Goal: Information Seeking & Learning: Learn about a topic

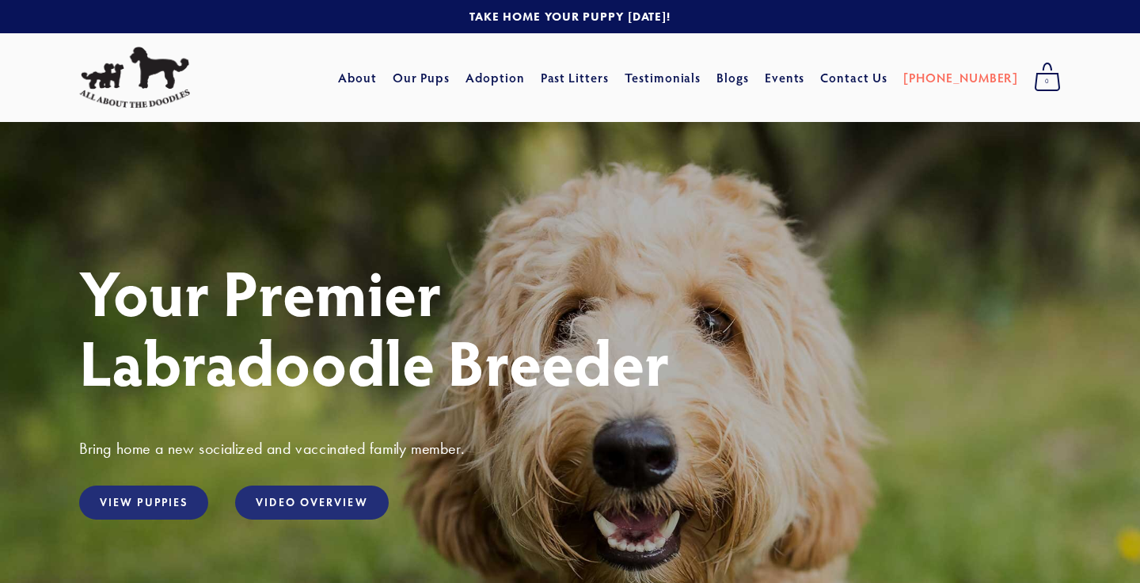
scroll to position [6, 0]
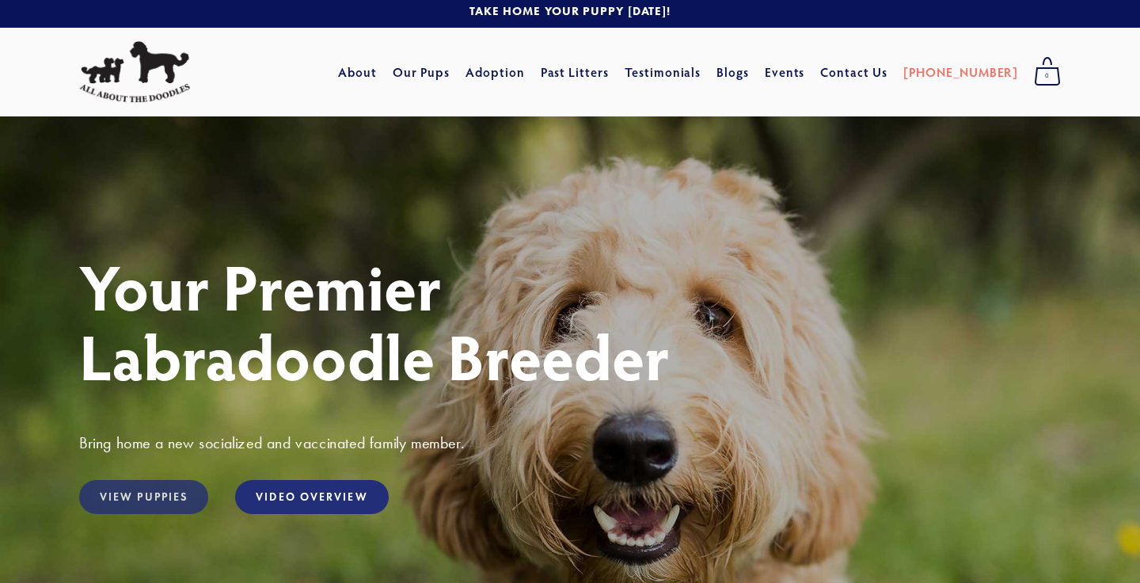
click at [163, 500] on link "View Puppies" at bounding box center [143, 497] width 129 height 34
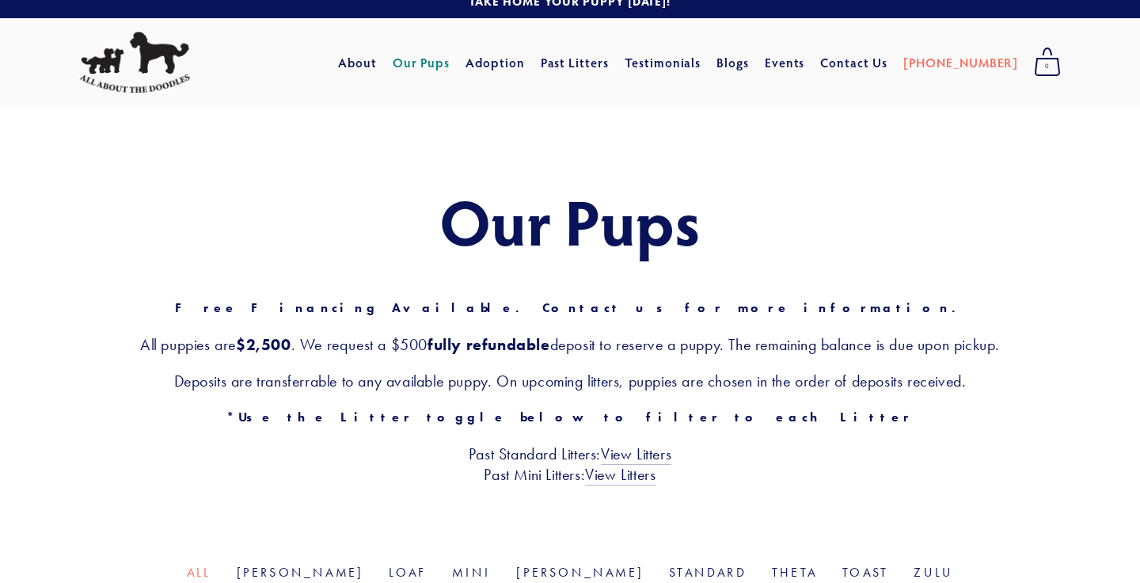
scroll to position [17, 0]
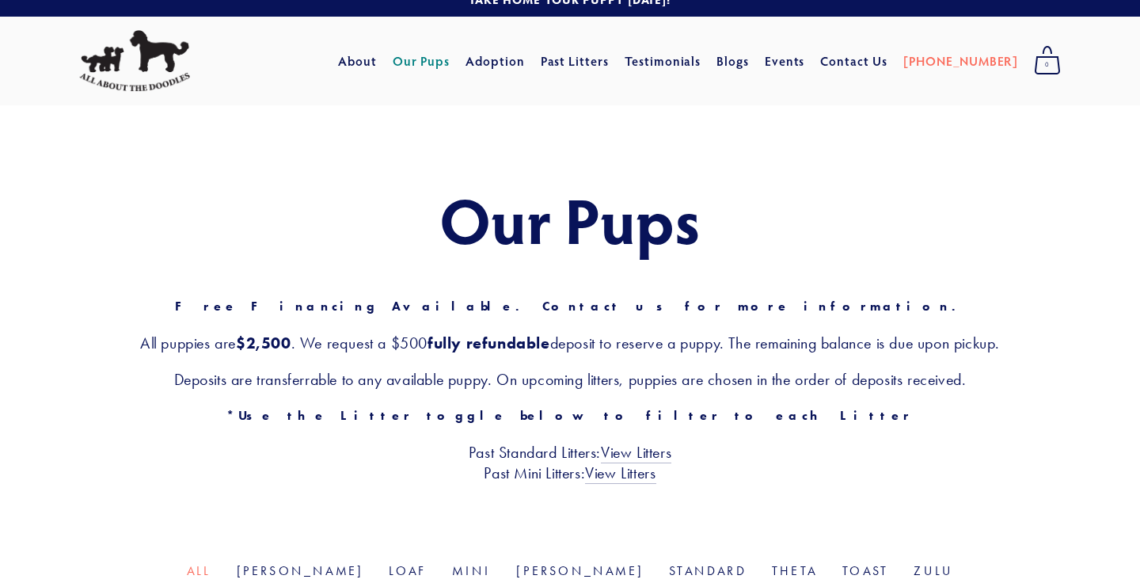
click at [373, 346] on h3 "All puppies are $2,500 . We request a $500 fully refundable deposit to reserve …" at bounding box center [570, 343] width 982 height 21
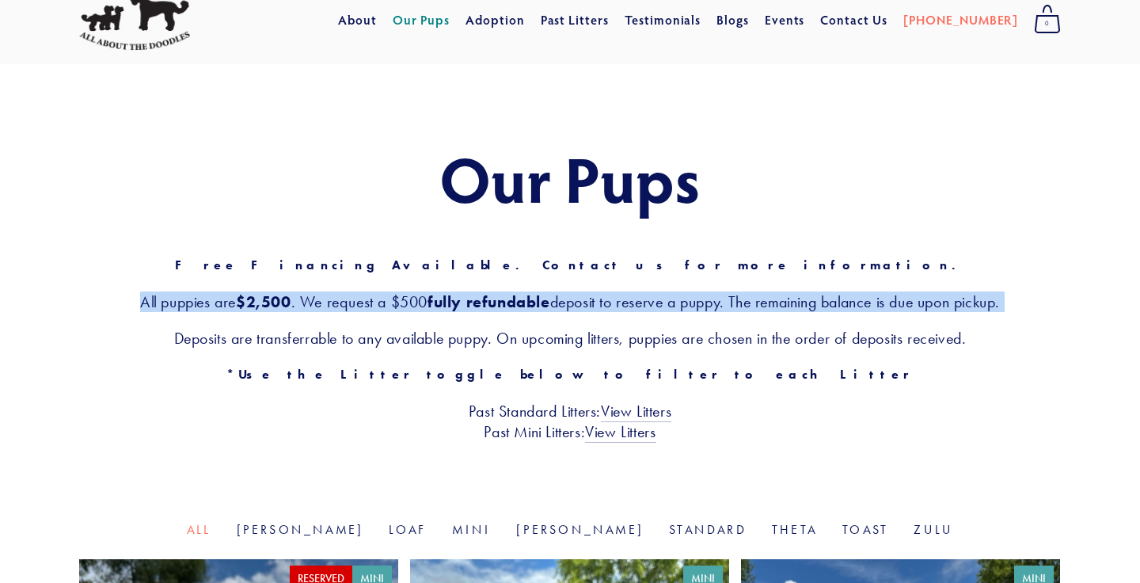
scroll to position [61, 0]
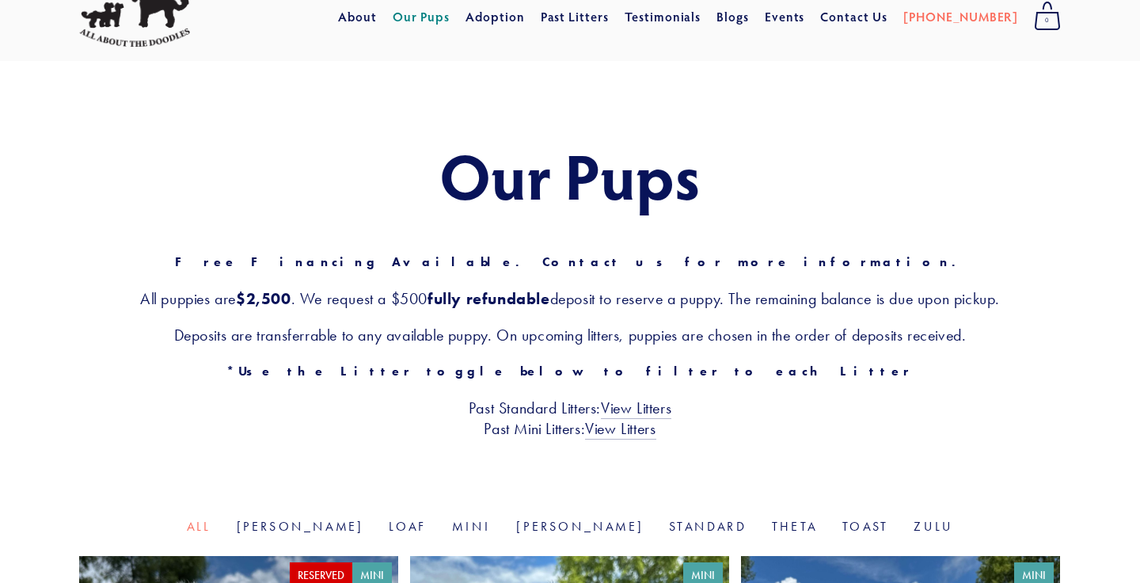
click at [373, 346] on div "Our Pups Free Financing Available. Contact us for more information. All puppies…" at bounding box center [570, 289] width 982 height 299
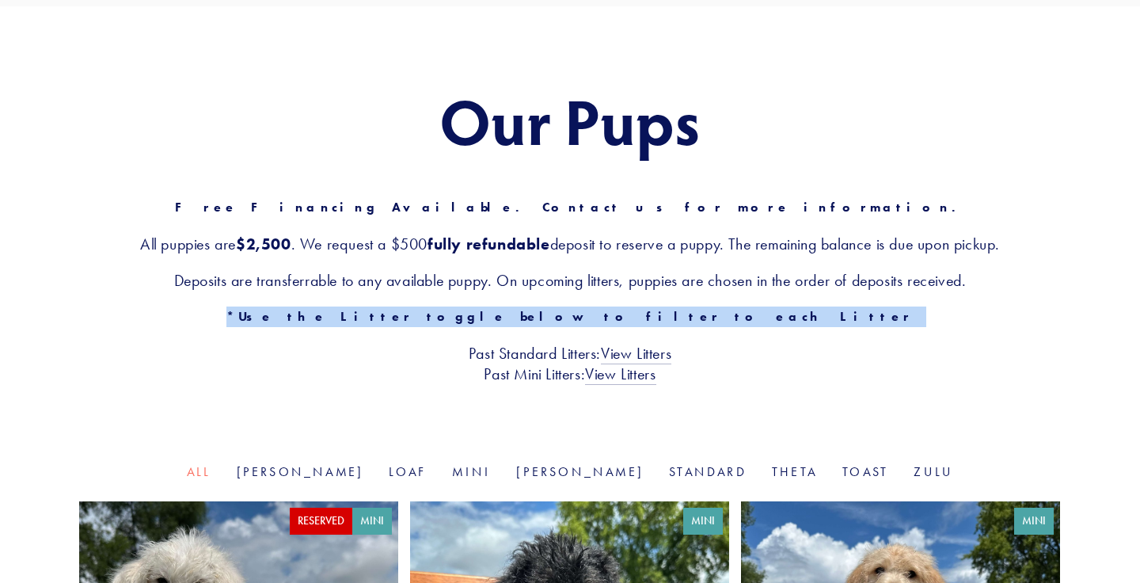
scroll to position [124, 0]
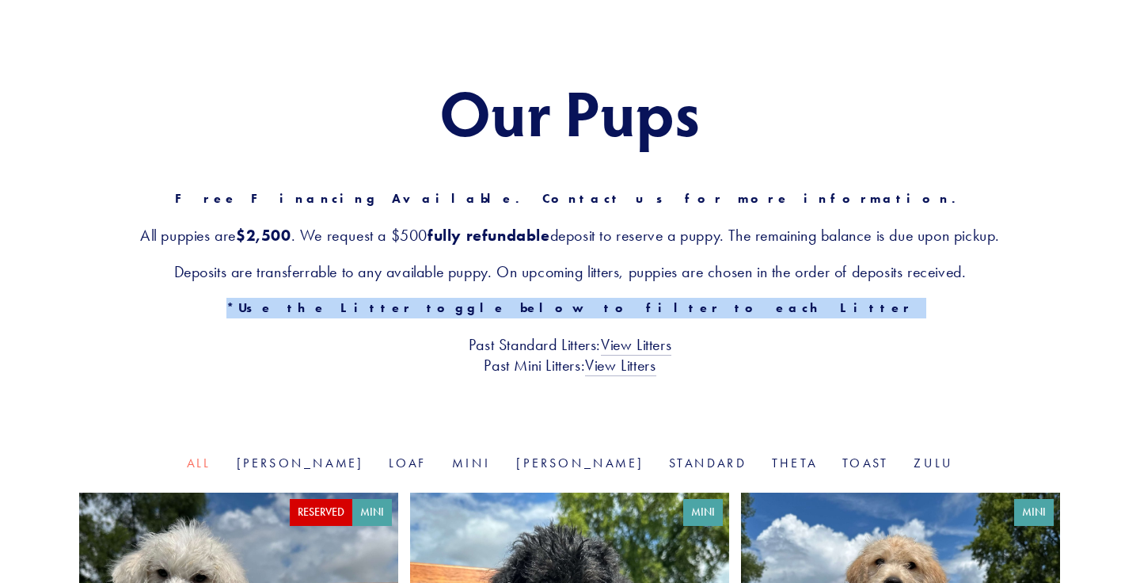
click at [373, 346] on h3 "Past Standard Litters: View Litters Past Mini Litters: View Litters" at bounding box center [570, 354] width 982 height 41
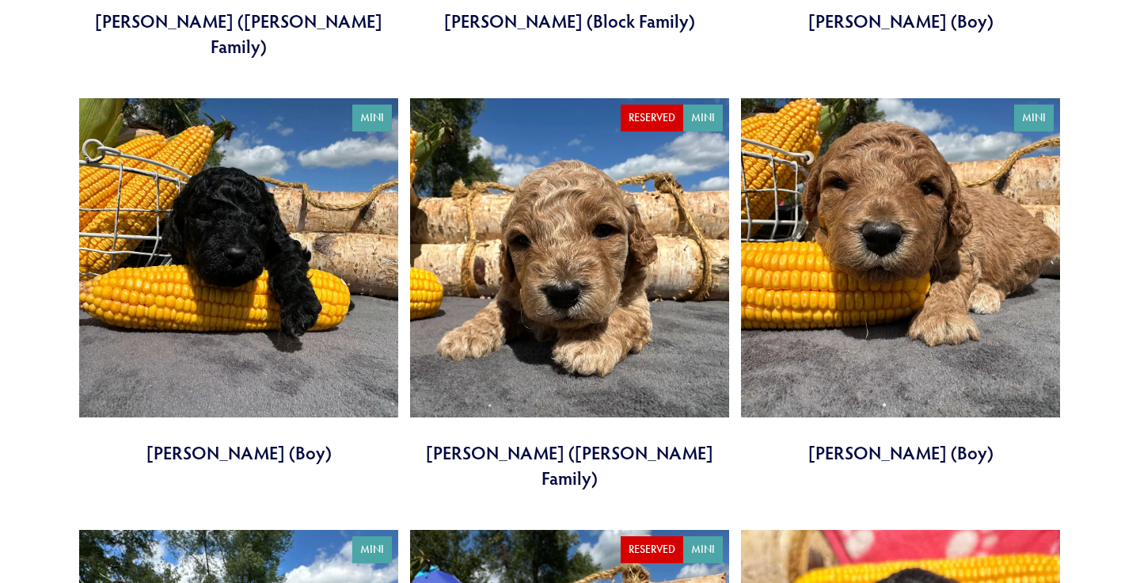
scroll to position [3018, 0]
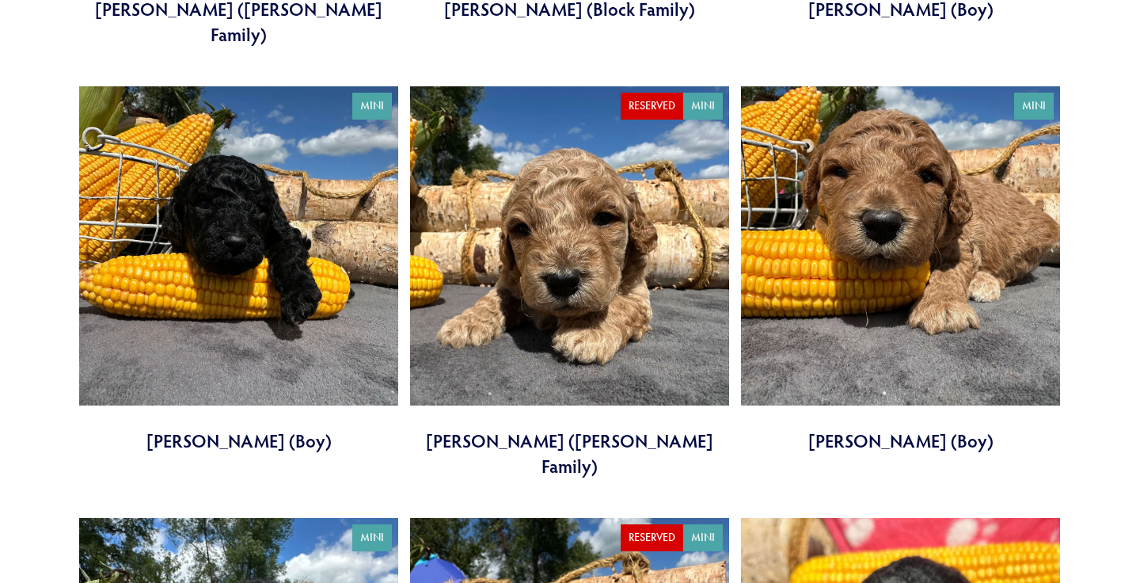
click at [919, 235] on link at bounding box center [900, 269] width 319 height 367
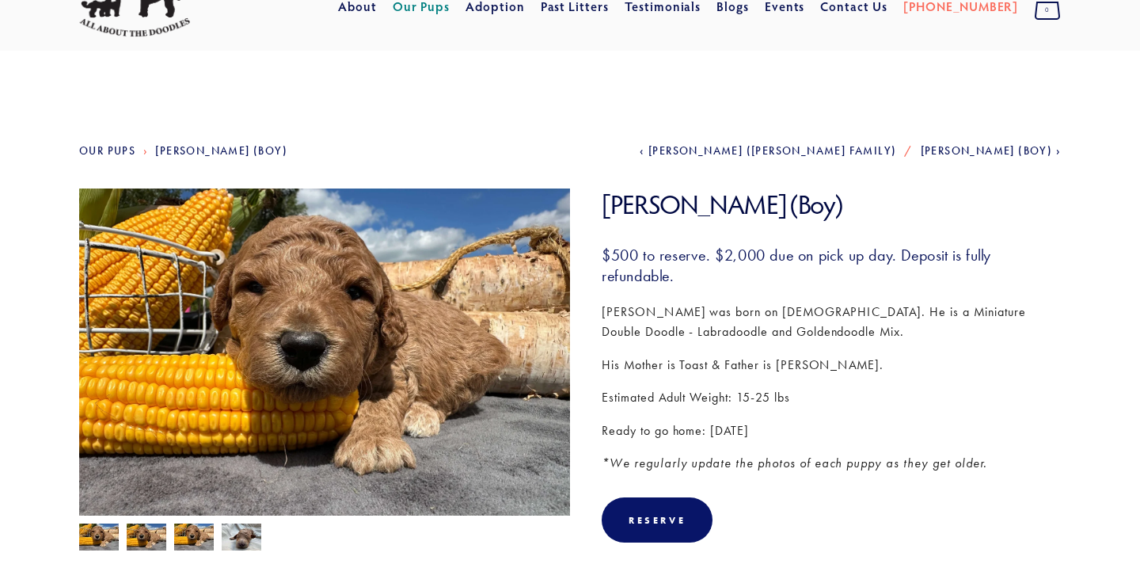
scroll to position [80, 0]
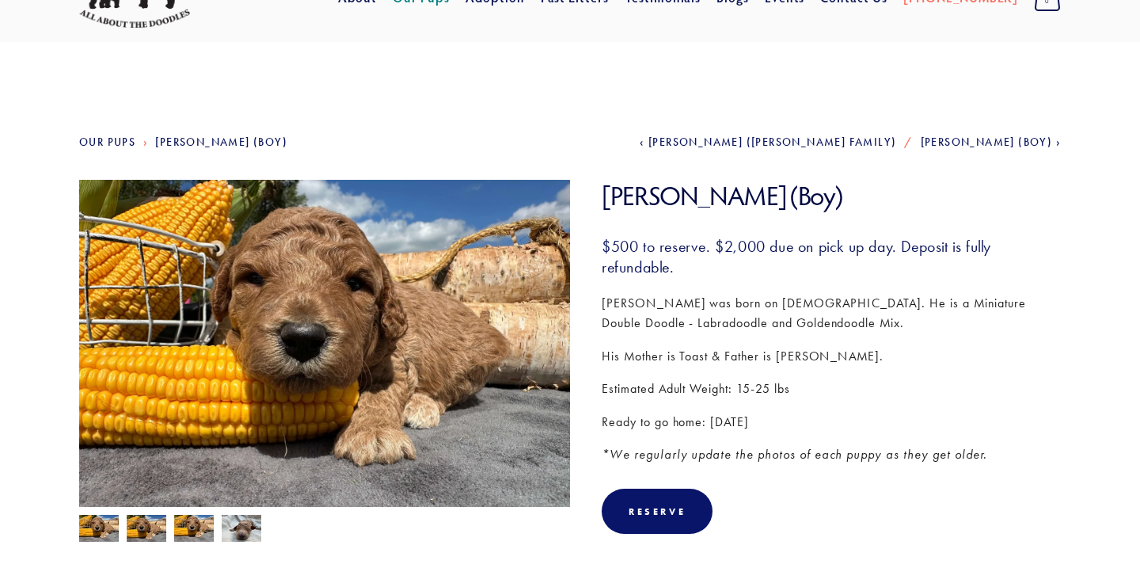
click at [923, 260] on h3 "$500 to reserve. $2,000 due on pick up day. Deposit is fully refundable." at bounding box center [831, 256] width 459 height 41
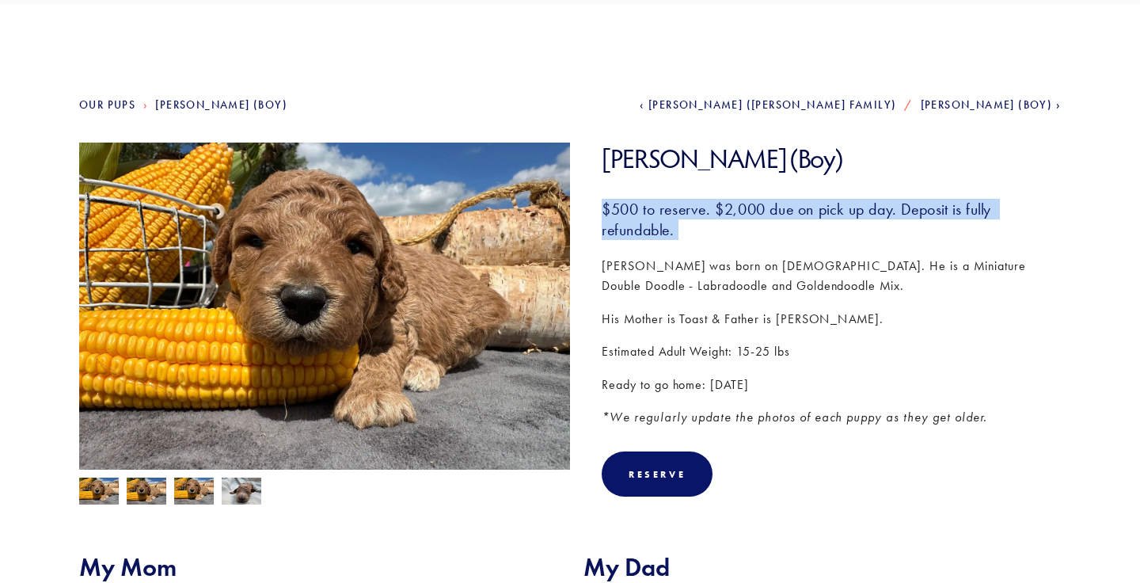
scroll to position [125, 0]
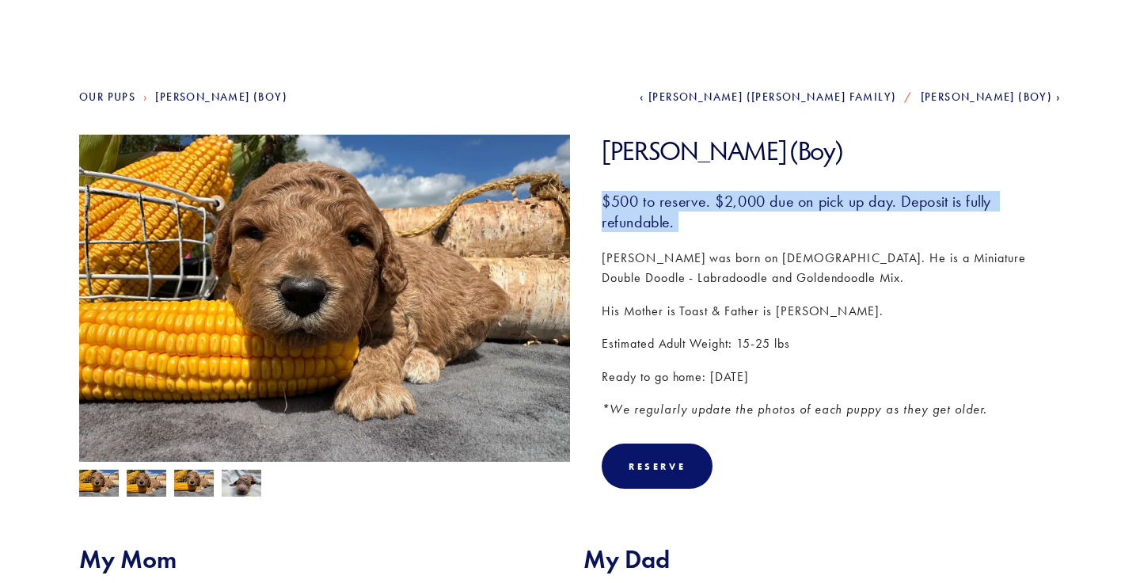
click at [923, 260] on p "Kris was born on August 18th. He is a Miniature Double Doodle - Labradoodle and…" at bounding box center [831, 268] width 459 height 40
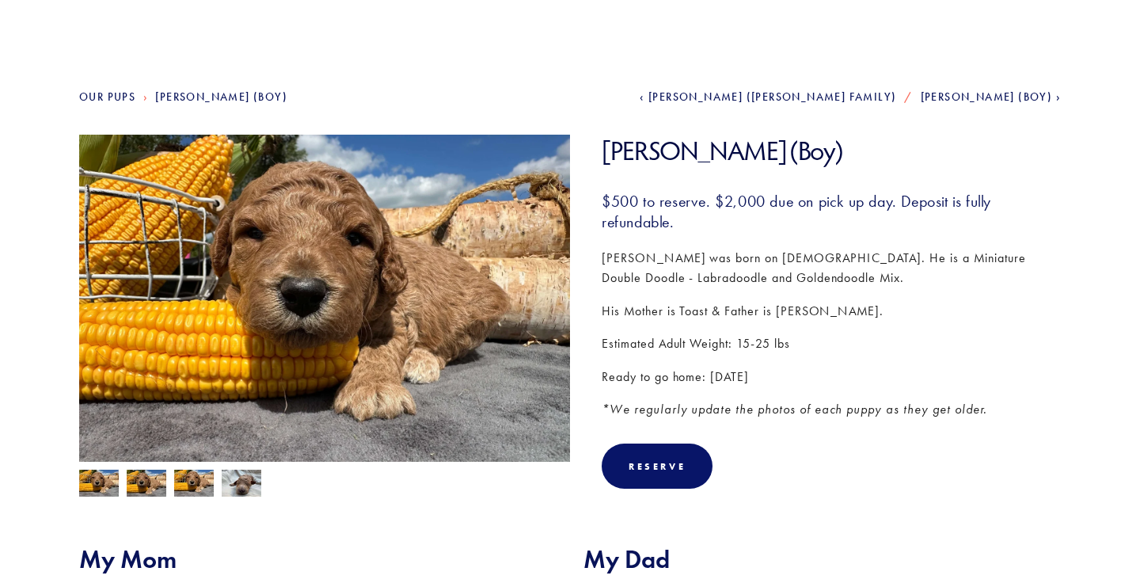
click at [923, 260] on p "Kris was born on August 18th. He is a Miniature Double Doodle - Labradoodle and…" at bounding box center [831, 268] width 459 height 40
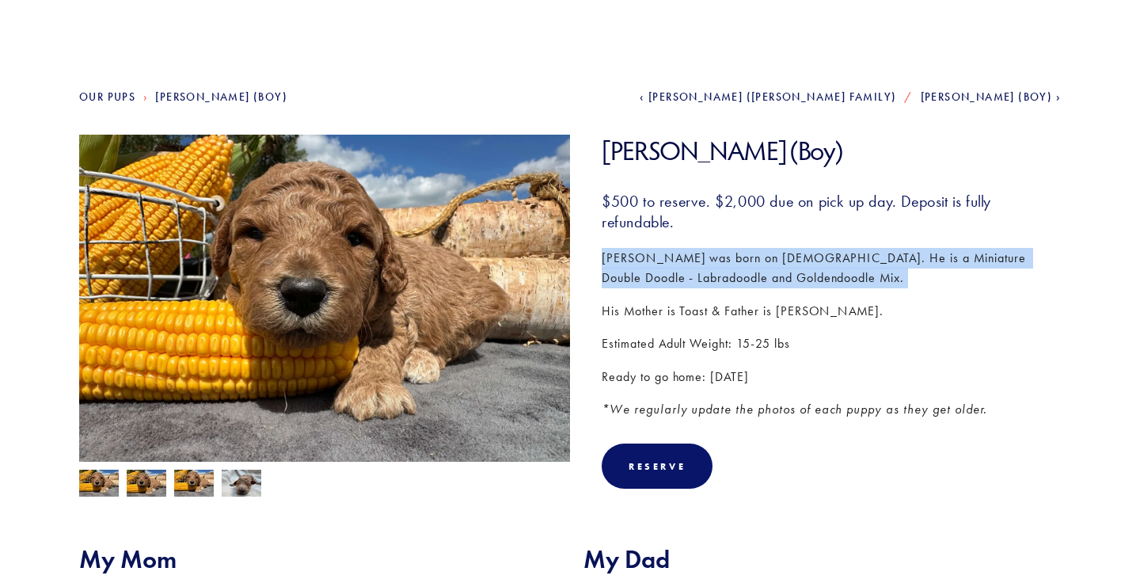
click at [921, 276] on p "Kris was born on August 18th. He is a Miniature Double Doodle - Labradoodle and…" at bounding box center [831, 268] width 459 height 40
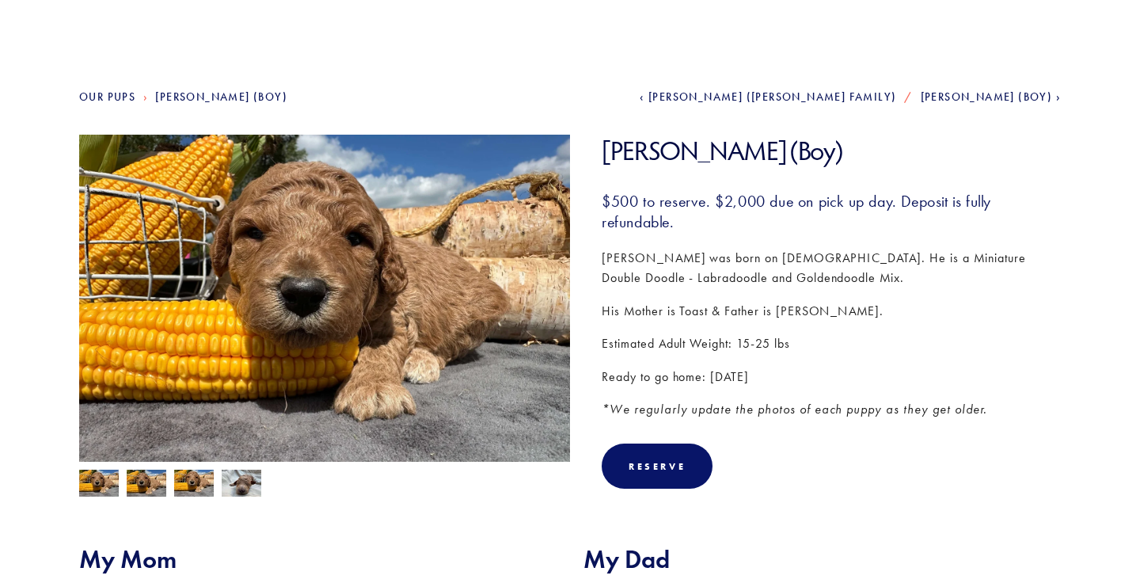
click at [921, 276] on p "Kris was born on August 18th. He is a Miniature Double Doodle - Labradoodle and…" at bounding box center [831, 268] width 459 height 40
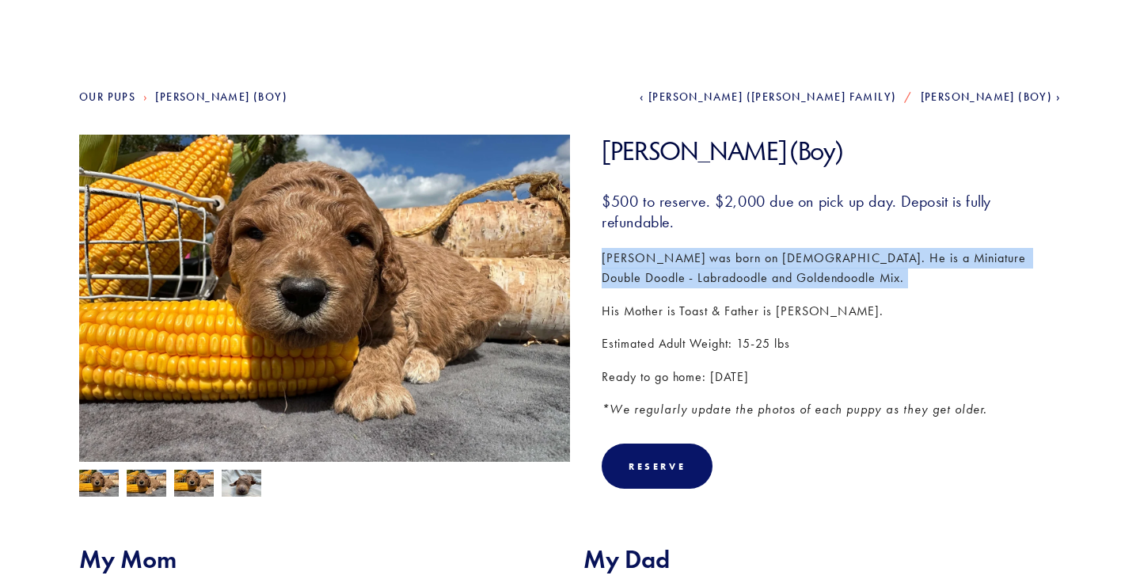
scroll to position [131, 0]
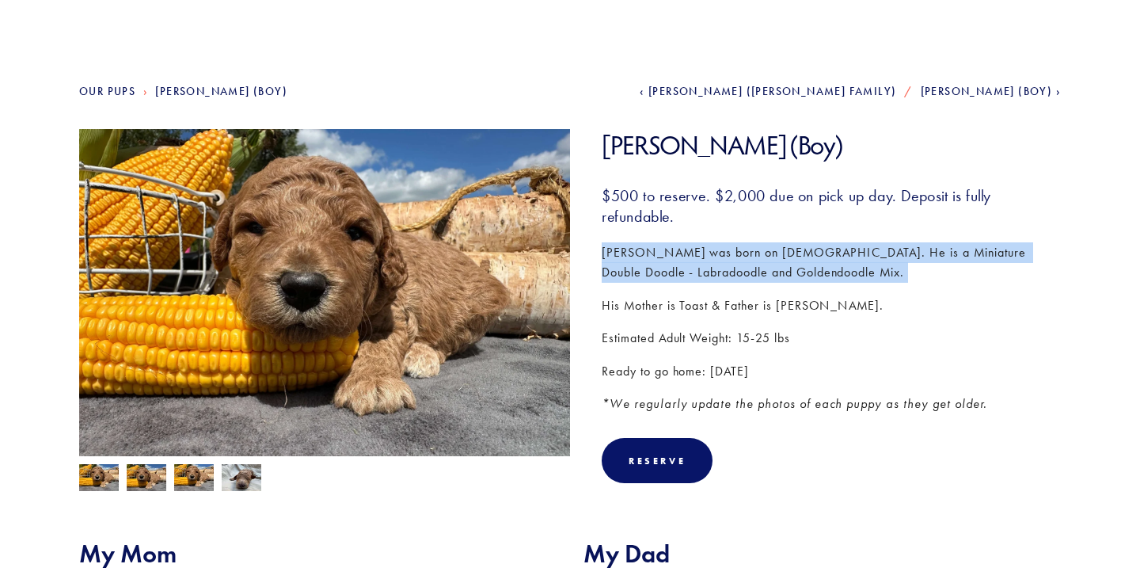
click at [908, 253] on p "Kris was born on August 18th. He is a Miniature Double Doodle - Labradoodle and…" at bounding box center [831, 262] width 459 height 40
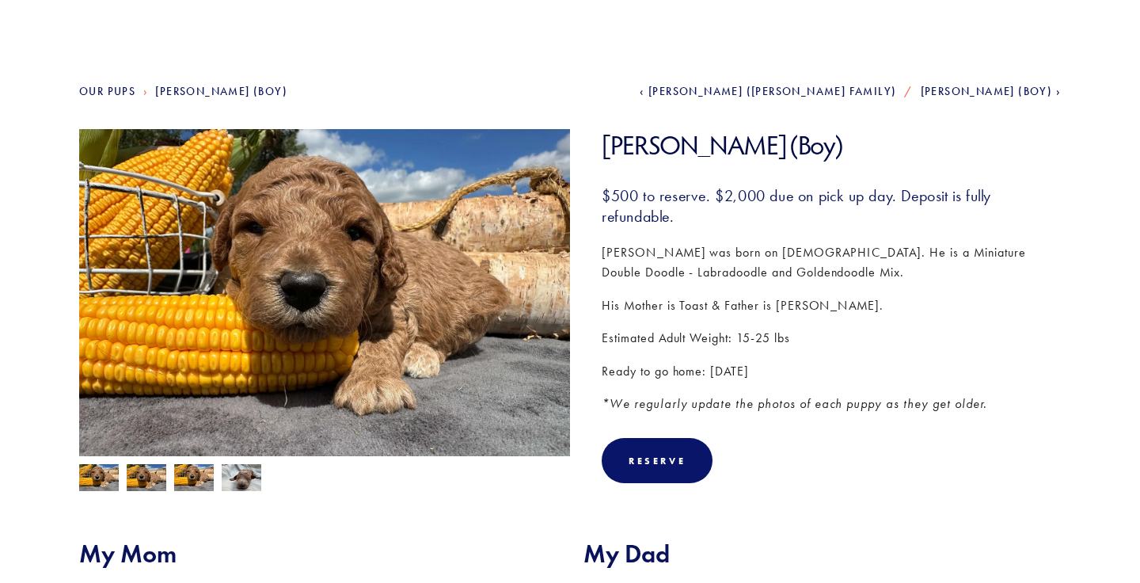
click at [908, 253] on p "Kris was born on August 18th. He is a Miniature Double Doodle - Labradoodle and…" at bounding box center [831, 262] width 459 height 40
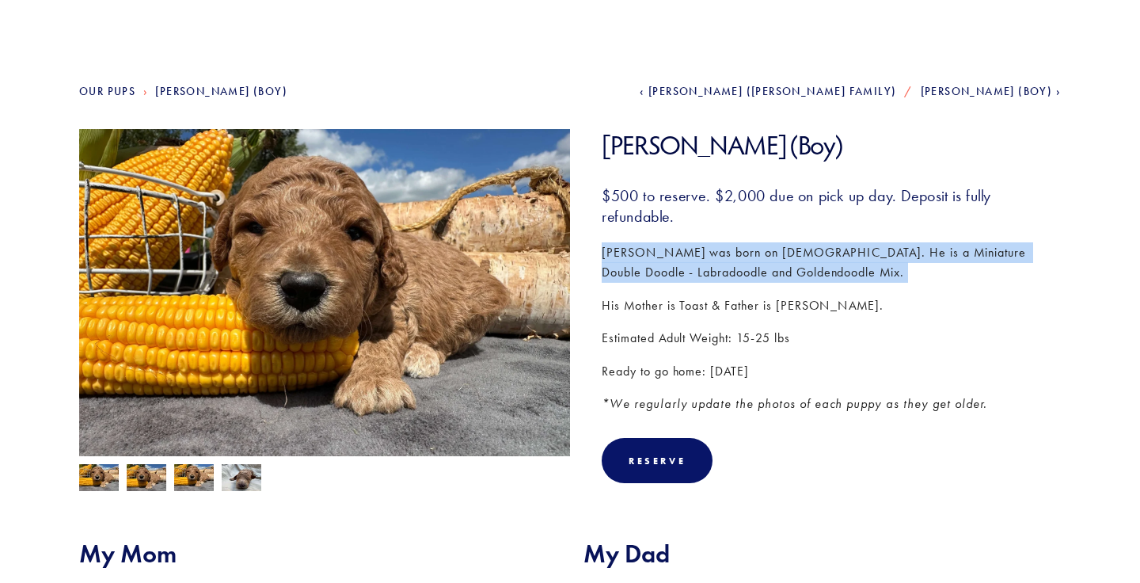
click at [937, 253] on p "Kris was born on August 18th. He is a Miniature Double Doodle - Labradoodle and…" at bounding box center [831, 262] width 459 height 40
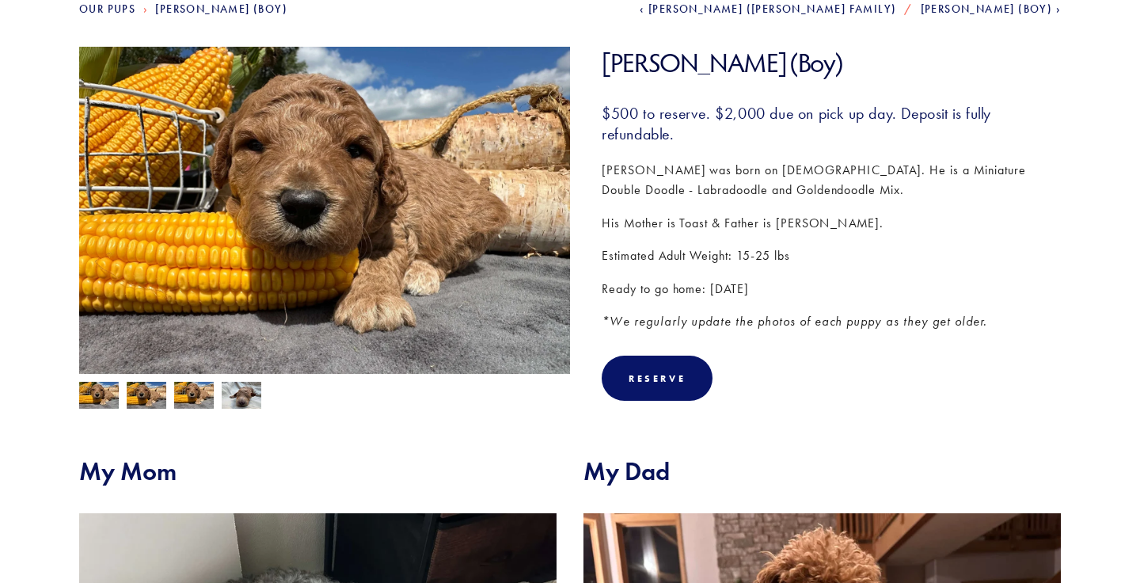
scroll to position [219, 0]
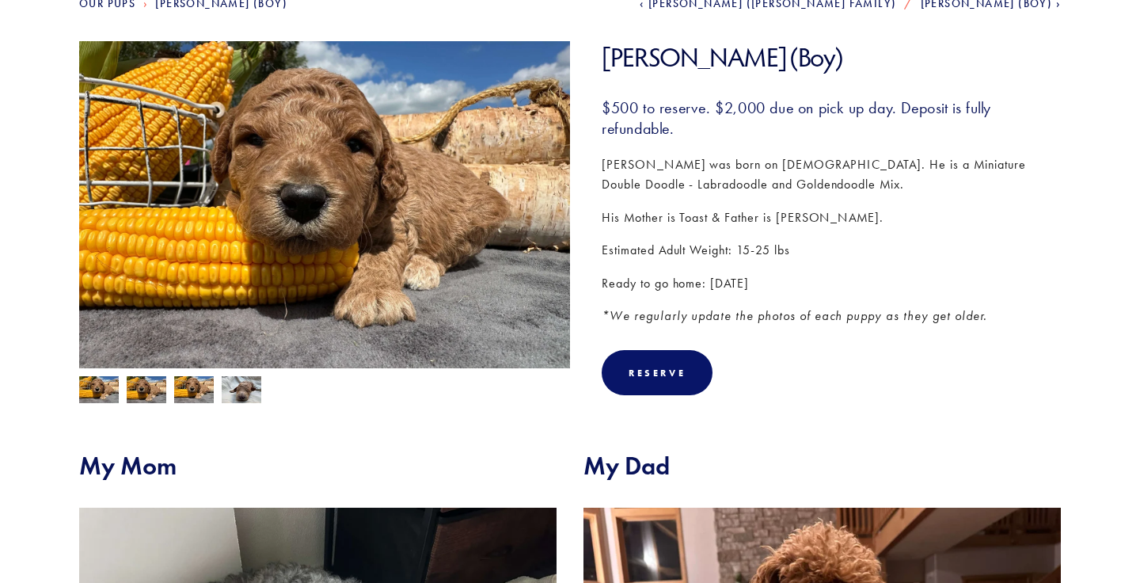
click at [926, 300] on div "$500 to reserve. $2,000 due on pick up day. Deposit is fully refundable. Kris w…" at bounding box center [831, 212] width 459 height 230
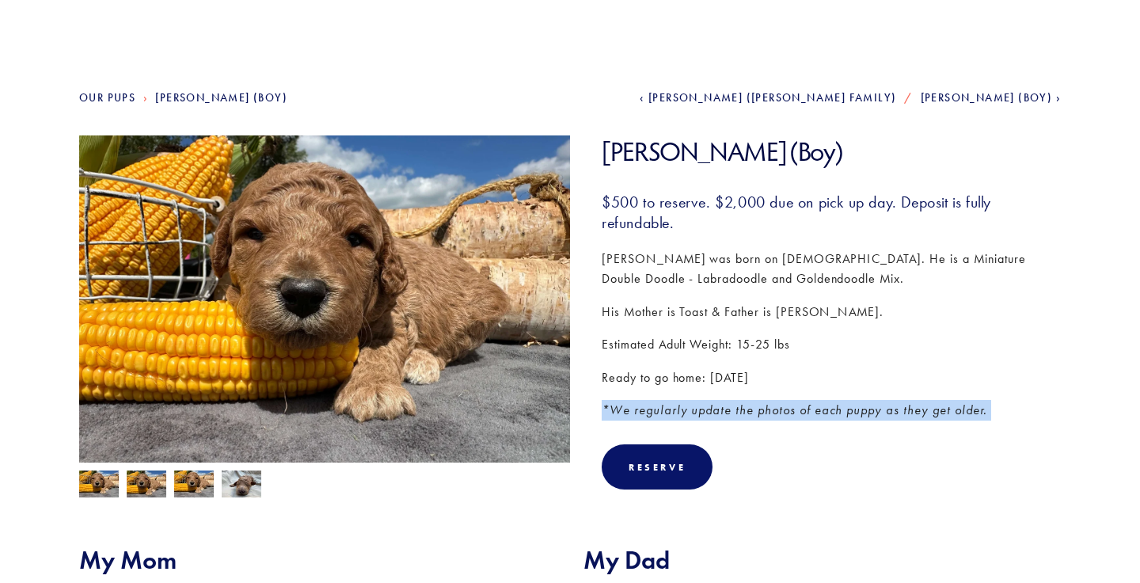
scroll to position [130, 0]
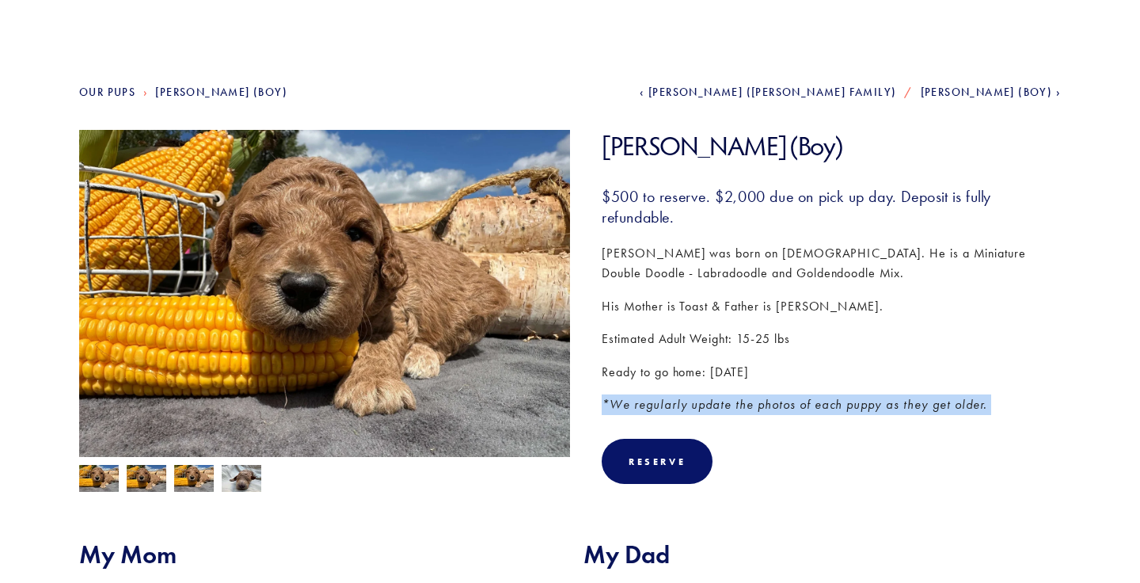
click at [730, 314] on p "His Mother is Toast & Father is [PERSON_NAME]." at bounding box center [831, 306] width 459 height 21
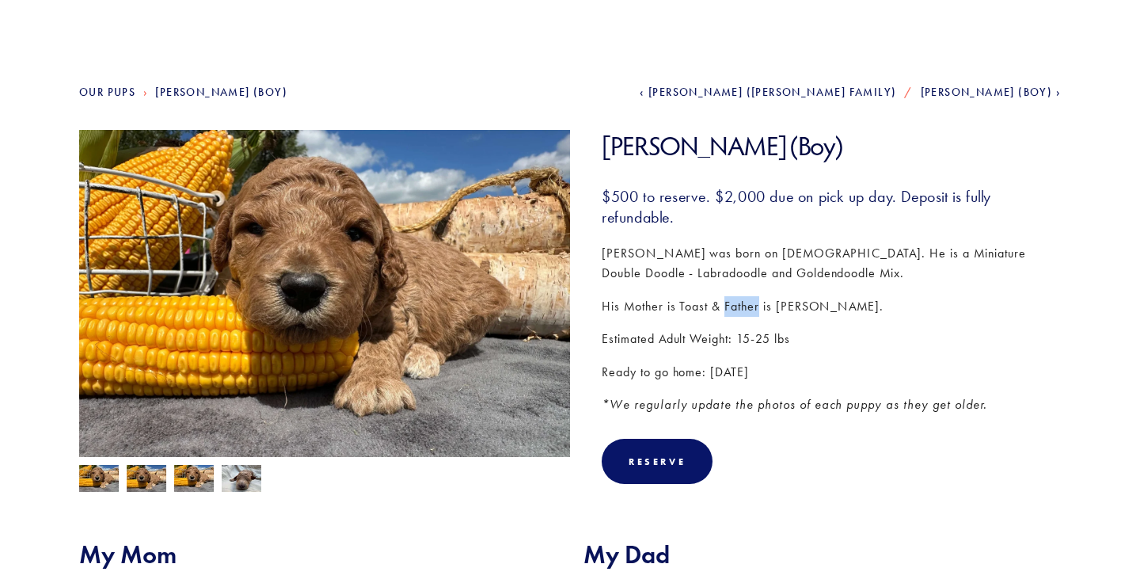
click at [730, 314] on p "His Mother is Toast & Father is [PERSON_NAME]." at bounding box center [831, 306] width 459 height 21
click at [703, 236] on div "$500 to reserve. $2,000 due on pick up day. Deposit is fully refundable. Kris w…" at bounding box center [831, 301] width 459 height 230
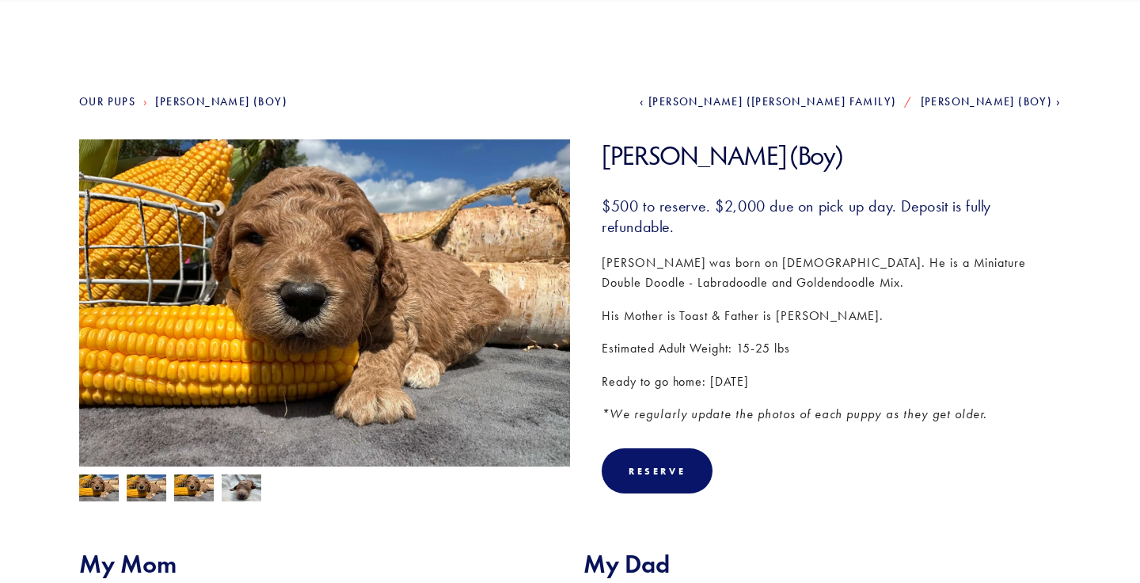
scroll to position [120, 0]
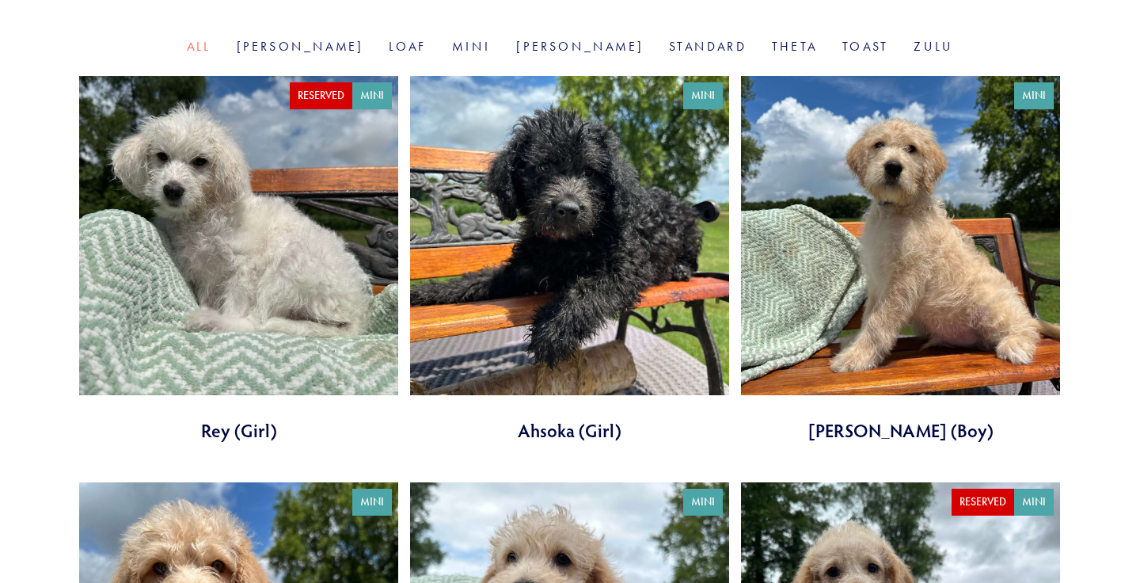
scroll to position [550, 0]
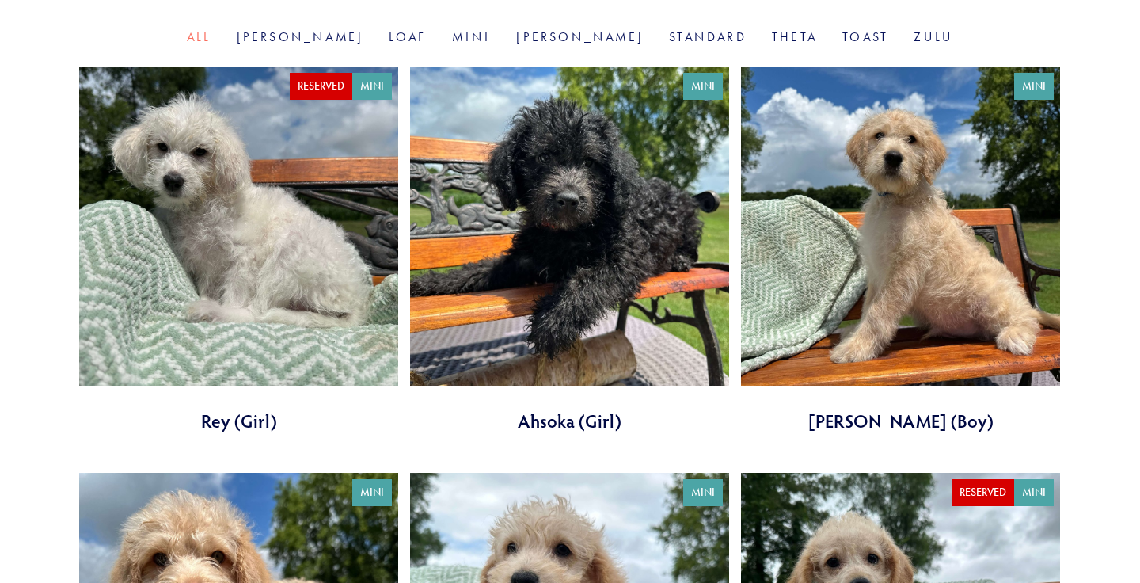
click at [864, 191] on link at bounding box center [900, 250] width 319 height 367
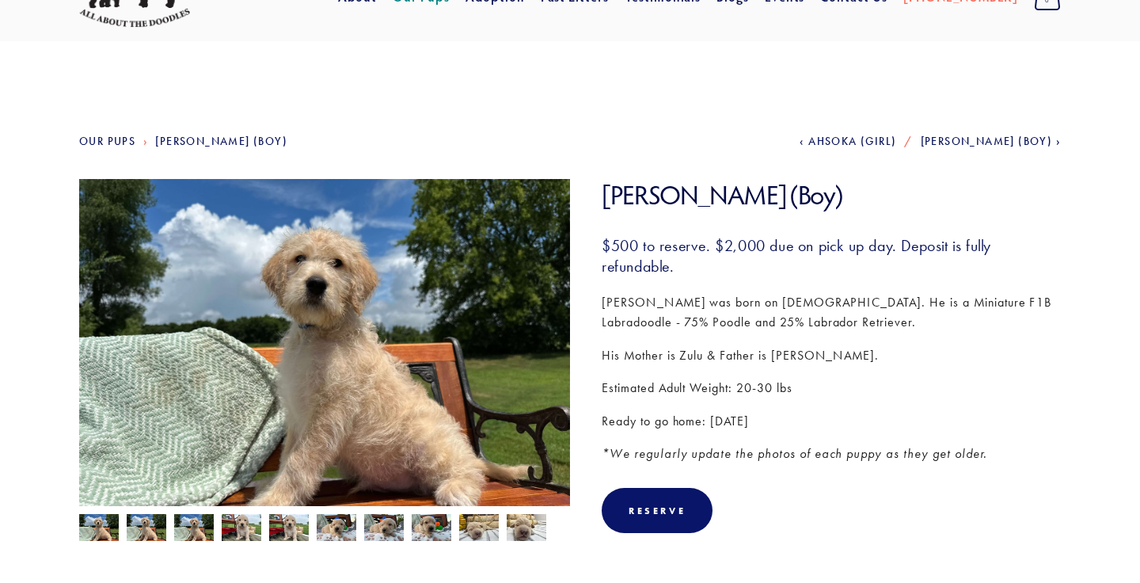
scroll to position [82, 0]
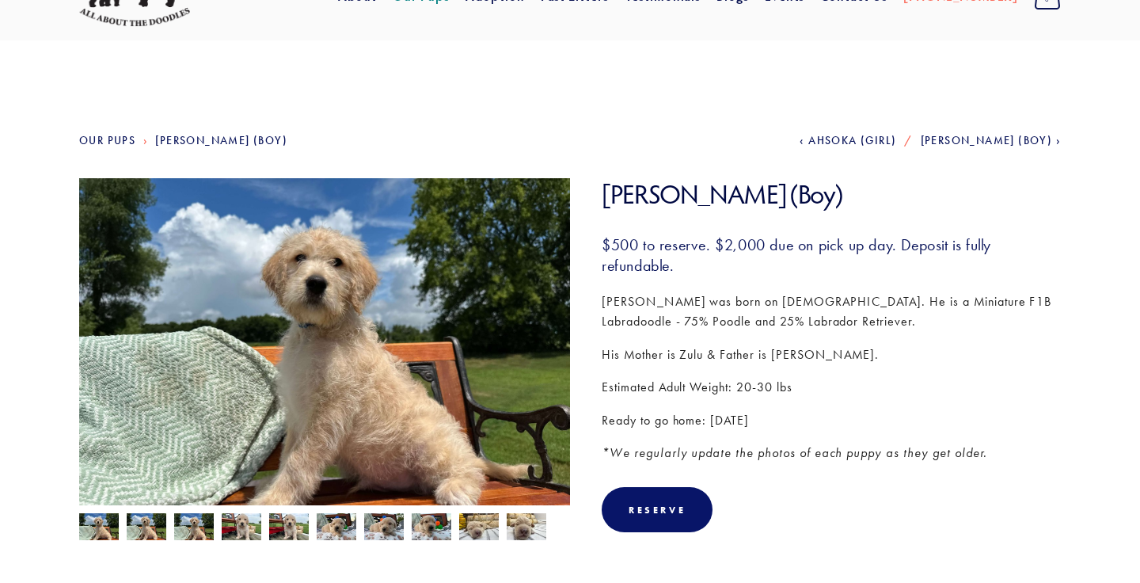
click at [830, 310] on p "[PERSON_NAME] was born on [DEMOGRAPHIC_DATA]. He is a Miniature F1B Labradoodle…" at bounding box center [831, 311] width 459 height 40
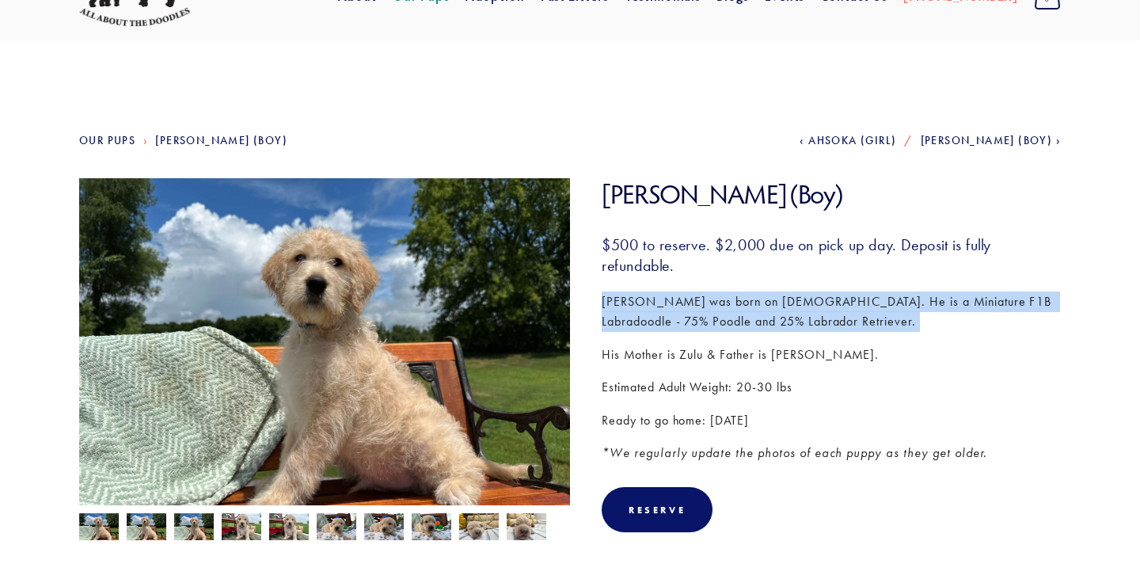
click at [830, 310] on p "[PERSON_NAME] was born on [DEMOGRAPHIC_DATA]. He is a Miniature F1B Labradoodle…" at bounding box center [831, 311] width 459 height 40
click at [830, 310] on p "Luke Skywalker was born on May 7th. He is a Miniature F1B Labradoodle - 75% Poo…" at bounding box center [831, 311] width 459 height 40
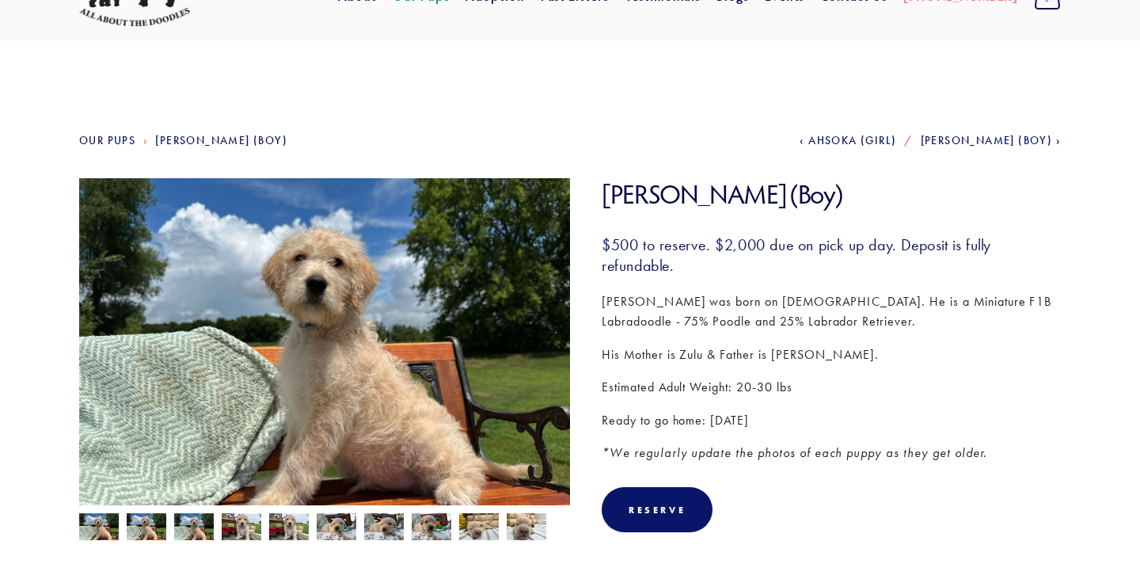
click at [830, 310] on p "Luke Skywalker was born on May 7th. He is a Miniature F1B Labradoodle - 75% Poo…" at bounding box center [831, 311] width 459 height 40
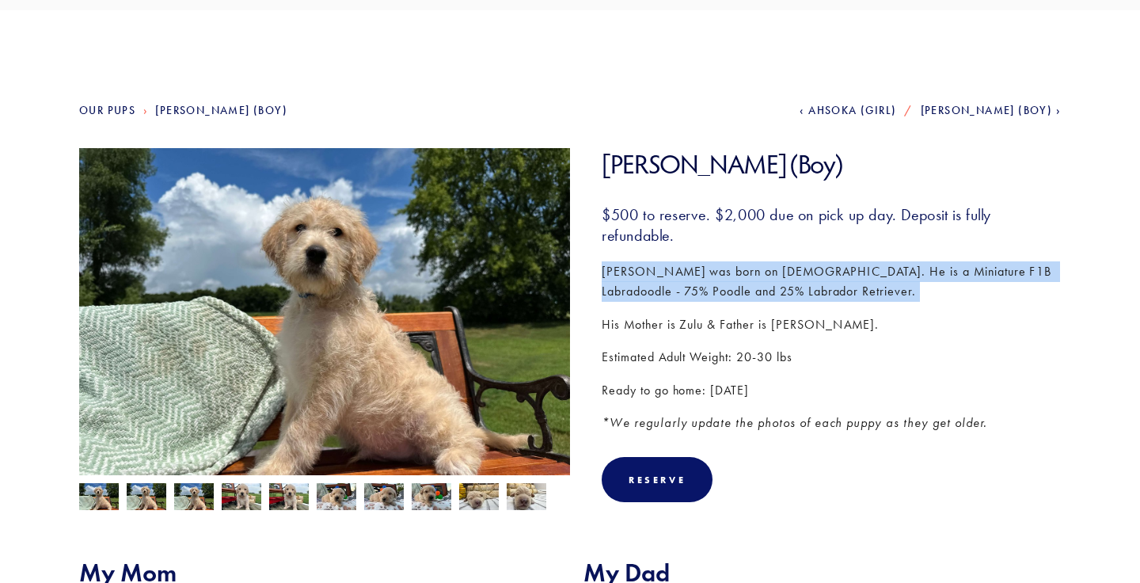
scroll to position [120, 0]
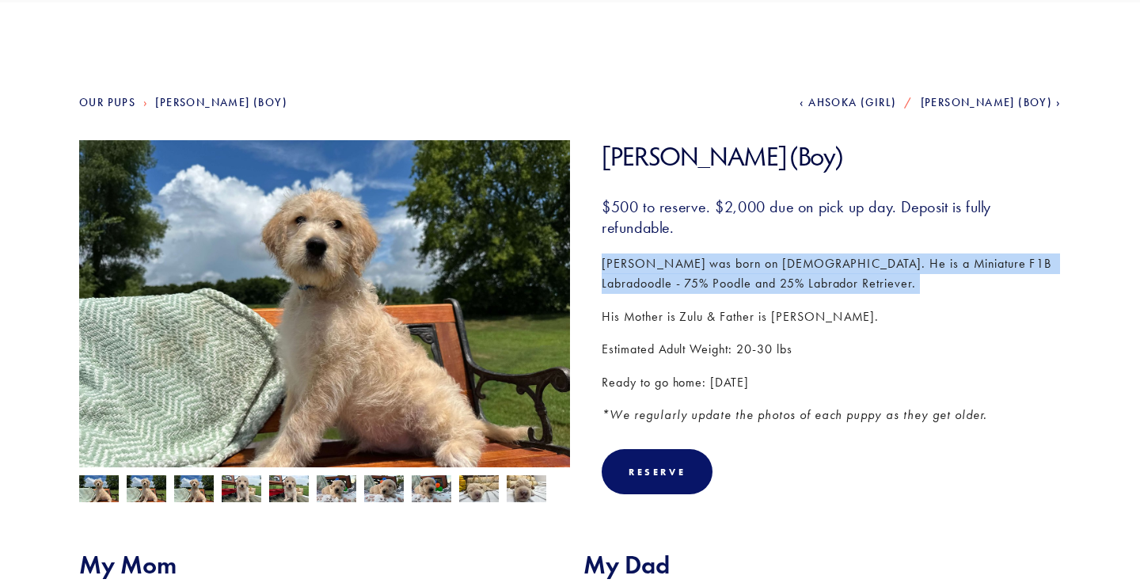
click at [825, 339] on p "Estimated Adult Weight: 20-30 lbs" at bounding box center [831, 349] width 459 height 21
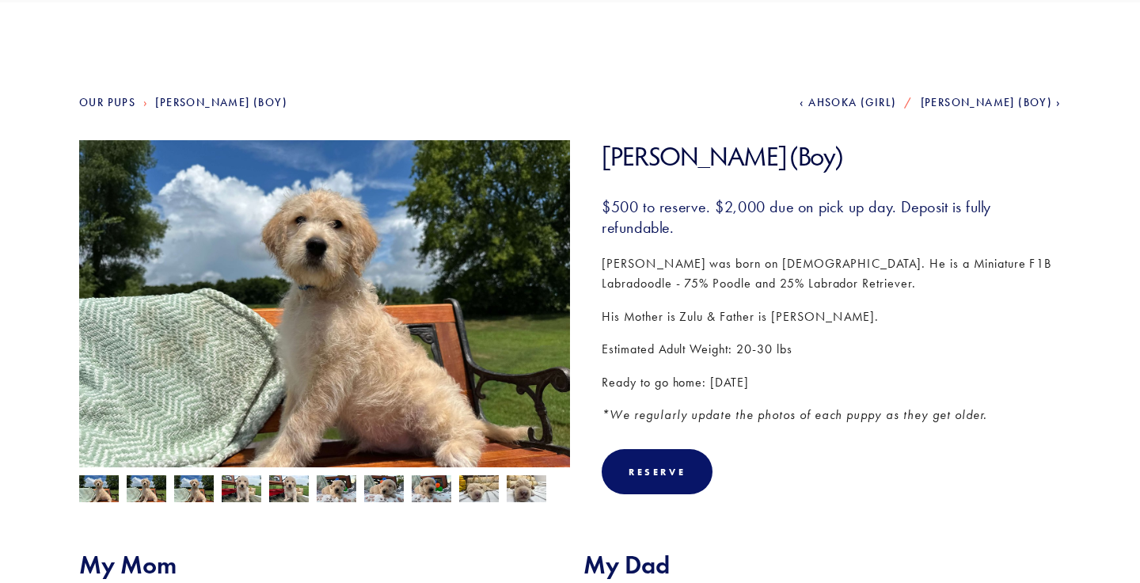
click at [825, 339] on p "Estimated Adult Weight: 20-30 lbs" at bounding box center [831, 349] width 459 height 21
click at [824, 390] on p "Ready to go home: Today" at bounding box center [831, 382] width 459 height 21
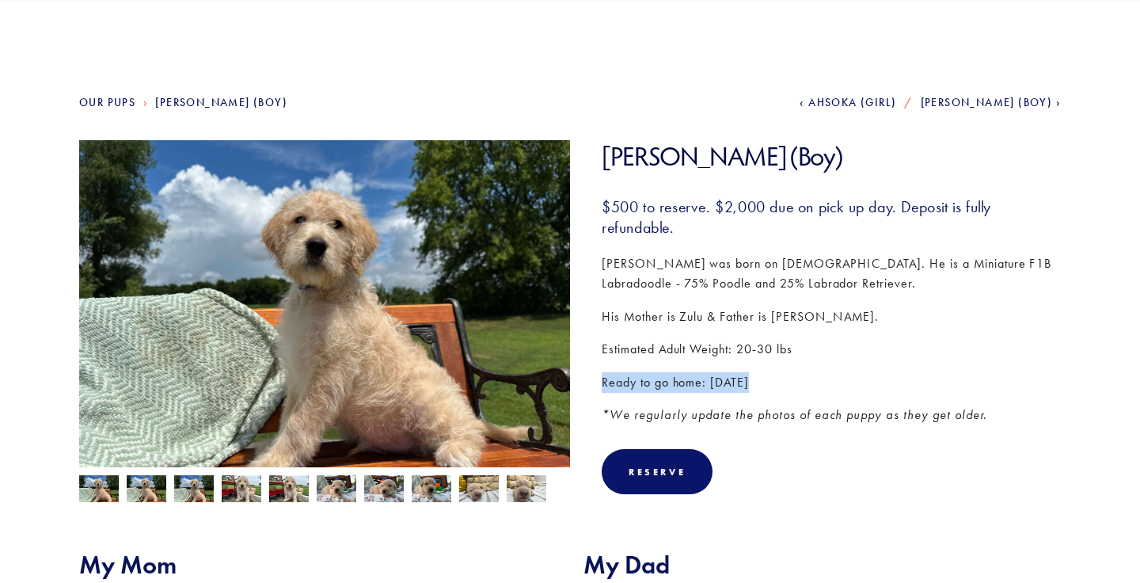
click at [826, 425] on section "Luke Skywalker (Boy) $500.00 $500 to reserve. $2,000 due on pick up day. Deposi…" at bounding box center [815, 329] width 491 height 378
click at [100, 503] on section "Luke Skywalker (Boy) Luke Skywalker (Boy) $500.00 Ready to go home: Today" at bounding box center [570, 329] width 982 height 378
click at [135, 498] on img at bounding box center [147, 490] width 40 height 30
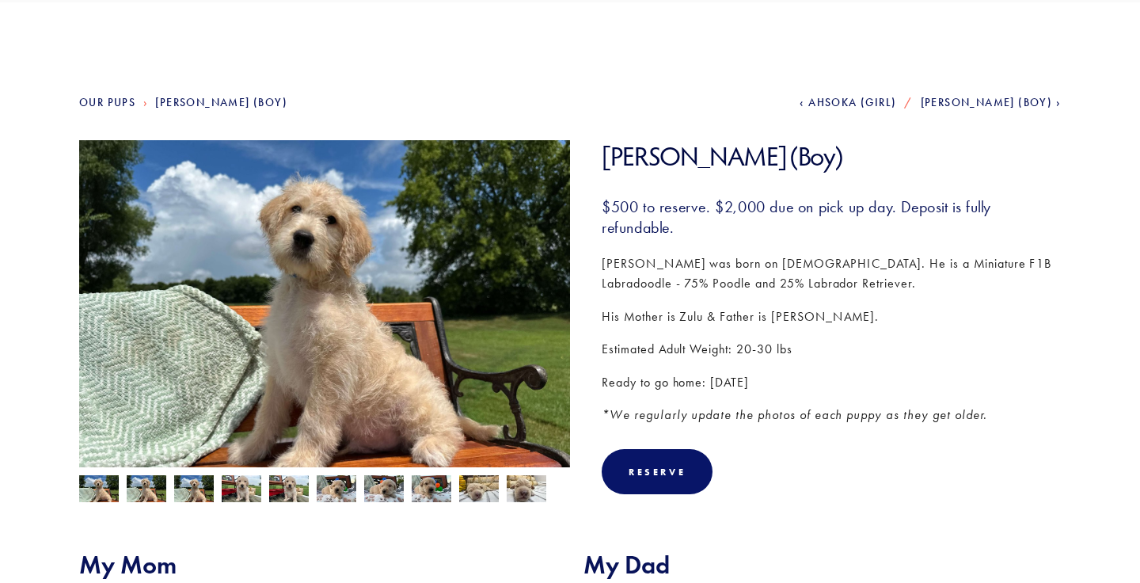
click at [184, 486] on img at bounding box center [194, 490] width 40 height 30
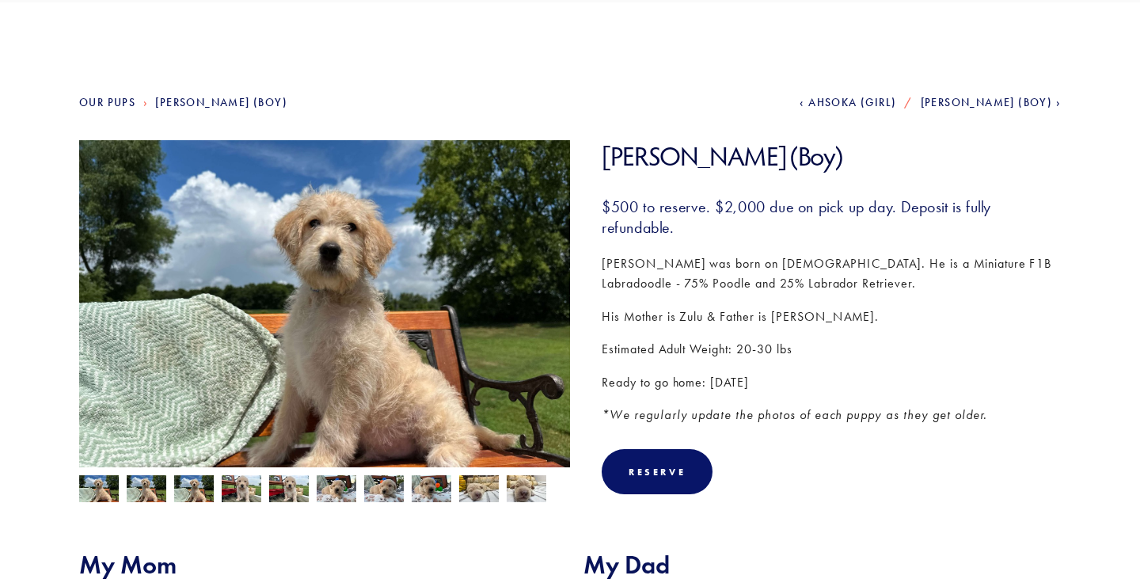
click at [200, 487] on img at bounding box center [194, 490] width 40 height 30
click at [244, 489] on img at bounding box center [242, 490] width 40 height 30
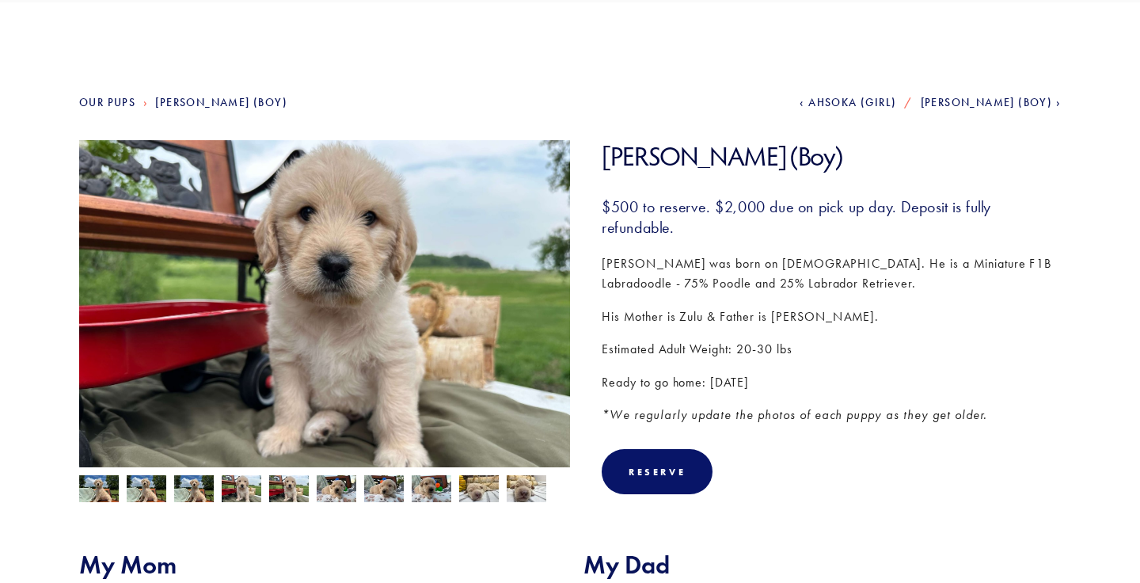
click at [286, 489] on img at bounding box center [289, 490] width 40 height 30
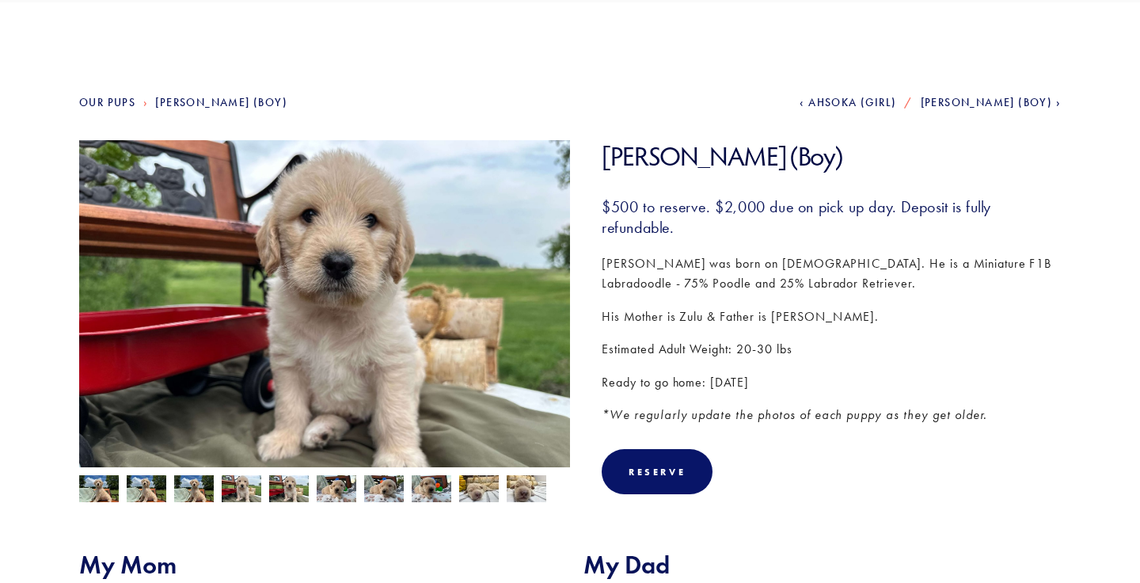
click at [334, 493] on img at bounding box center [337, 489] width 40 height 30
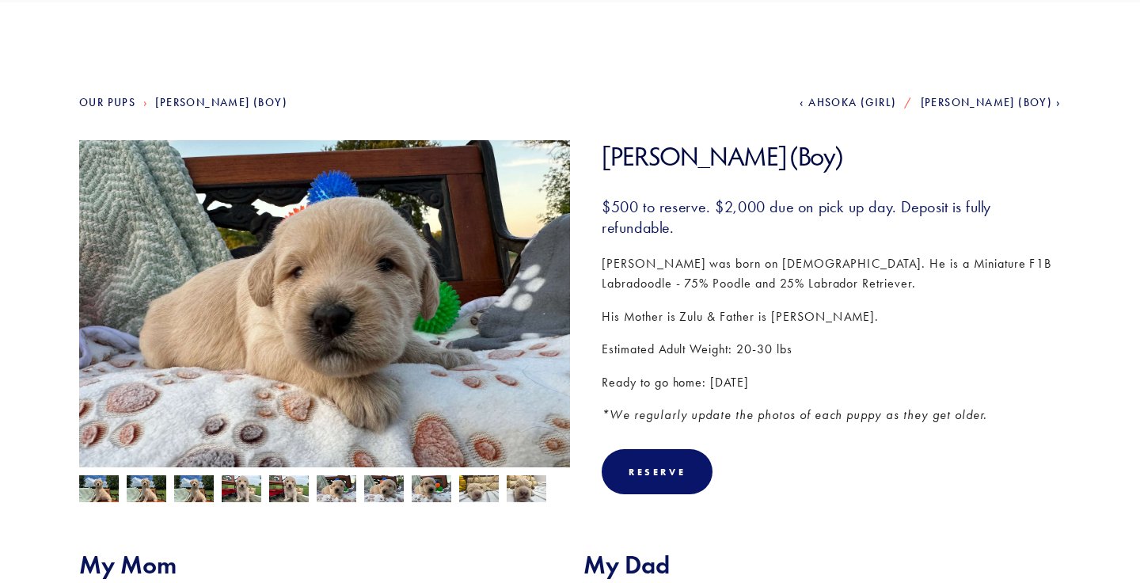
click at [373, 491] on img at bounding box center [384, 489] width 40 height 30
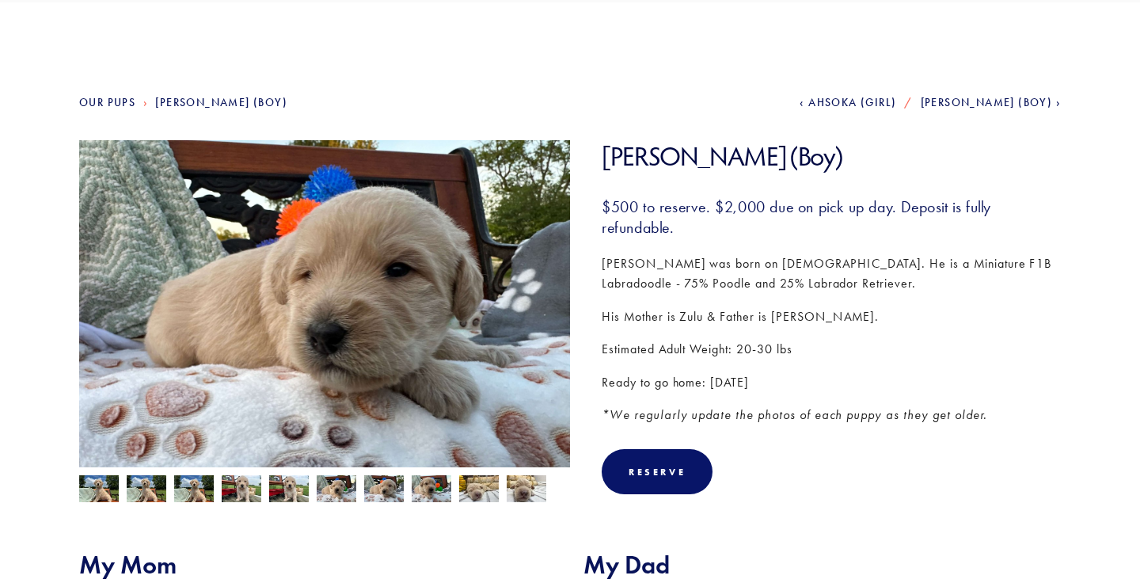
click at [425, 489] on img at bounding box center [432, 489] width 40 height 30
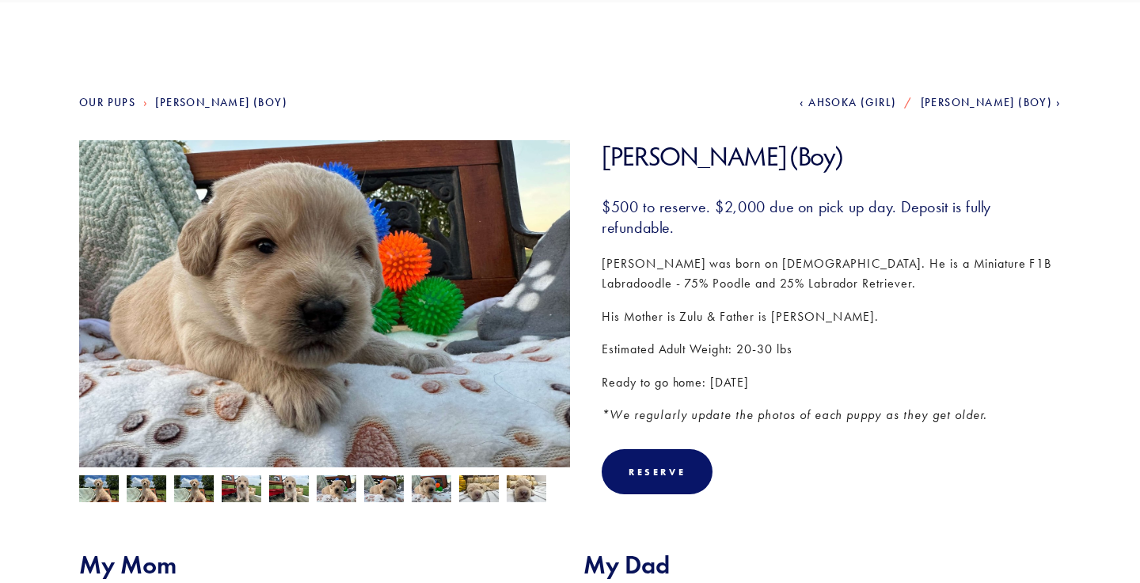
click at [477, 491] on img at bounding box center [479, 489] width 40 height 30
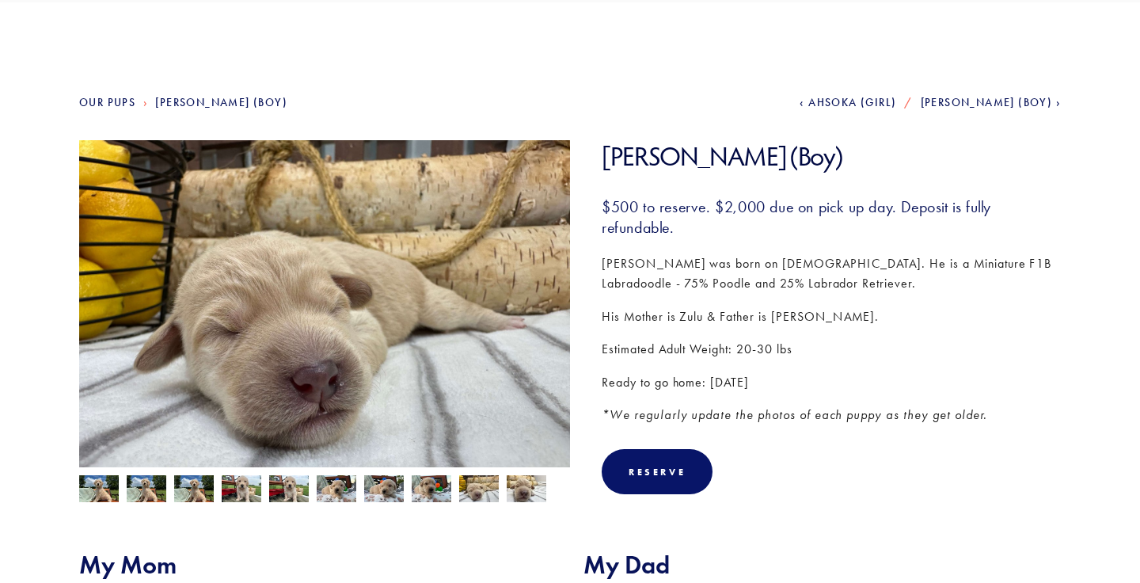
click at [524, 488] on img at bounding box center [527, 489] width 40 height 30
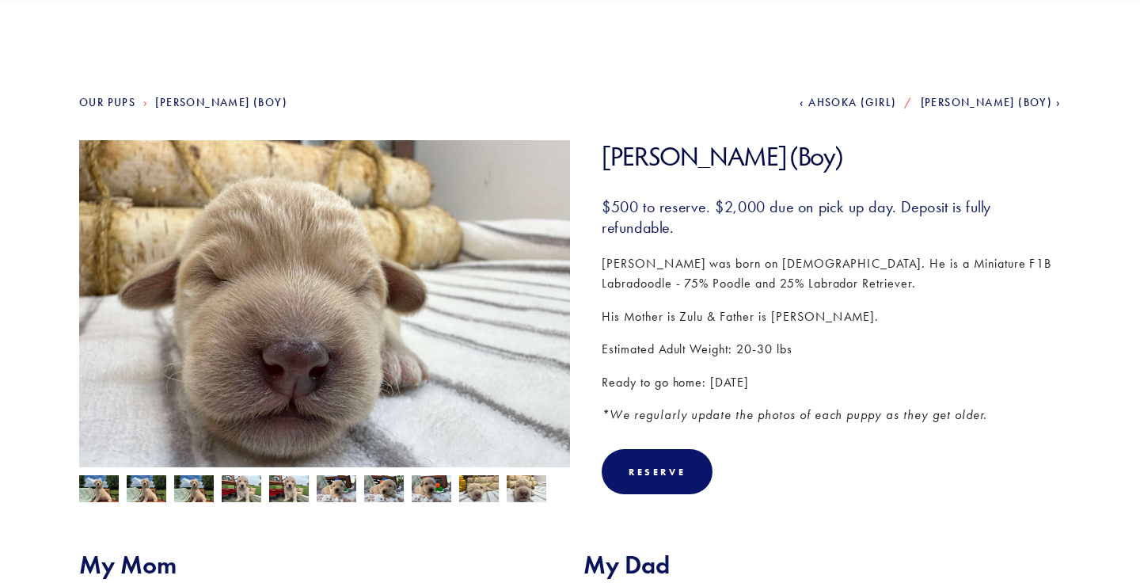
click at [112, 481] on img at bounding box center [99, 490] width 40 height 30
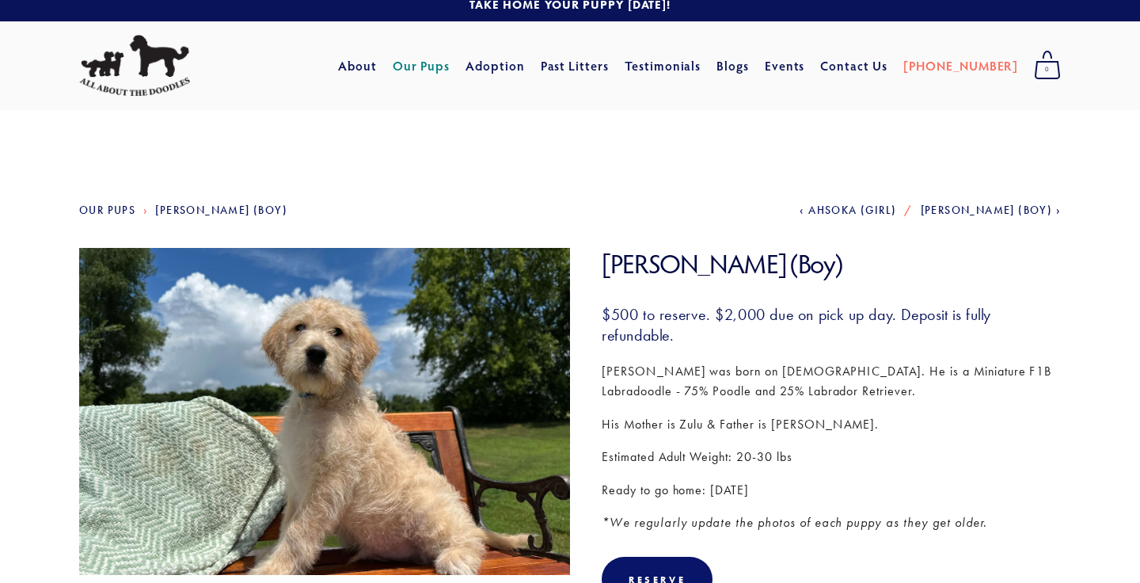
scroll to position [0, 0]
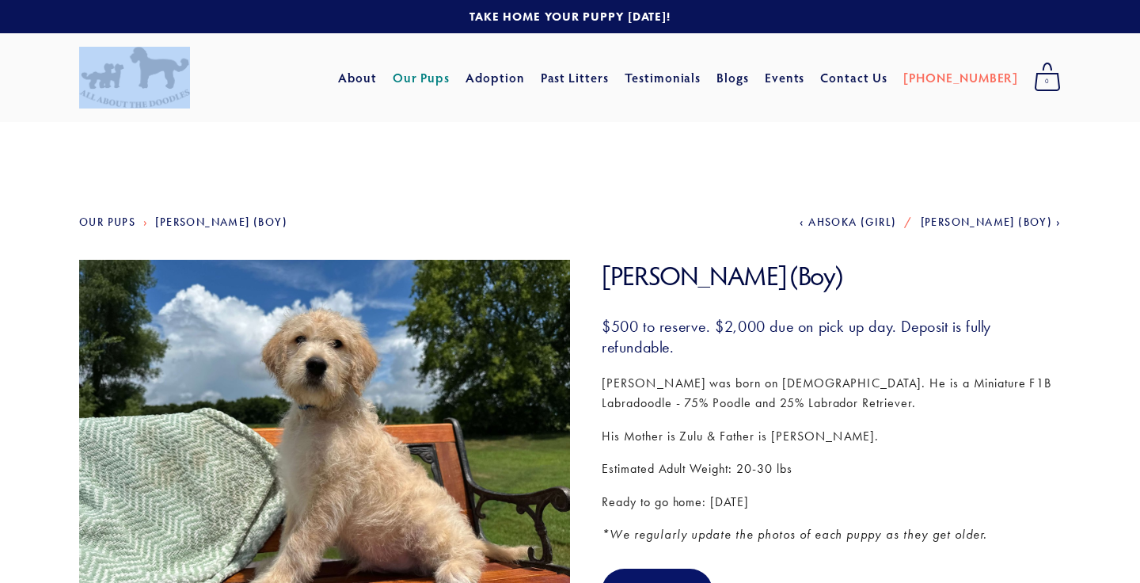
drag, startPoint x: 208, startPoint y: 86, endPoint x: 67, endPoint y: 90, distance: 141.8
click at [67, 90] on div "Cart 0 About Our Pups Adoption Past Litters Standard Mini Testimonials Blogs Ev…" at bounding box center [570, 77] width 1140 height 89
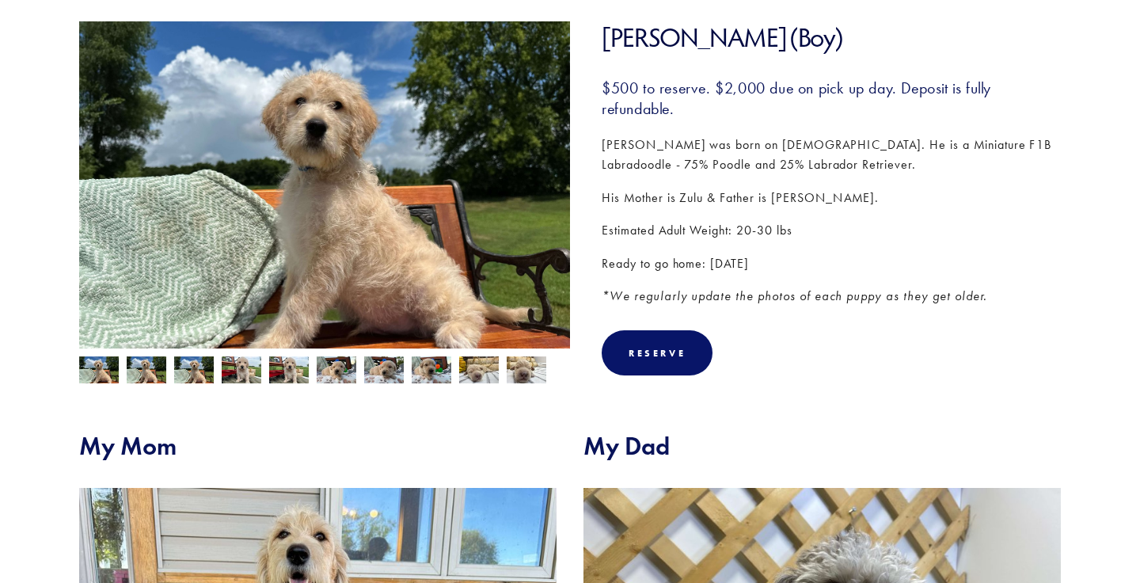
scroll to position [295, 0]
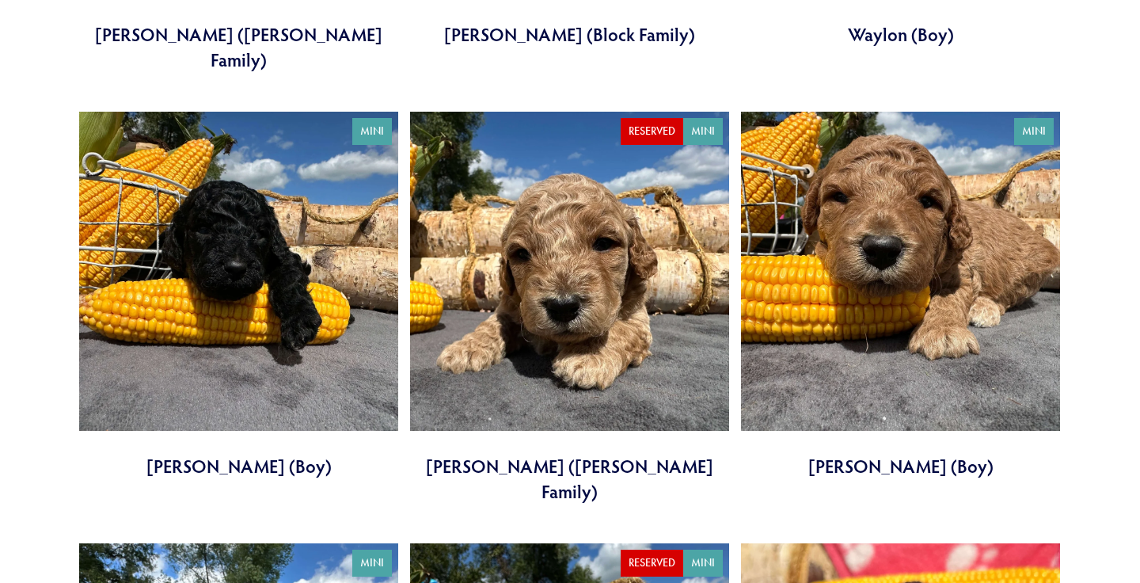
scroll to position [2993, 0]
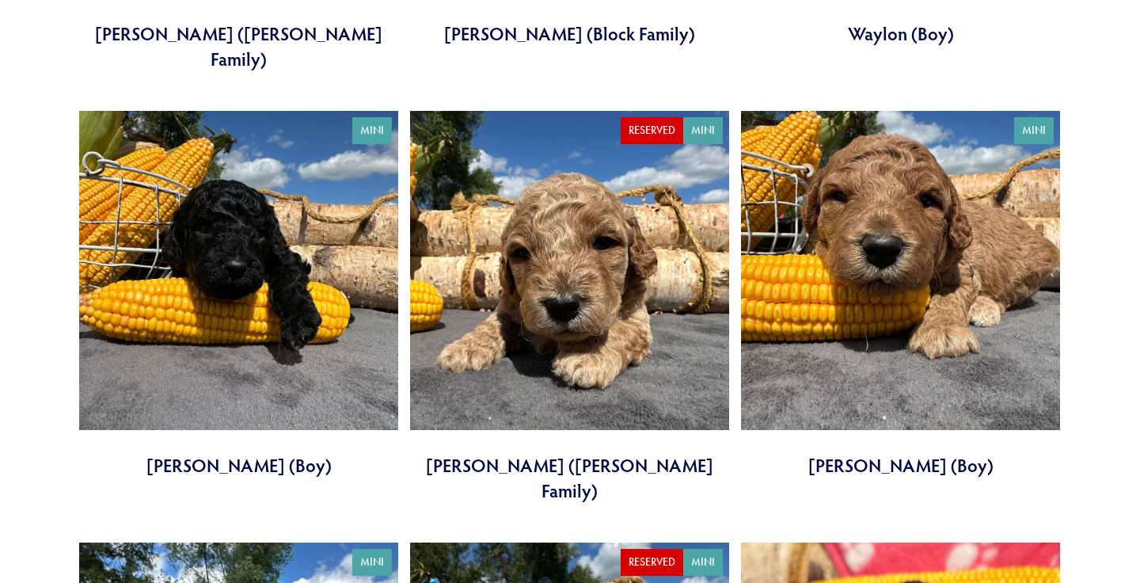
click at [883, 211] on link at bounding box center [900, 294] width 319 height 367
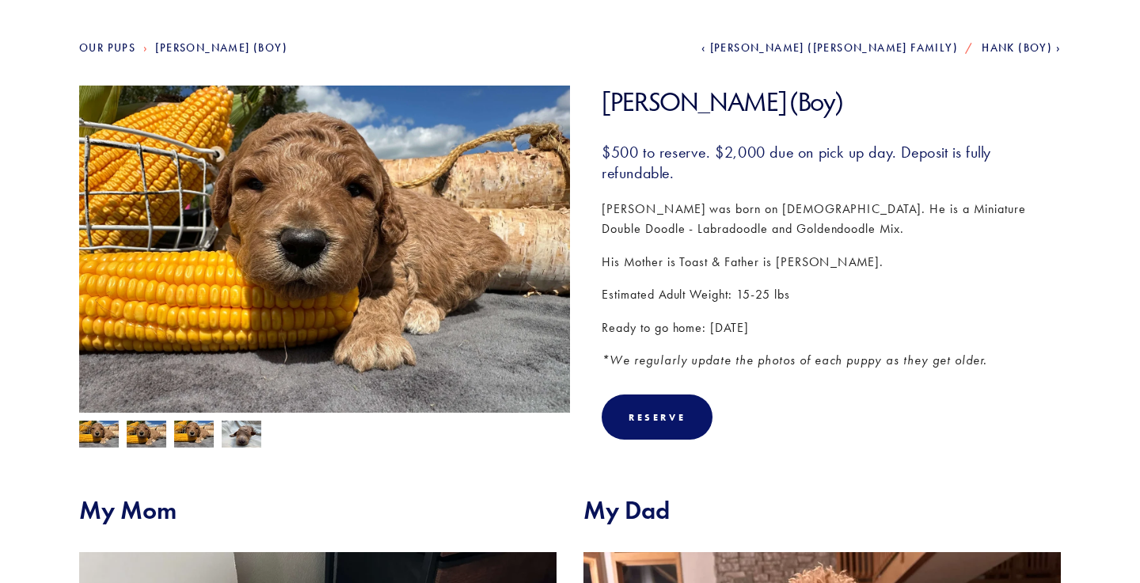
scroll to position [180, 0]
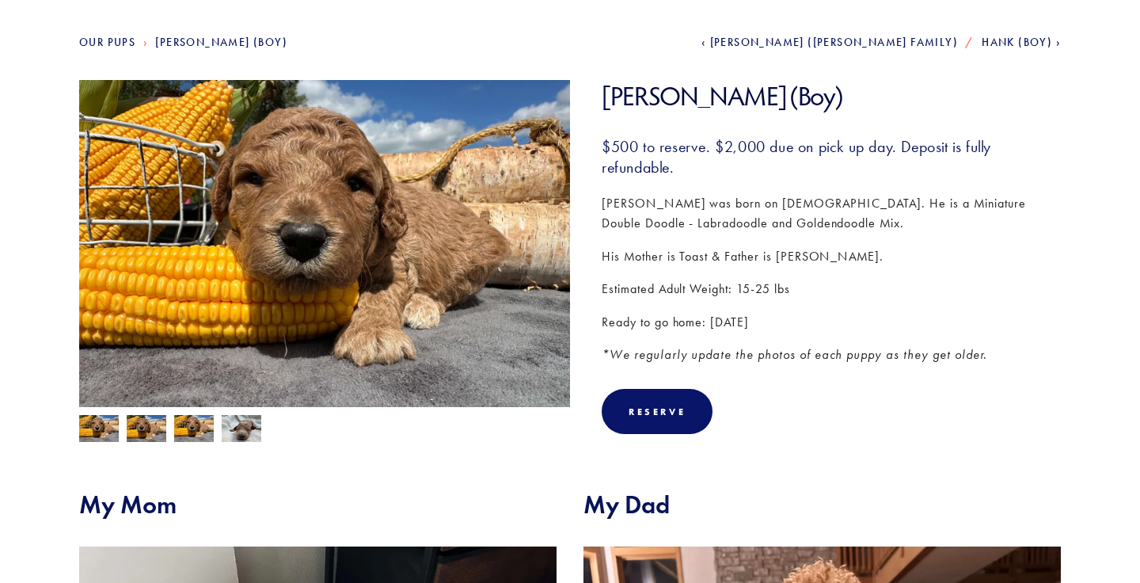
click at [883, 211] on p "Kris was born on August 18th. He is a Miniature Double Doodle - Labradoodle and…" at bounding box center [831, 213] width 459 height 40
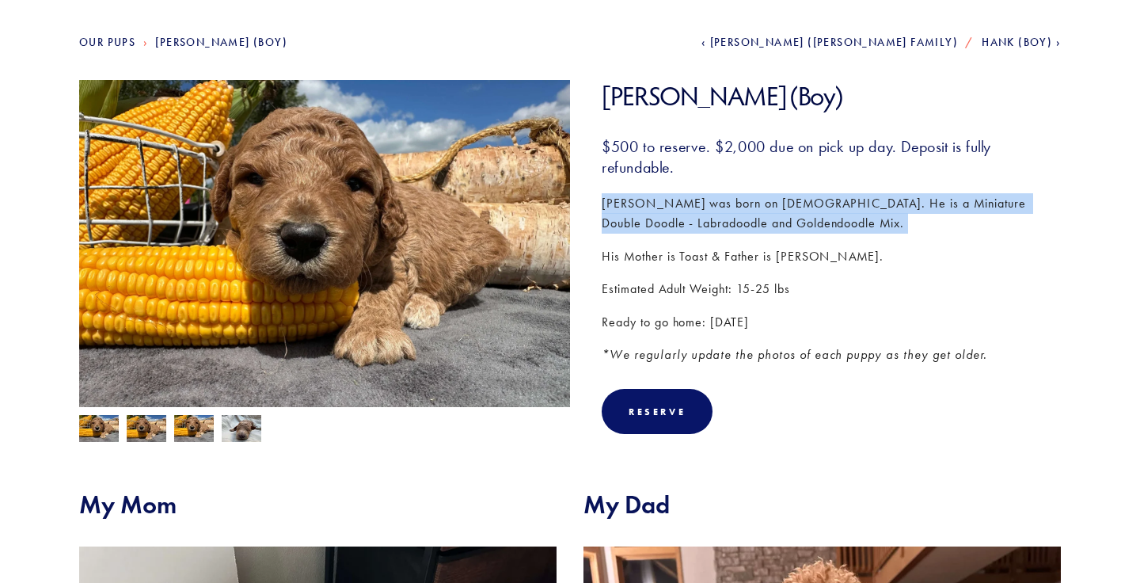
click at [854, 207] on p "Kris was born on August 18th. He is a Miniature Double Doodle - Labradoodle and…" at bounding box center [831, 213] width 459 height 40
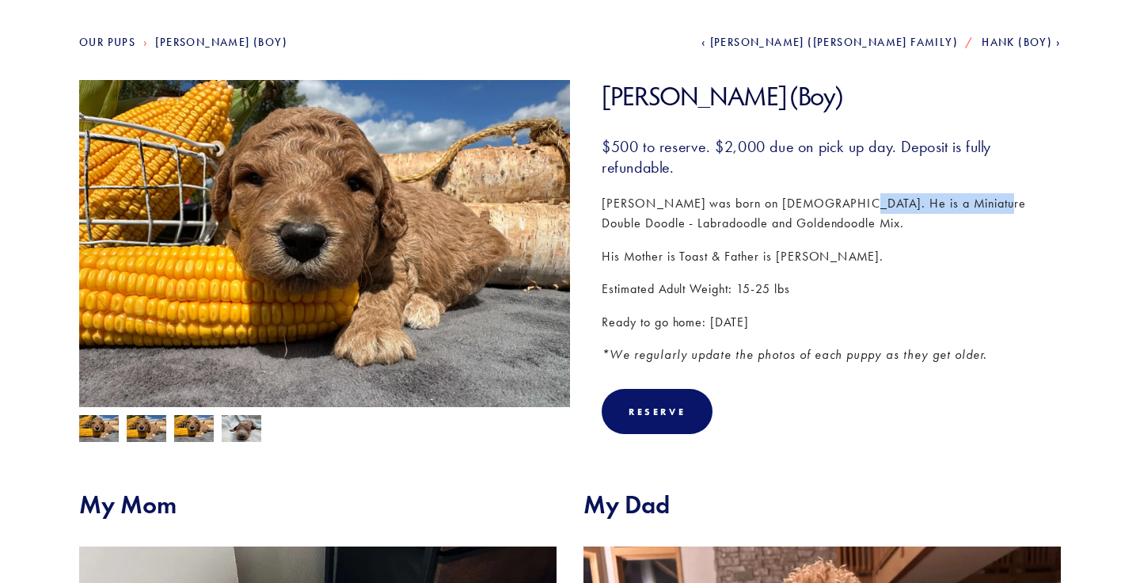
drag, startPoint x: 818, startPoint y: 206, endPoint x: 961, endPoint y: 203, distance: 143.4
click at [961, 203] on p "Kris was born on August 18th. He is a Miniature Double Doodle - Labradoodle and…" at bounding box center [831, 213] width 459 height 40
copy p "Miniature Double Doodle"
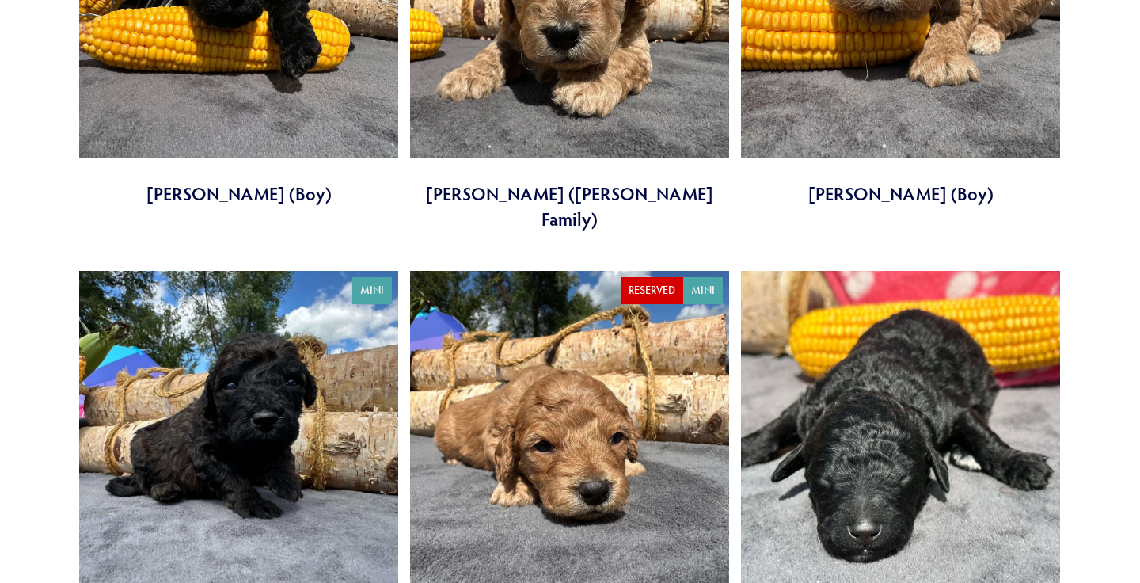
scroll to position [3279, 0]
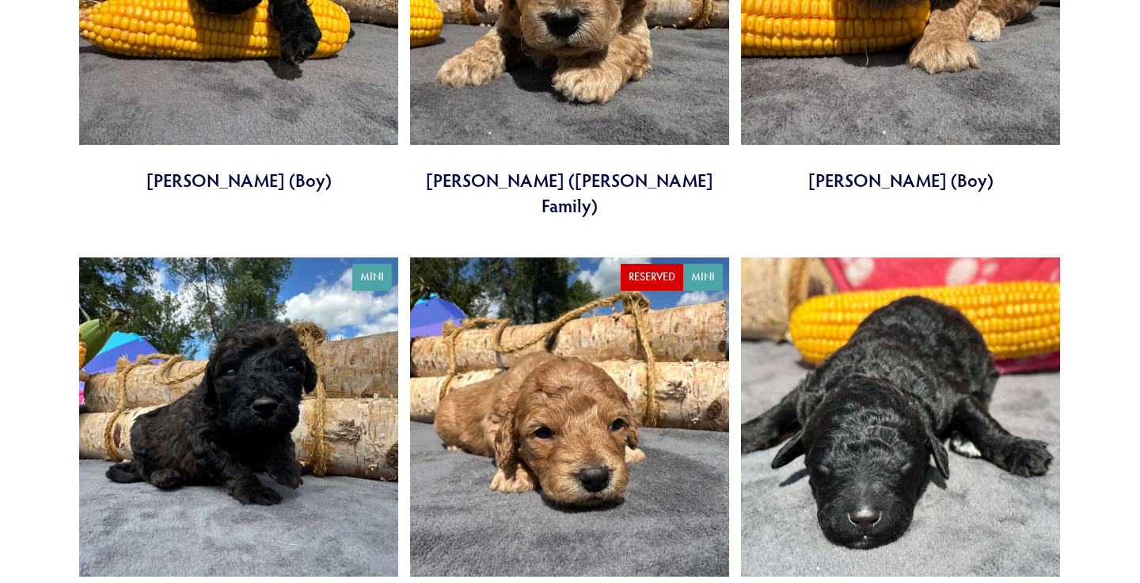
click at [492, 318] on link at bounding box center [569, 440] width 319 height 367
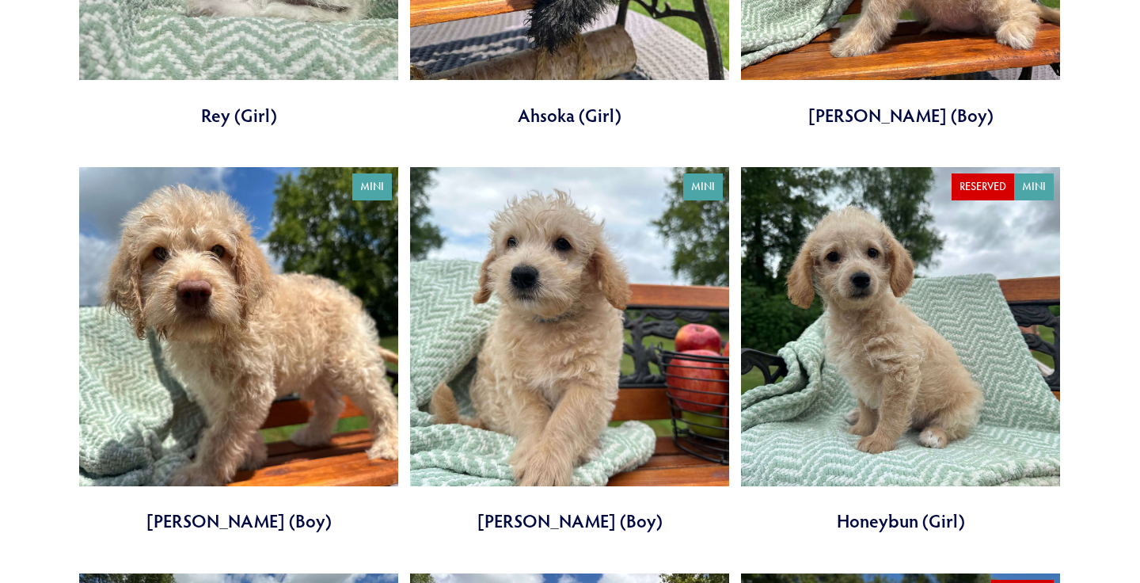
scroll to position [867, 0]
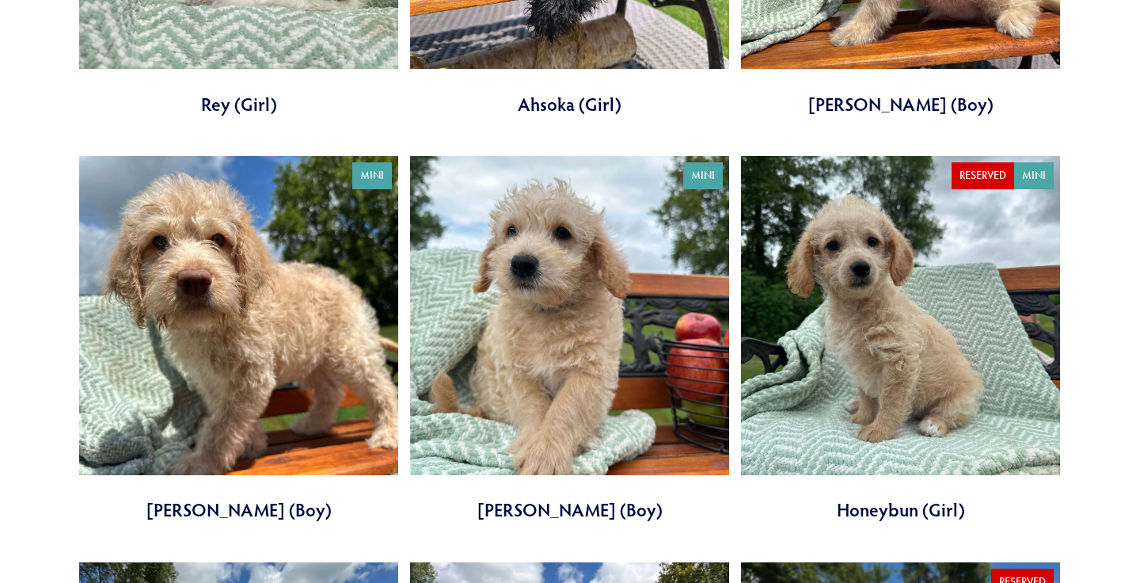
click at [293, 315] on link at bounding box center [238, 339] width 319 height 367
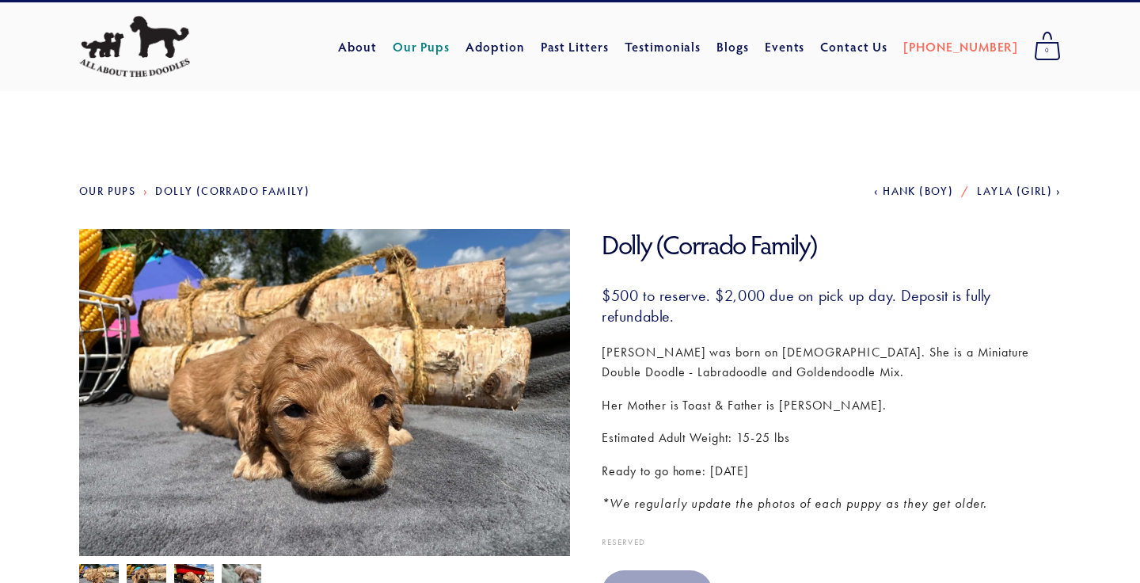
scroll to position [33, 0]
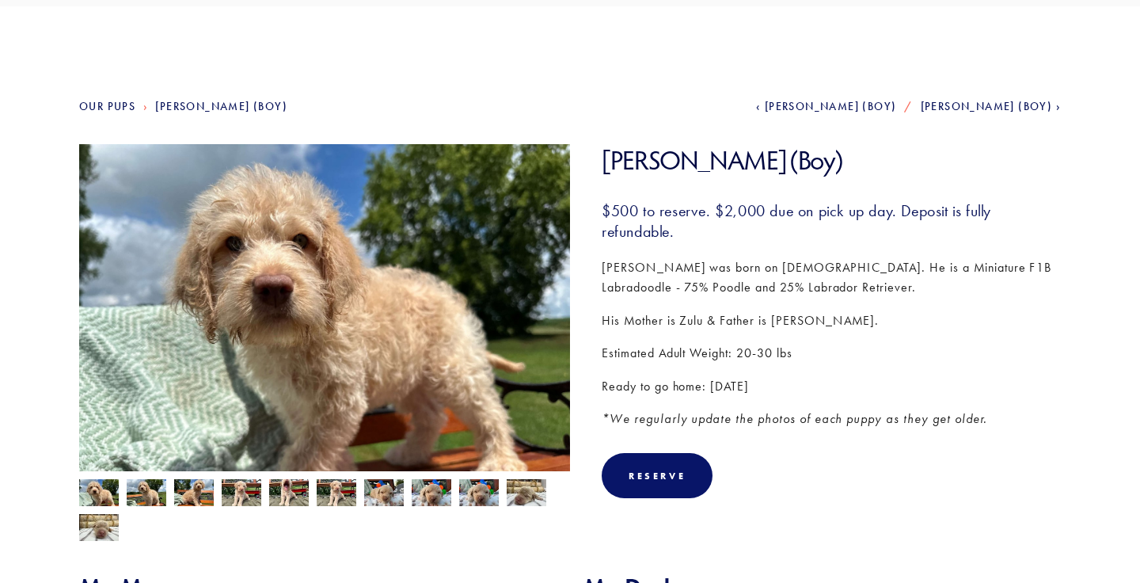
scroll to position [131, 0]
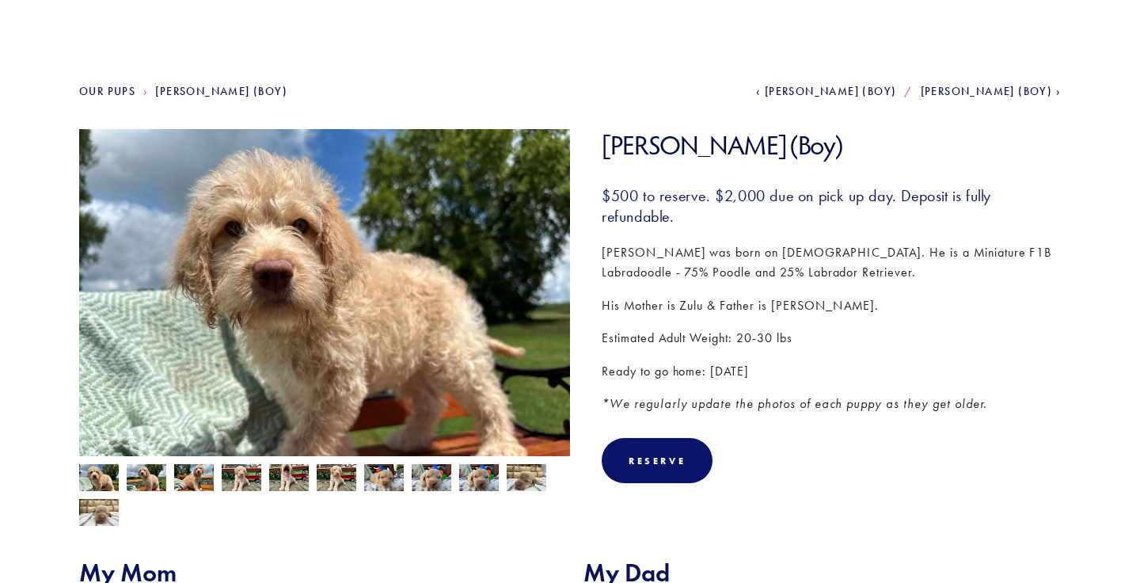
click at [830, 327] on div "$500 to reserve. $2,000 due on pick up day. Deposit is fully refundable. [PERSO…" at bounding box center [831, 300] width 459 height 230
click at [830, 327] on div "$500 to reserve. $2,000 due on pick up day. Deposit is fully refundable. Darth …" at bounding box center [831, 300] width 459 height 230
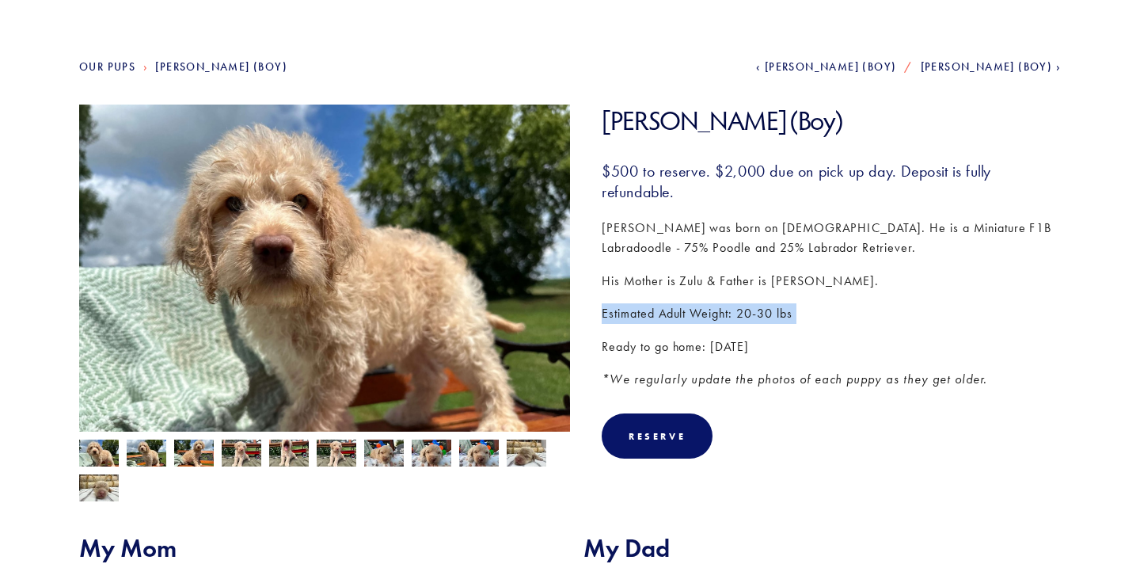
click at [153, 451] on img at bounding box center [147, 455] width 40 height 30
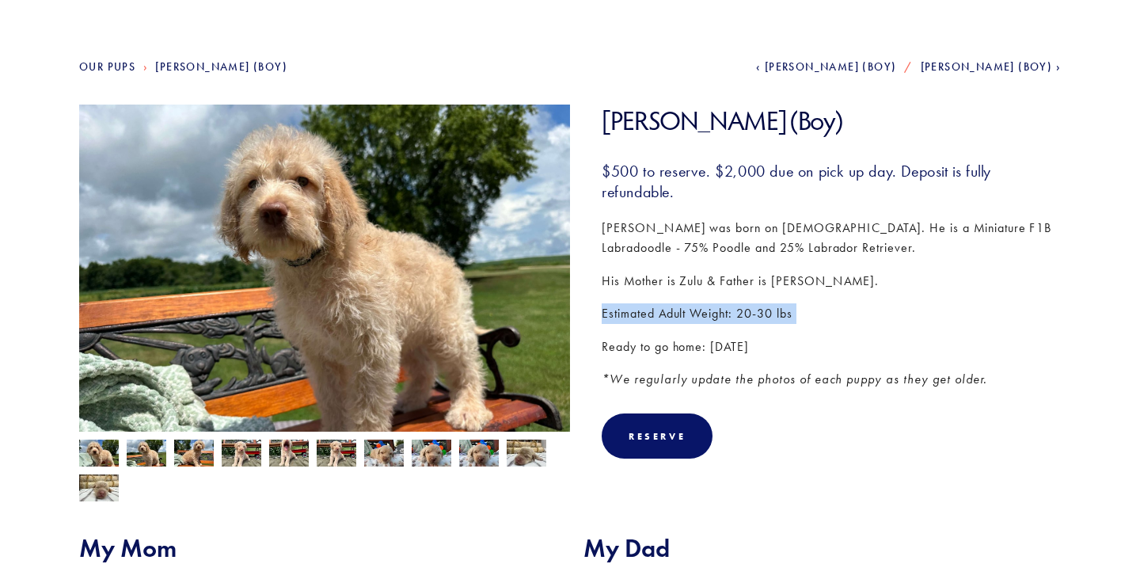
click at [183, 454] on img at bounding box center [194, 455] width 40 height 30
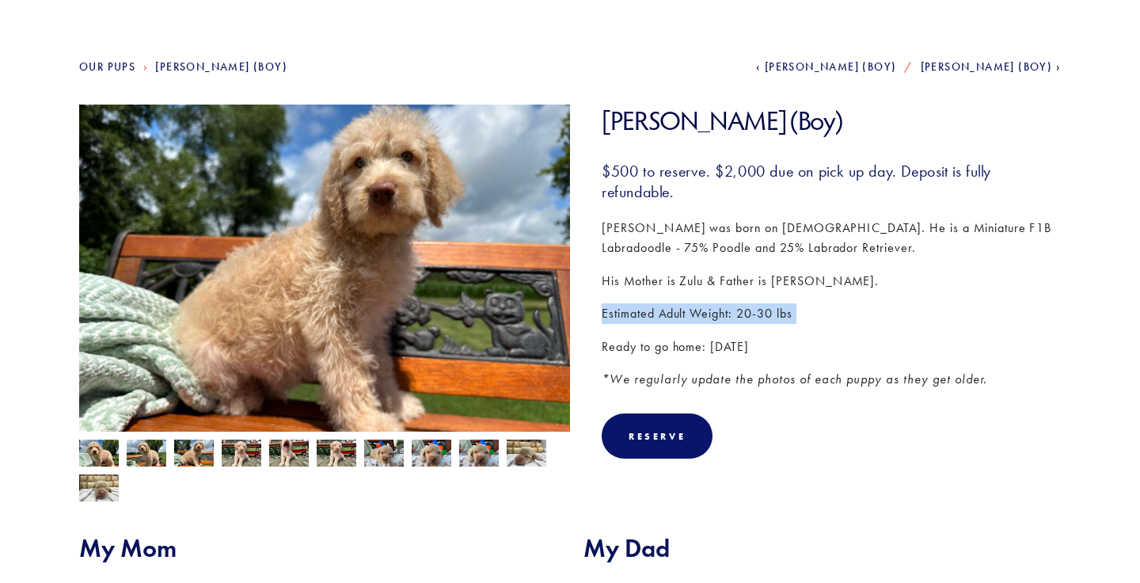
click at [219, 457] on div at bounding box center [320, 467] width 499 height 70
click at [239, 455] on img at bounding box center [242, 455] width 40 height 30
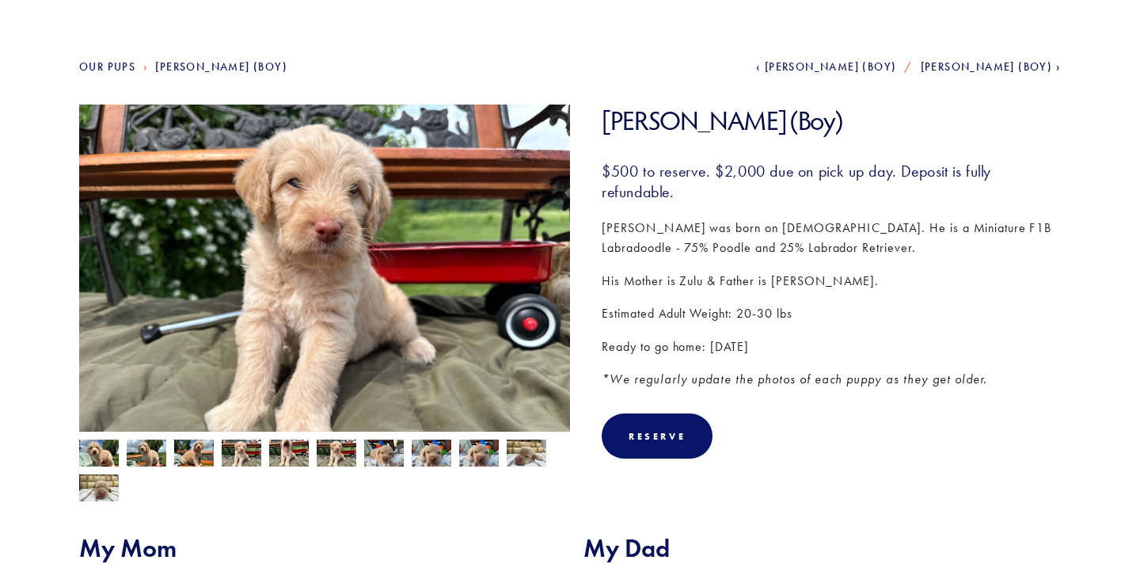
click at [286, 452] on img at bounding box center [289, 455] width 40 height 30
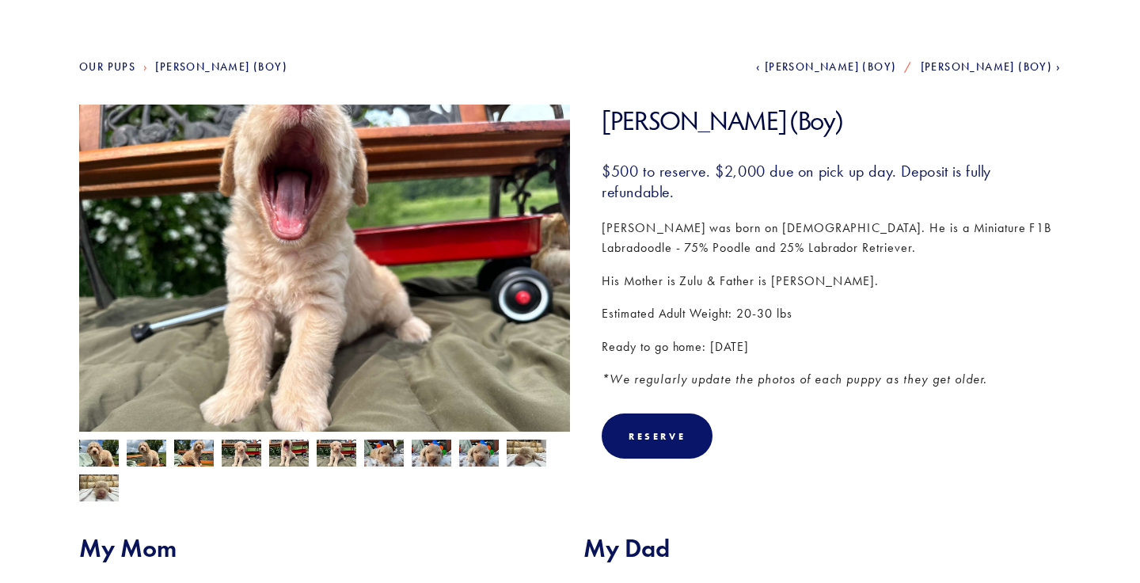
click at [314, 452] on div at bounding box center [320, 467] width 499 height 70
click at [97, 489] on img at bounding box center [99, 488] width 40 height 30
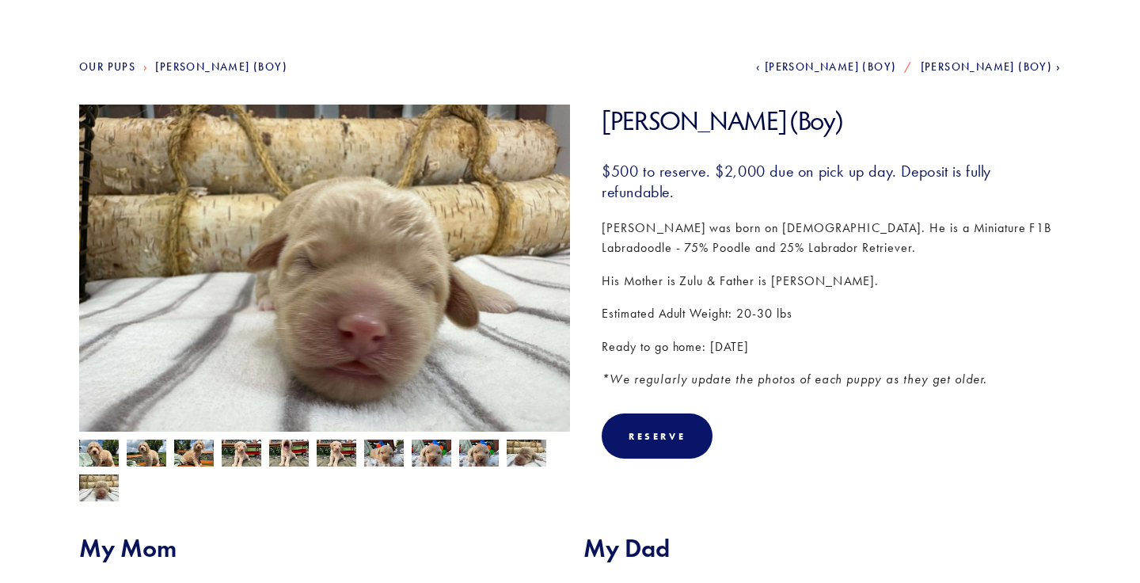
click at [530, 452] on img at bounding box center [527, 453] width 40 height 30
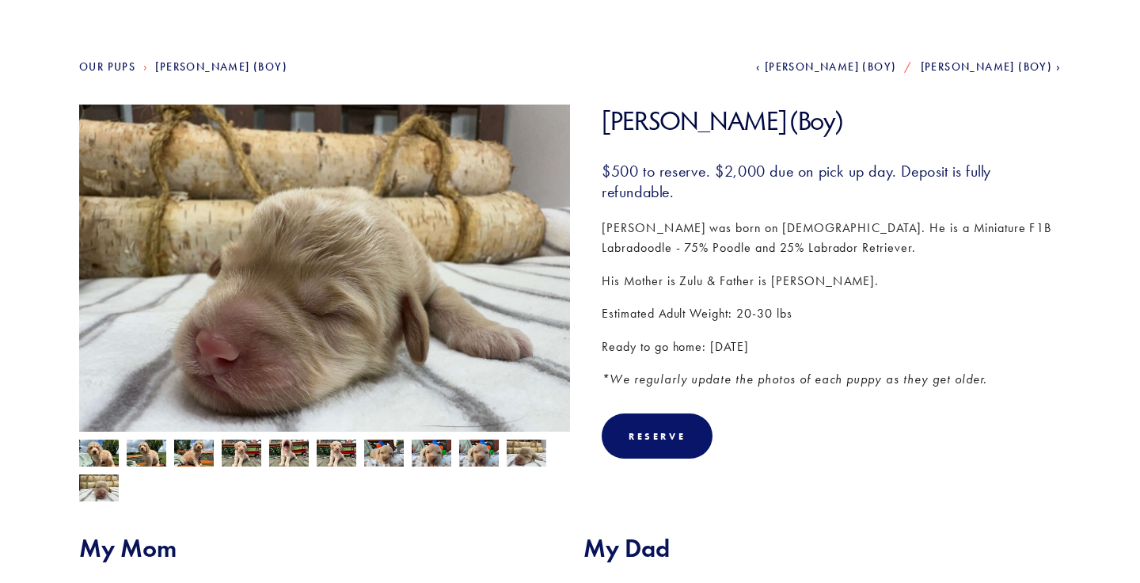
click at [504, 459] on div at bounding box center [320, 467] width 499 height 70
click at [479, 453] on img at bounding box center [479, 453] width 40 height 30
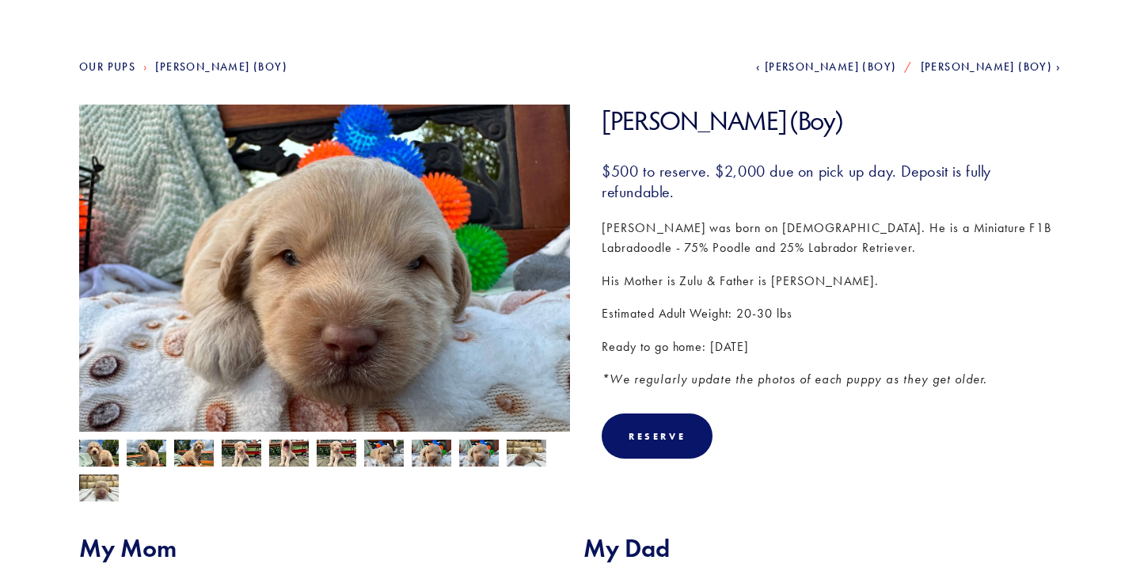
click at [441, 454] on img at bounding box center [432, 453] width 40 height 30
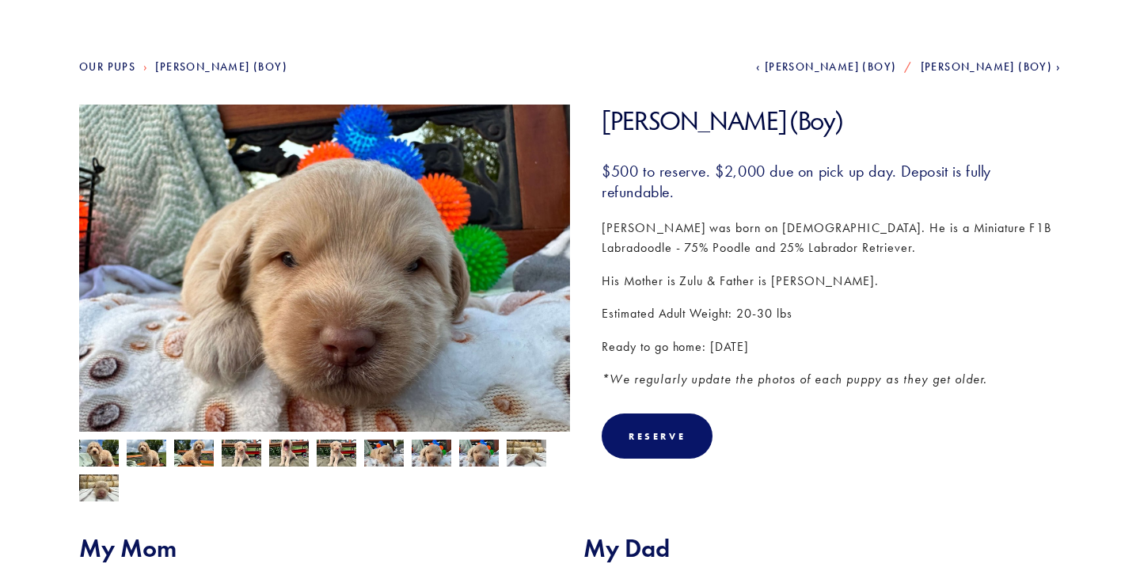
click at [398, 458] on img at bounding box center [384, 453] width 40 height 30
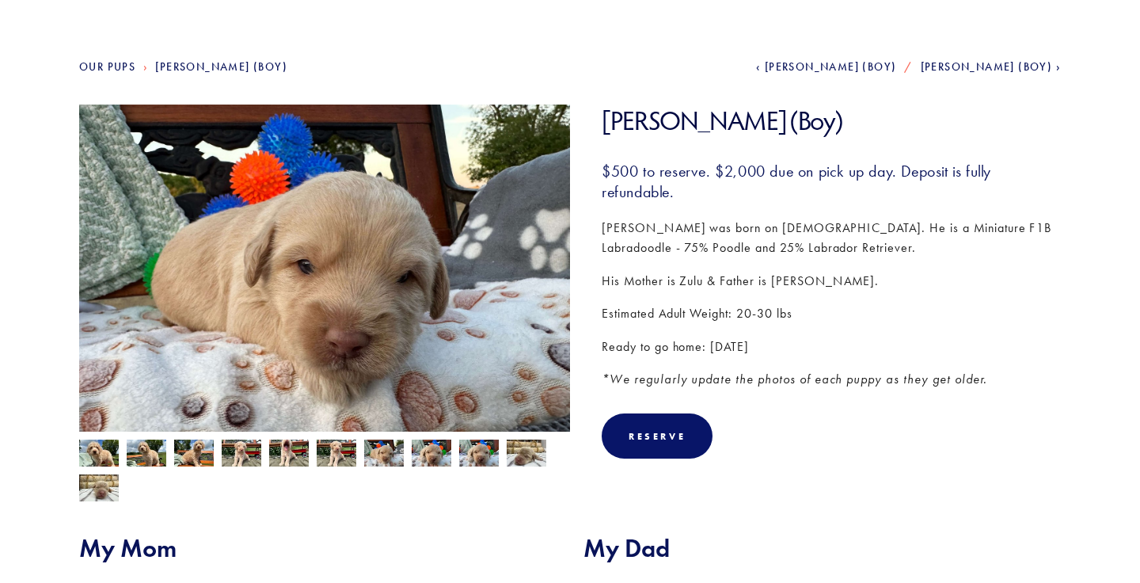
click at [344, 450] on img at bounding box center [337, 455] width 40 height 30
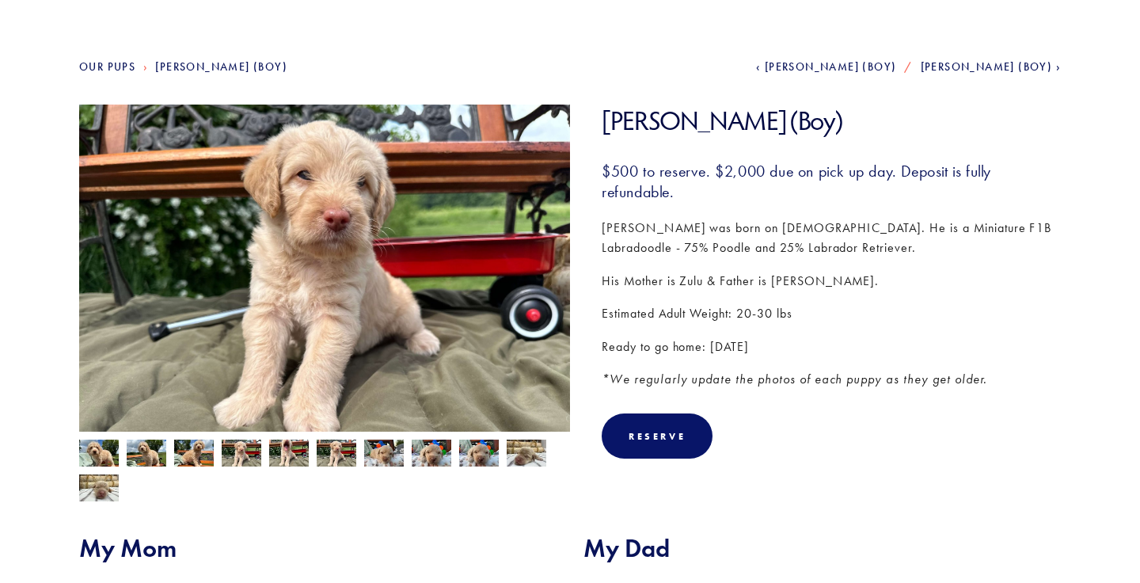
click at [300, 453] on img at bounding box center [289, 455] width 40 height 30
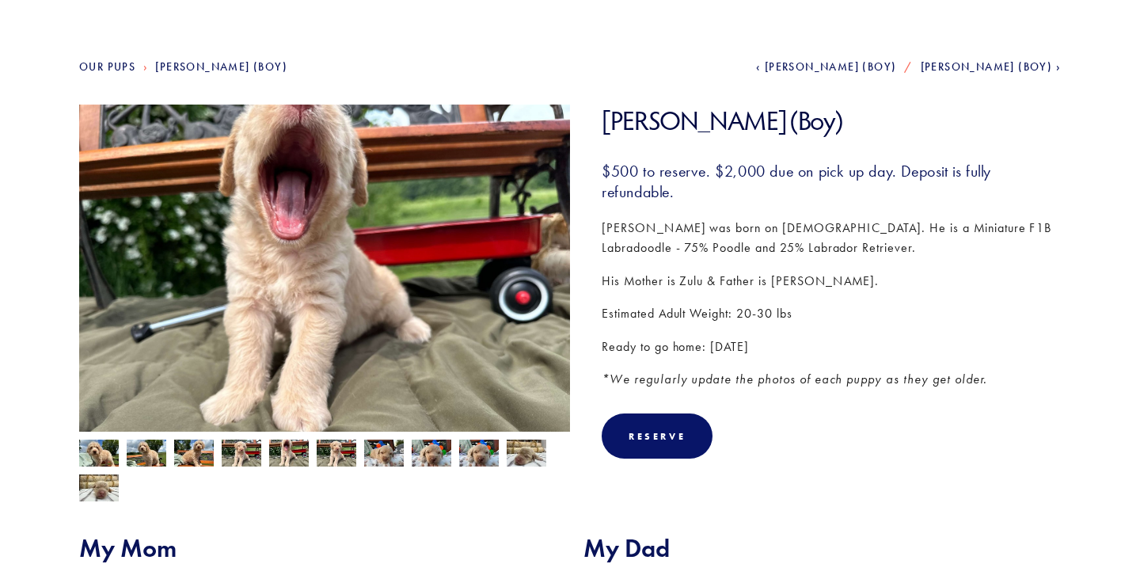
click at [247, 455] on img at bounding box center [242, 455] width 40 height 30
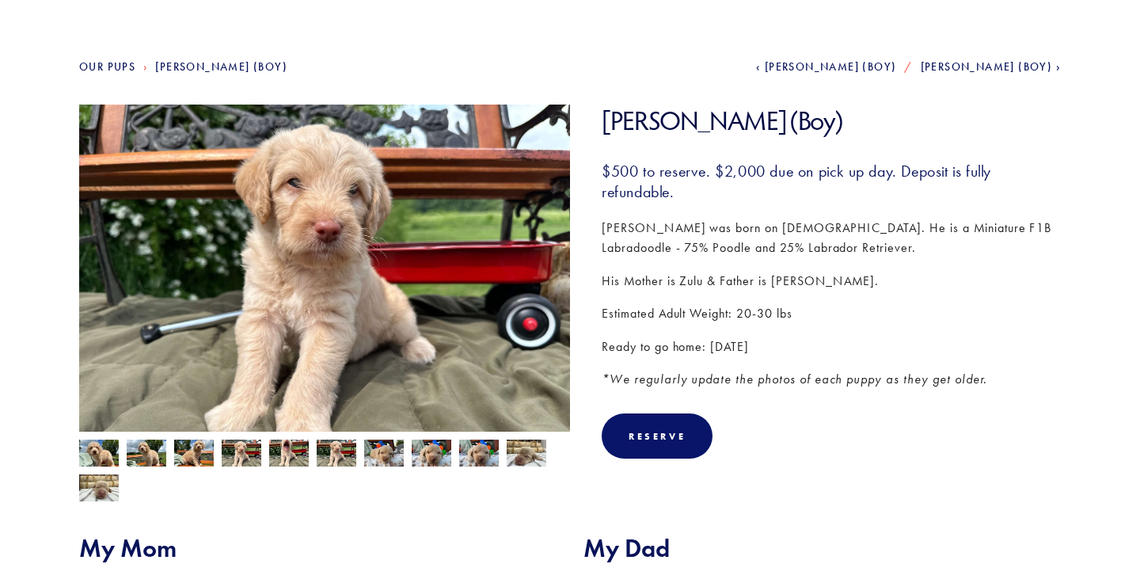
click at [203, 453] on img at bounding box center [194, 455] width 40 height 30
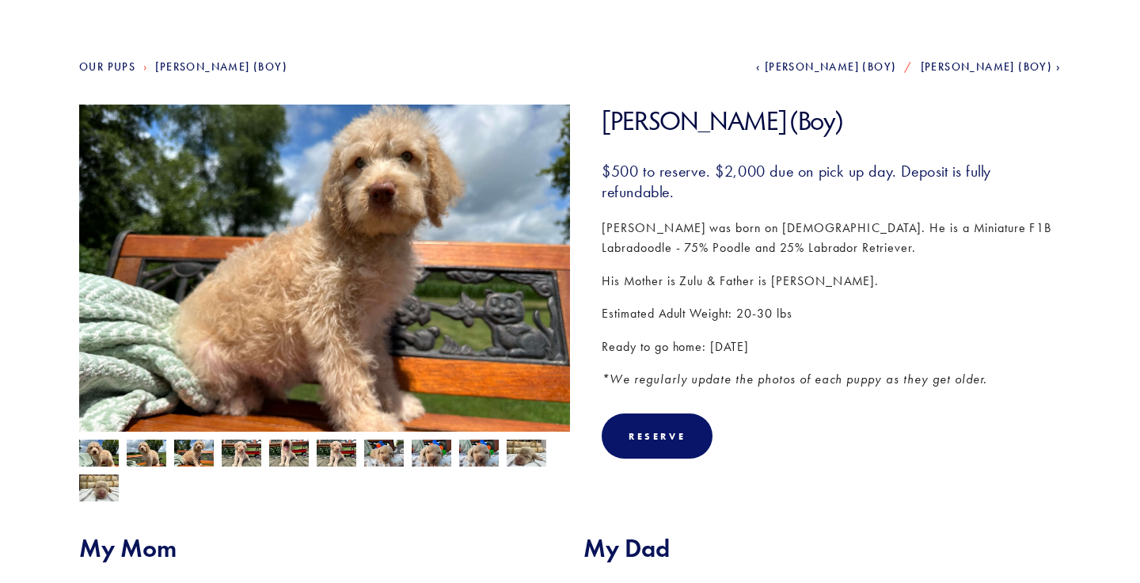
click at [153, 454] on img at bounding box center [147, 455] width 40 height 30
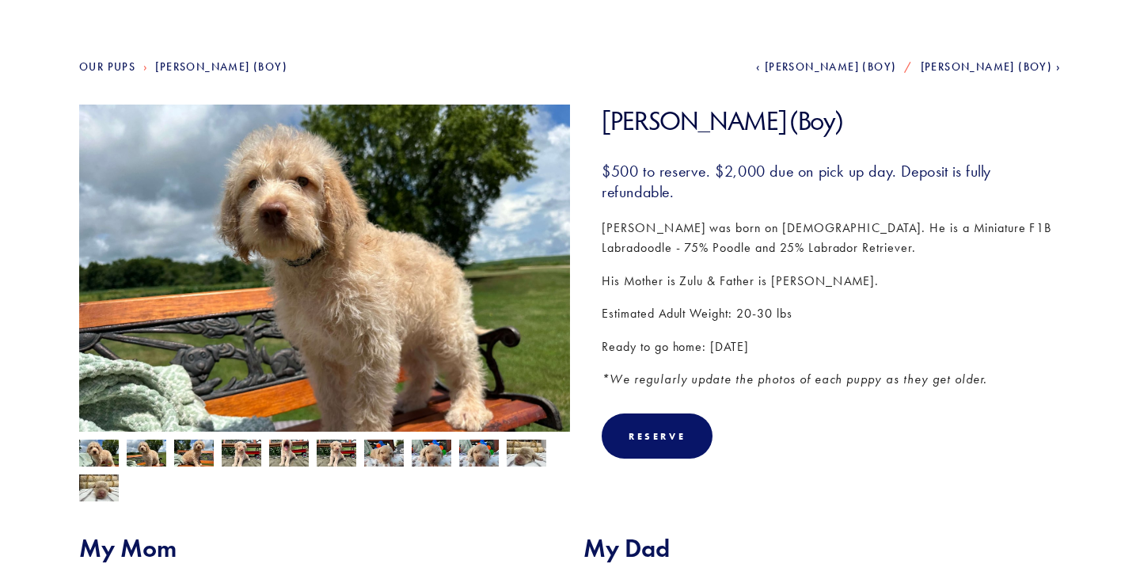
click at [89, 443] on img at bounding box center [99, 455] width 40 height 30
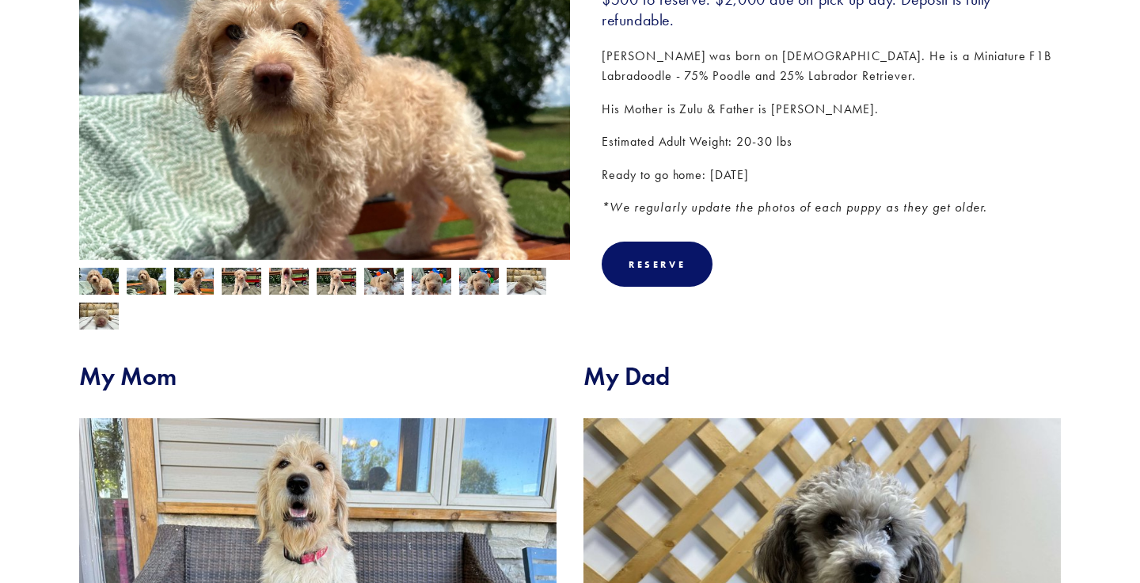
scroll to position [225, 0]
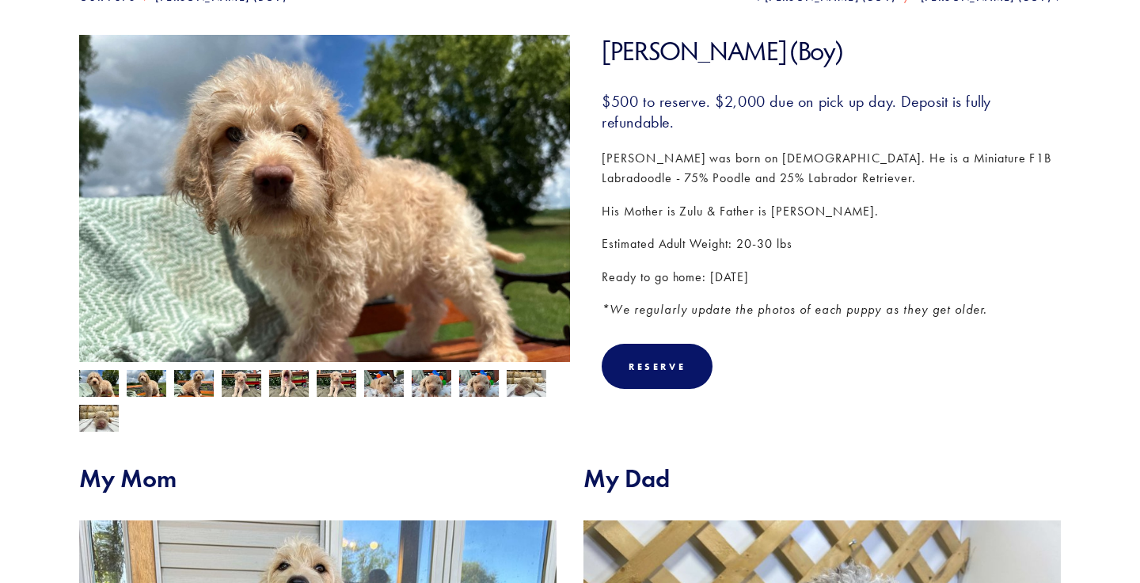
click at [659, 239] on p "Estimated Adult Weight: 20-30 lbs" at bounding box center [831, 244] width 459 height 21
click at [688, 305] on em "*We regularly update the photos of each puppy as they get older." at bounding box center [795, 309] width 386 height 15
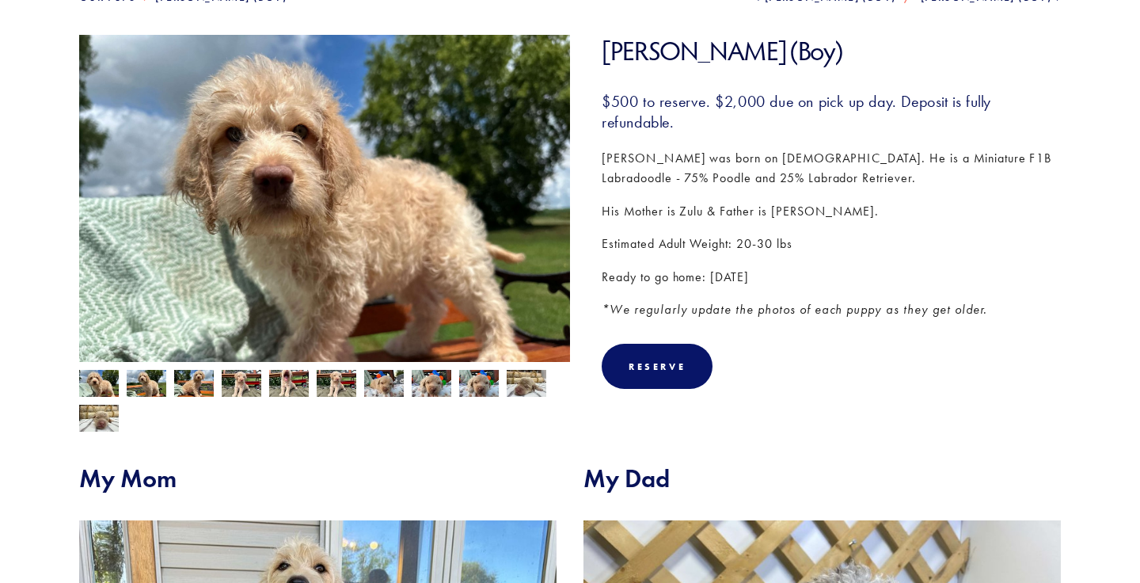
click at [688, 305] on em "*We regularly update the photos of each puppy as they get older." at bounding box center [795, 309] width 386 height 15
click at [516, 158] on img at bounding box center [324, 219] width 491 height 368
click at [624, 63] on h1 "Darth Vader (Boy)" at bounding box center [831, 51] width 459 height 32
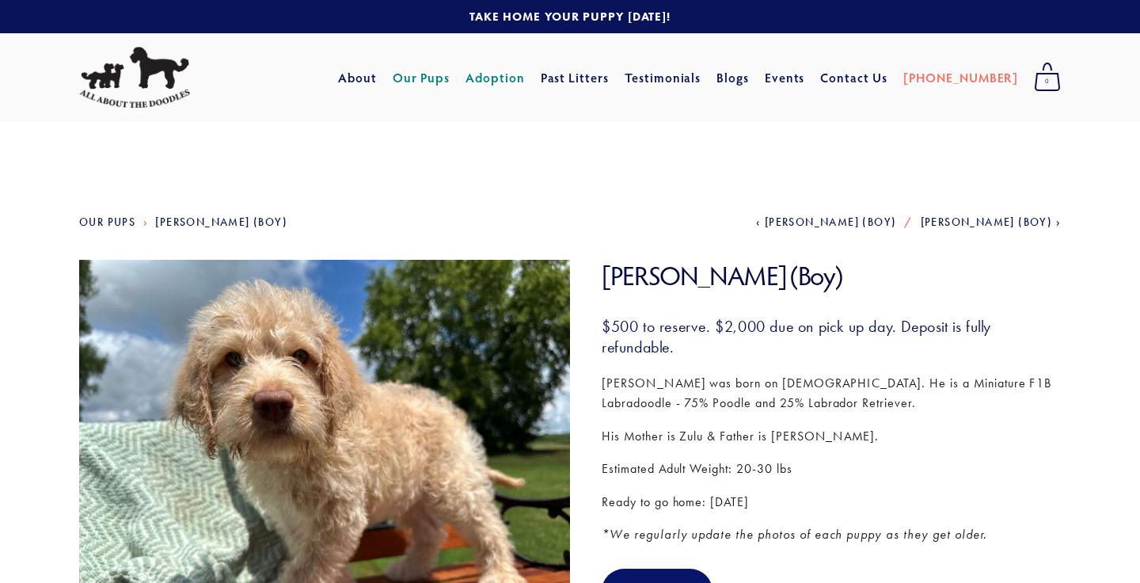
click at [525, 80] on link "Adoption" at bounding box center [495, 77] width 59 height 29
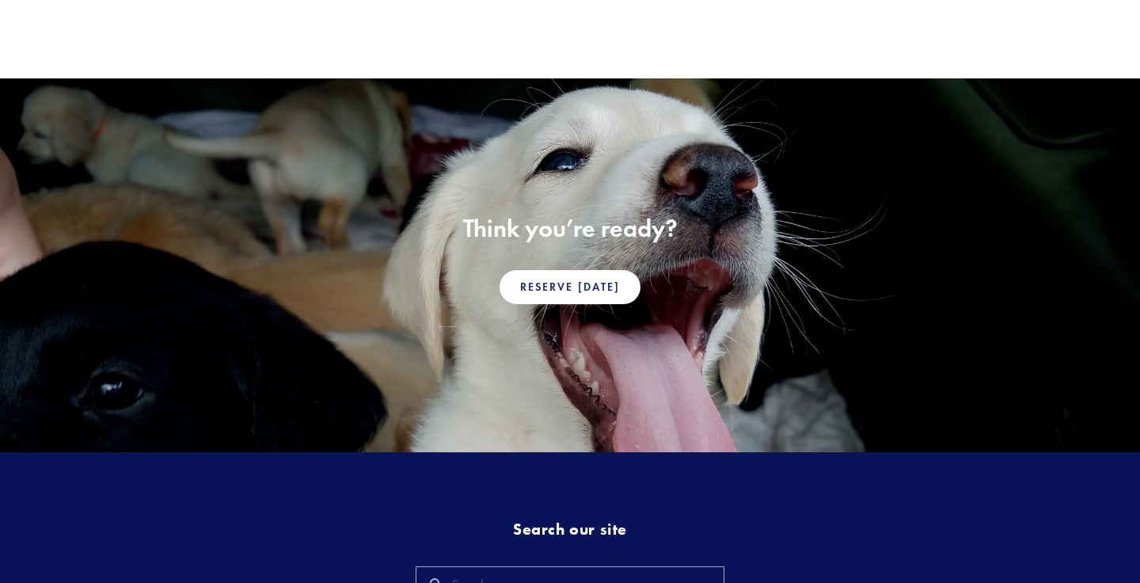
scroll to position [1053, 0]
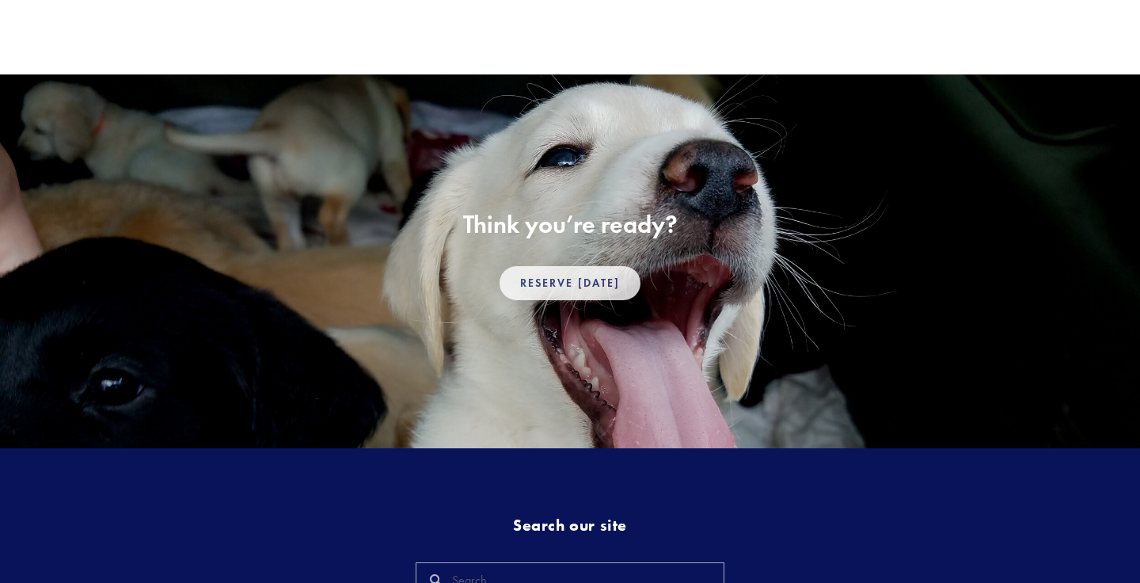
click at [602, 291] on link "Reserve [DATE]" at bounding box center [570, 283] width 141 height 34
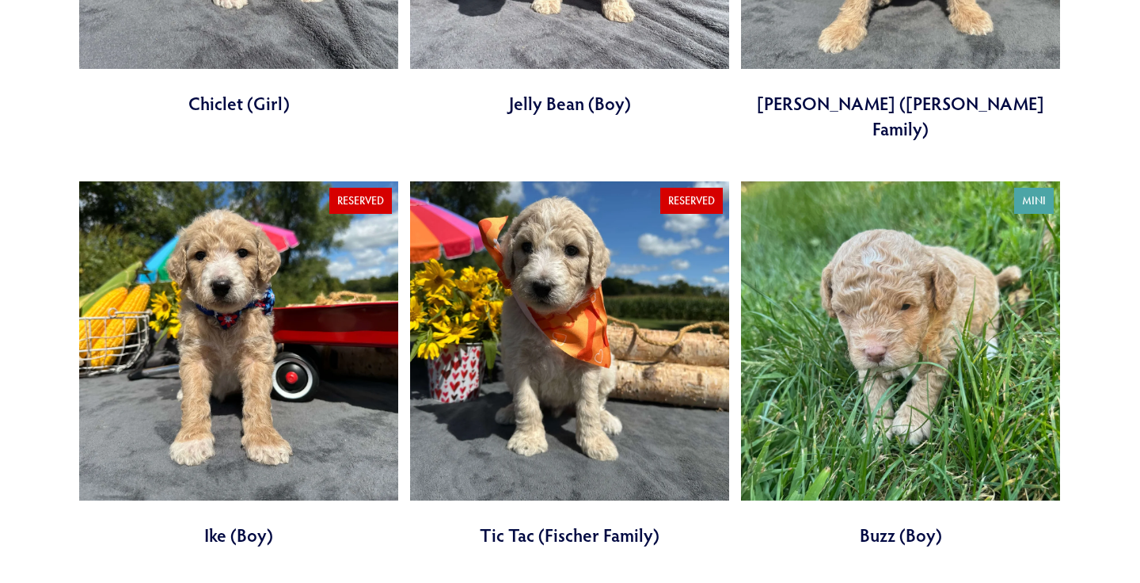
scroll to position [1680, 0]
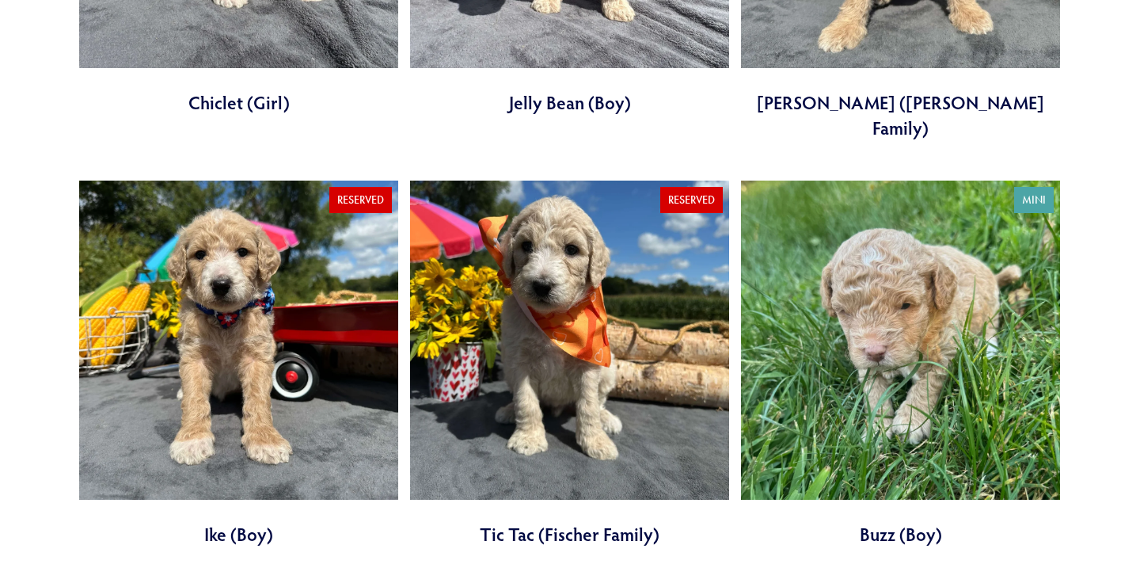
click at [363, 280] on link at bounding box center [238, 364] width 319 height 367
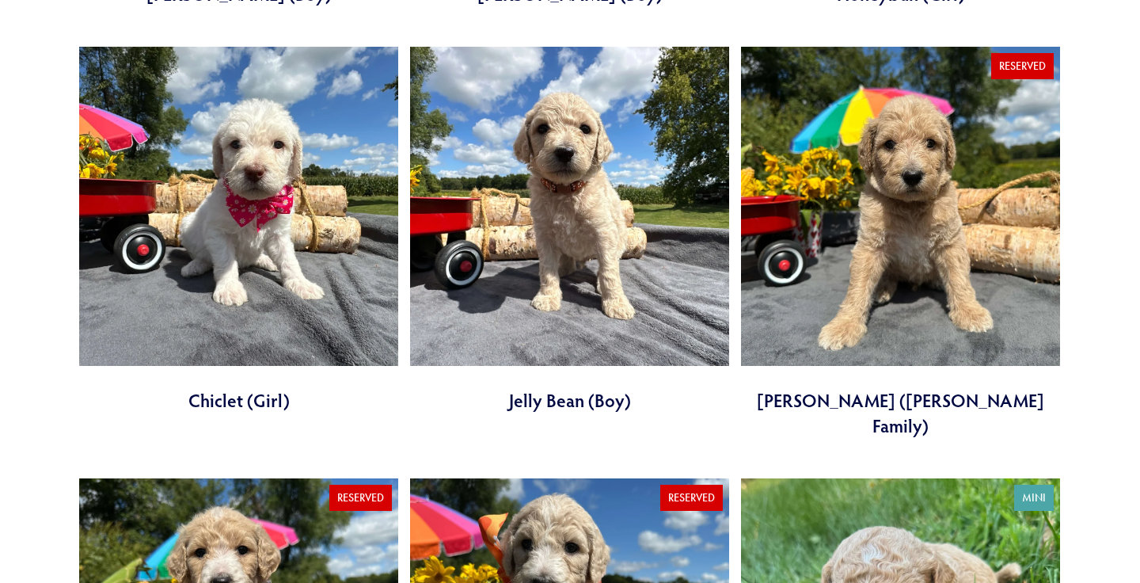
scroll to position [1340, 0]
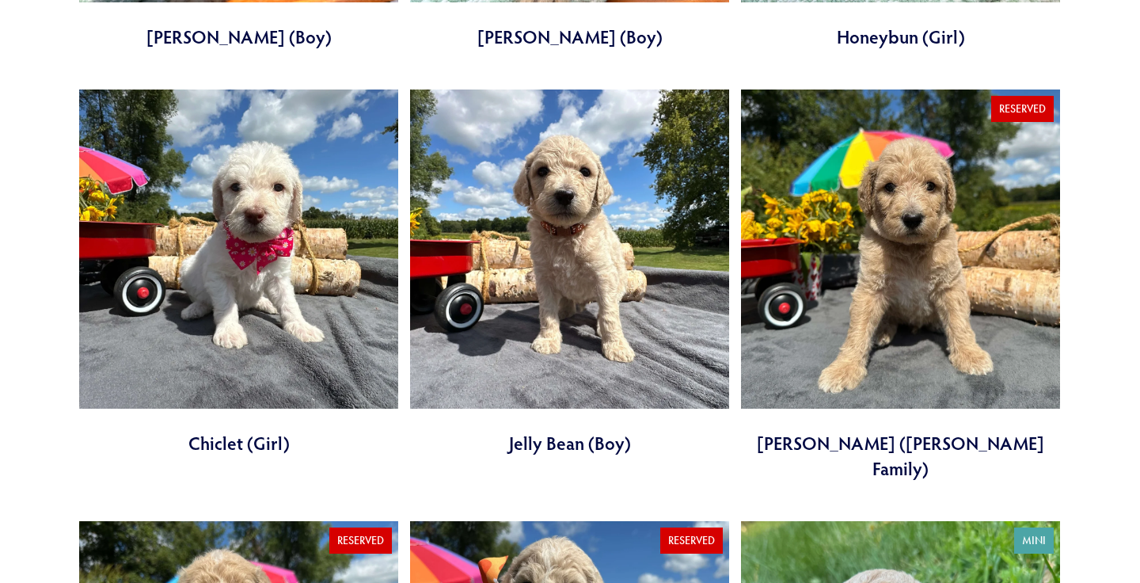
click at [524, 329] on link at bounding box center [569, 272] width 319 height 367
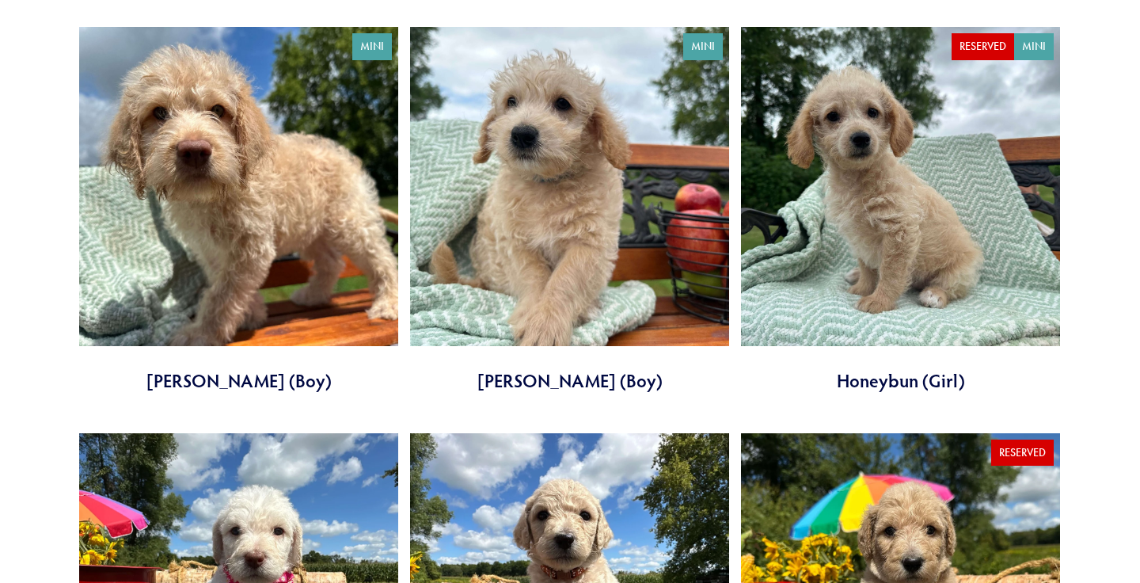
scroll to position [993, 0]
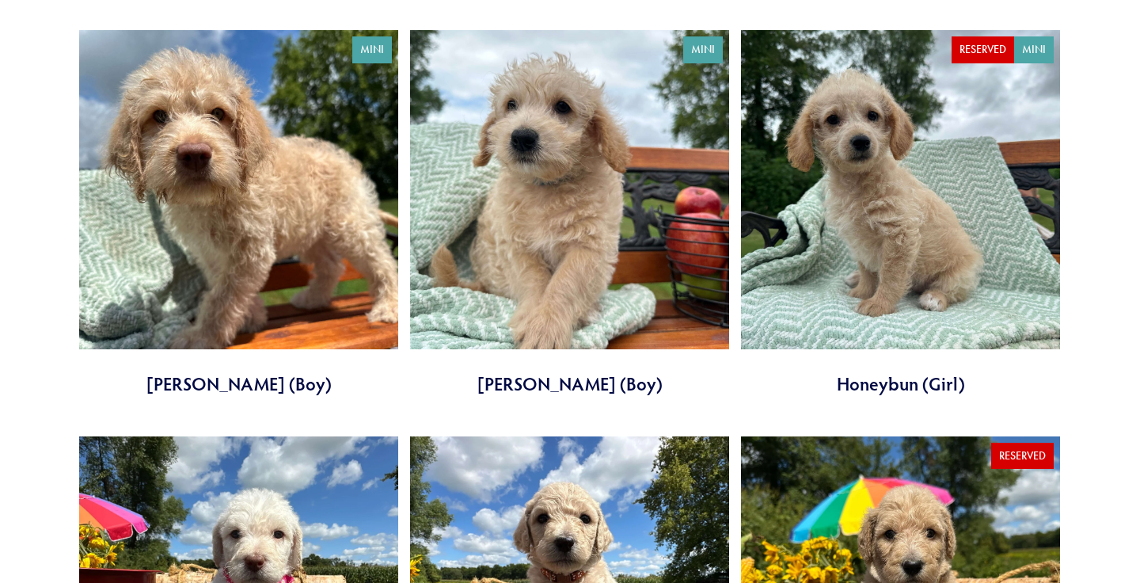
click at [510, 260] on link at bounding box center [569, 213] width 319 height 367
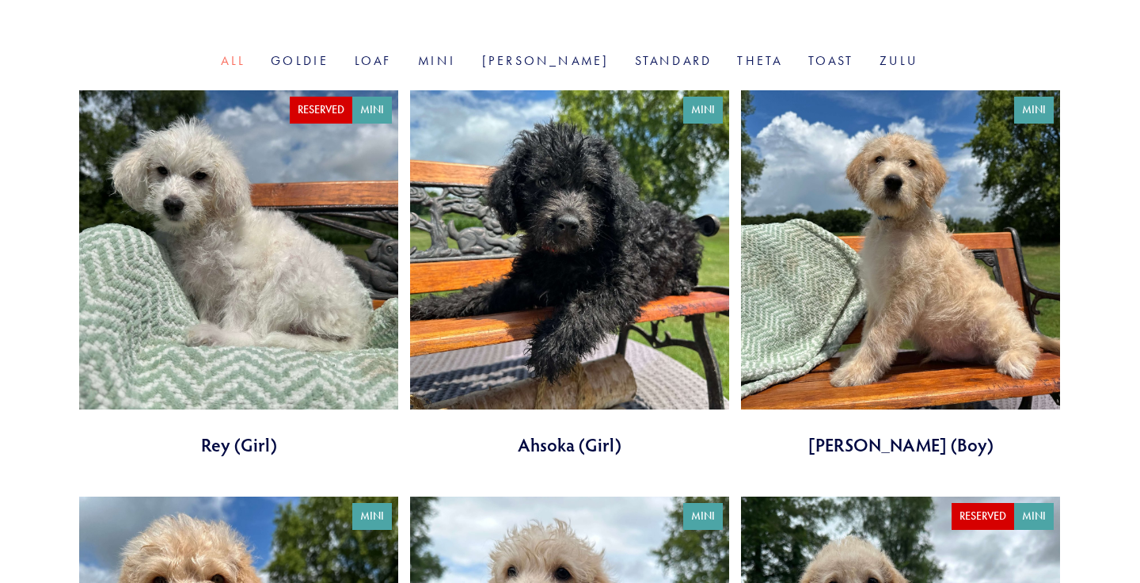
scroll to position [514, 0]
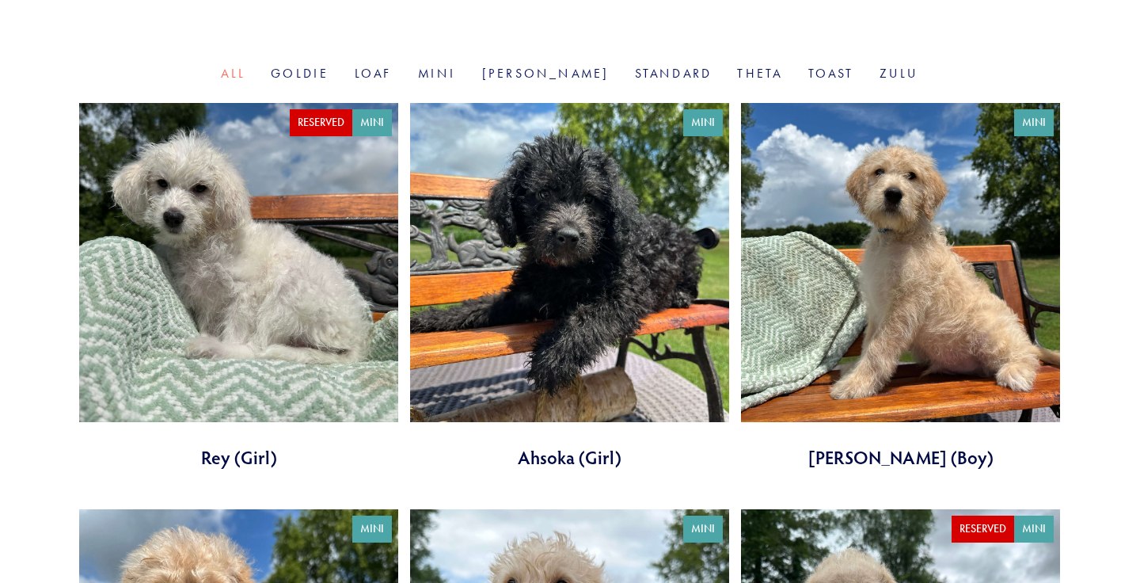
click at [908, 291] on link at bounding box center [900, 286] width 319 height 367
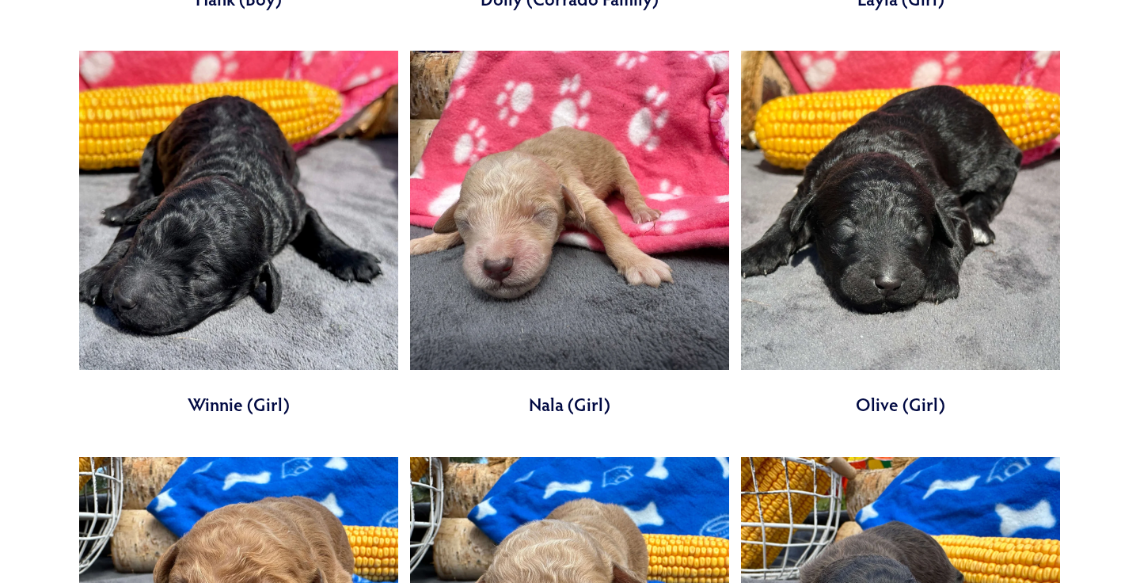
scroll to position [3894, 0]
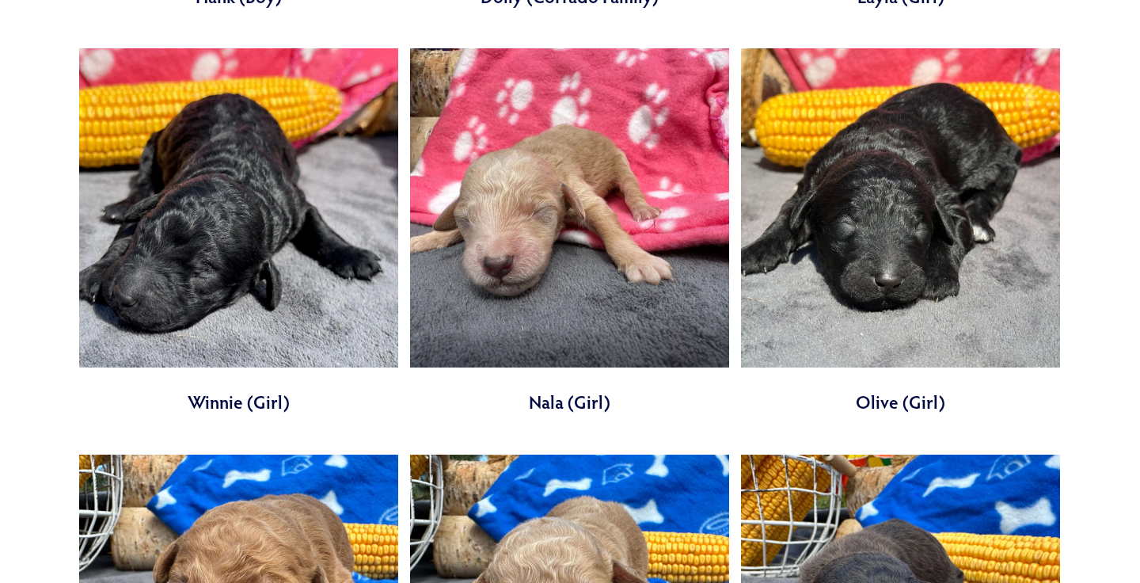
click at [530, 169] on link at bounding box center [569, 231] width 319 height 367
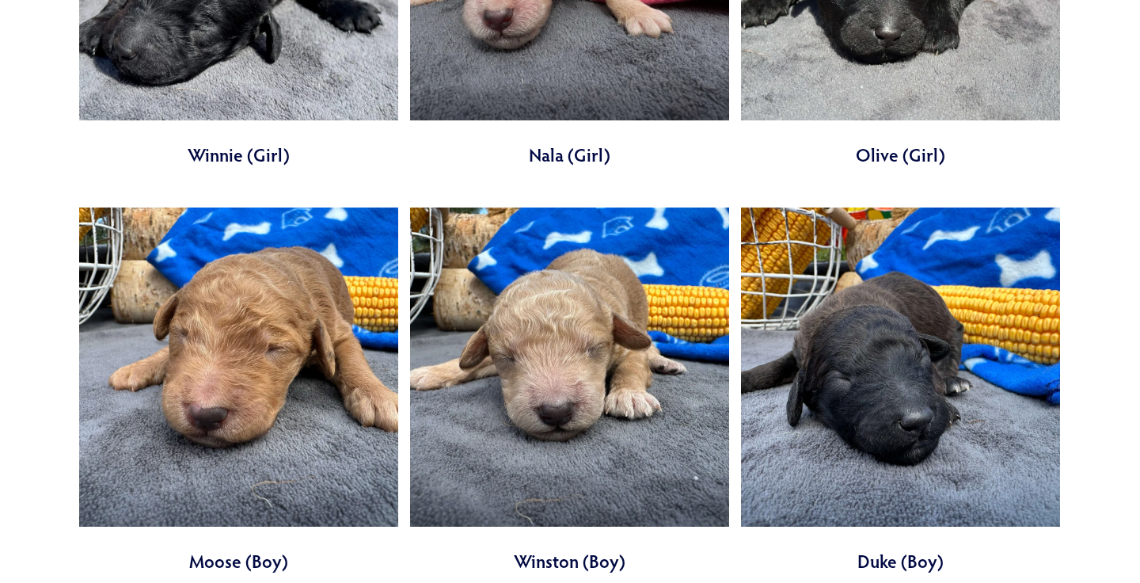
scroll to position [4140, 0]
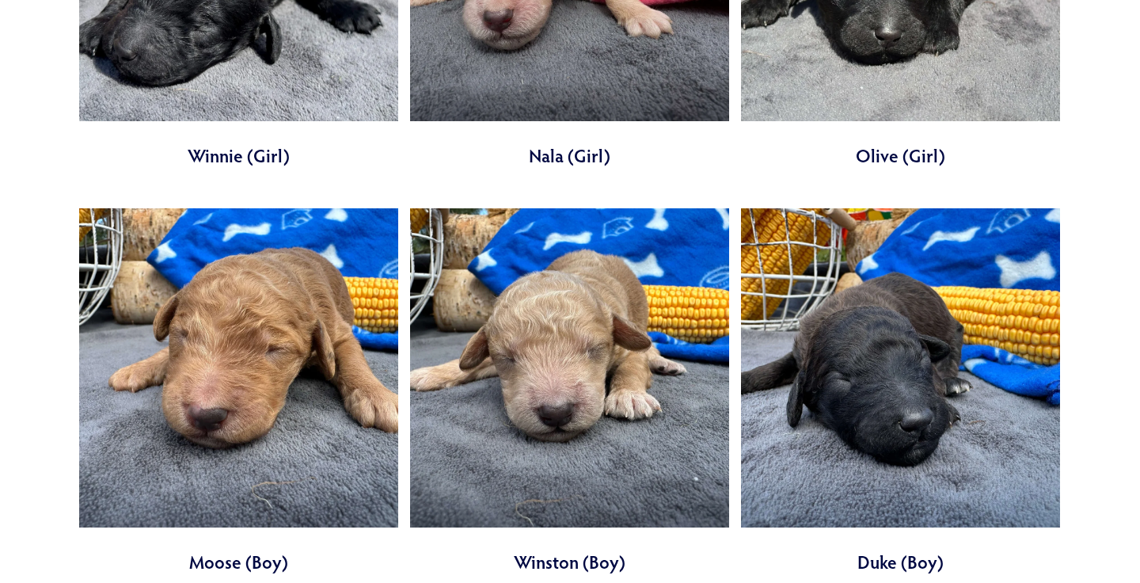
click at [290, 285] on link at bounding box center [238, 391] width 319 height 367
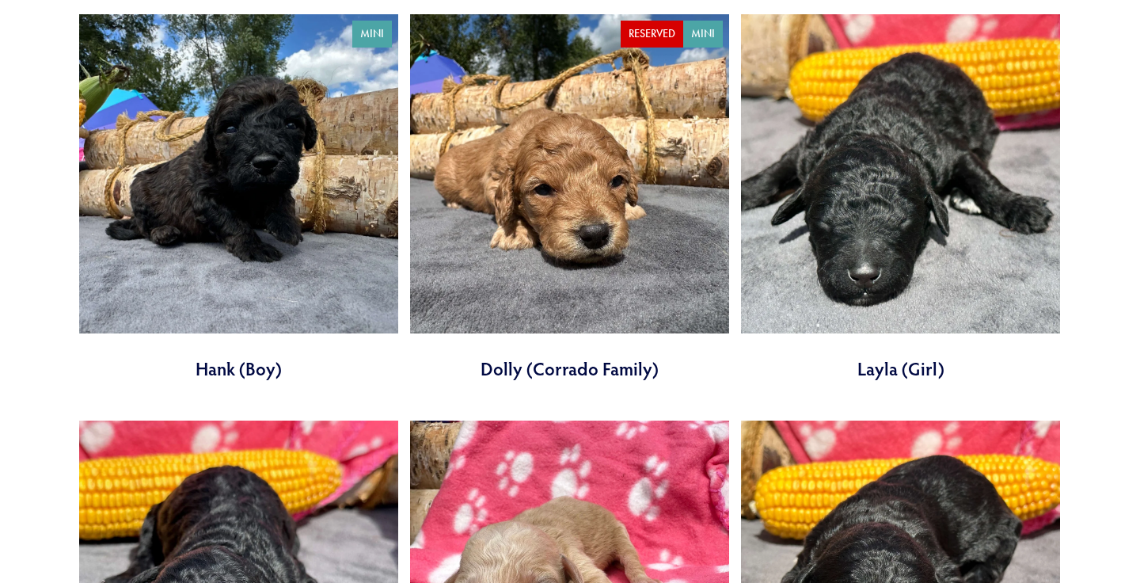
scroll to position [3509, 0]
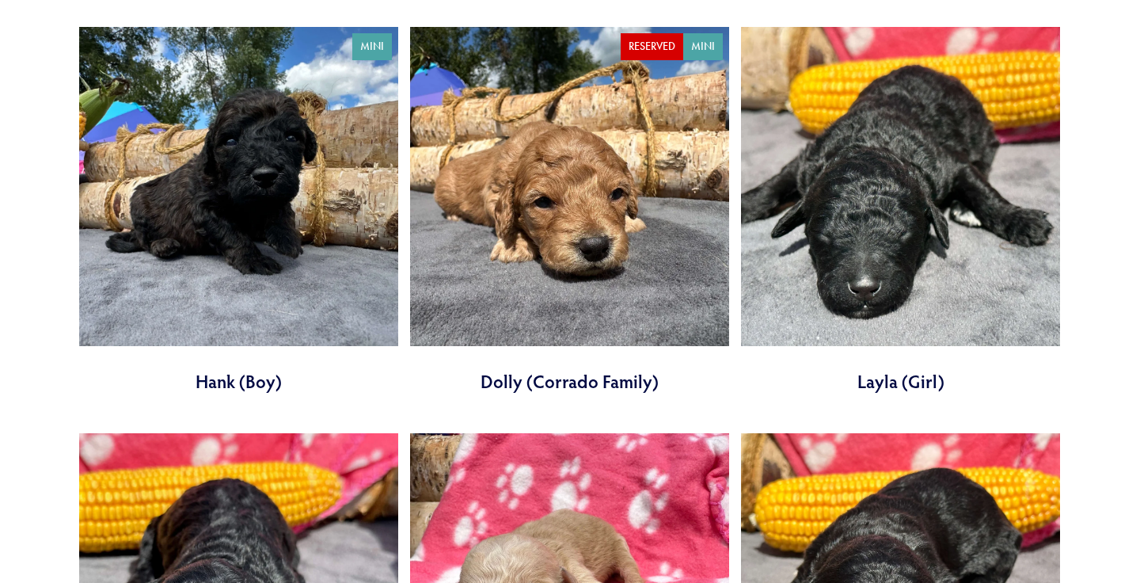
click at [538, 174] on link at bounding box center [569, 210] width 319 height 367
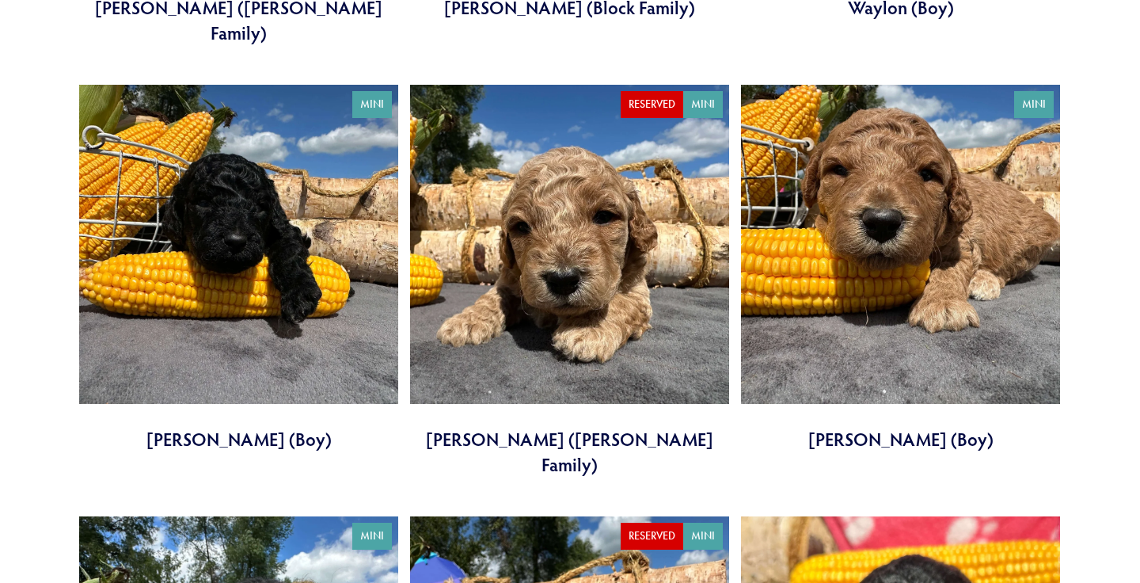
scroll to position [2973, 0]
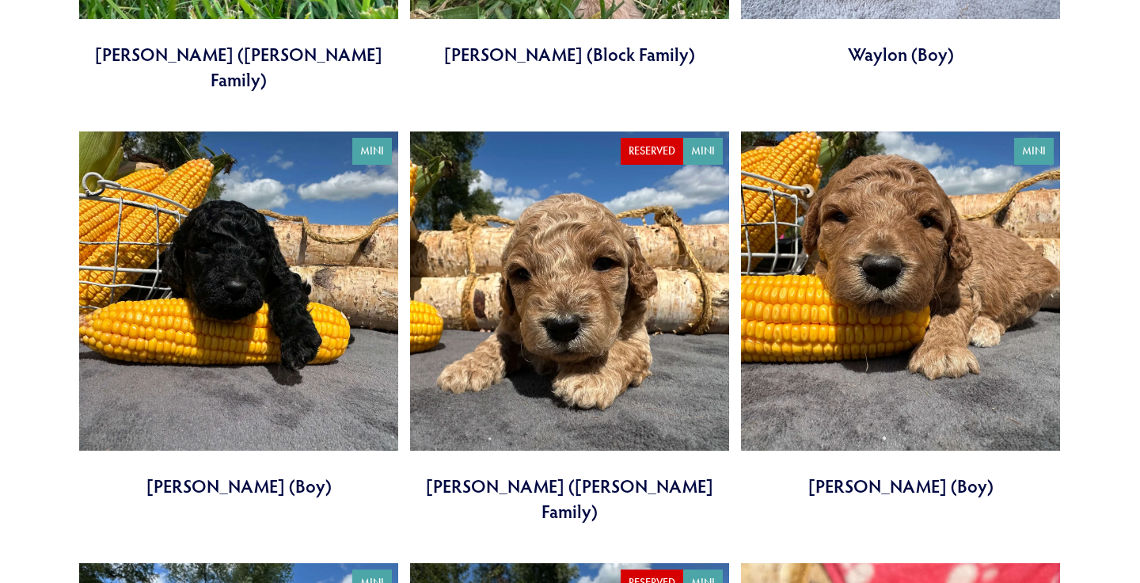
click at [755, 328] on link at bounding box center [900, 314] width 319 height 367
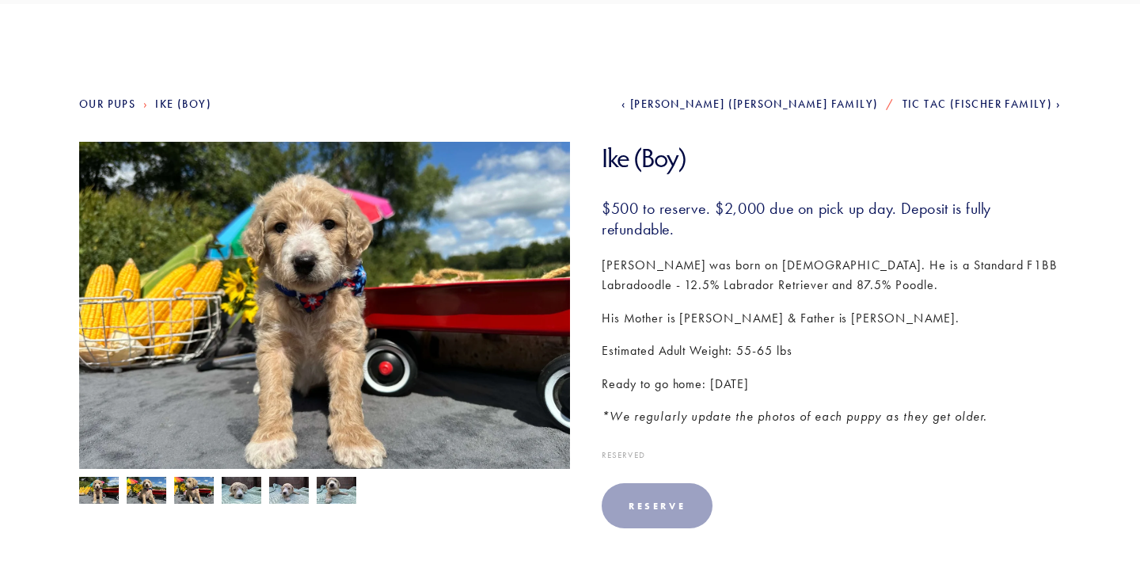
scroll to position [127, 0]
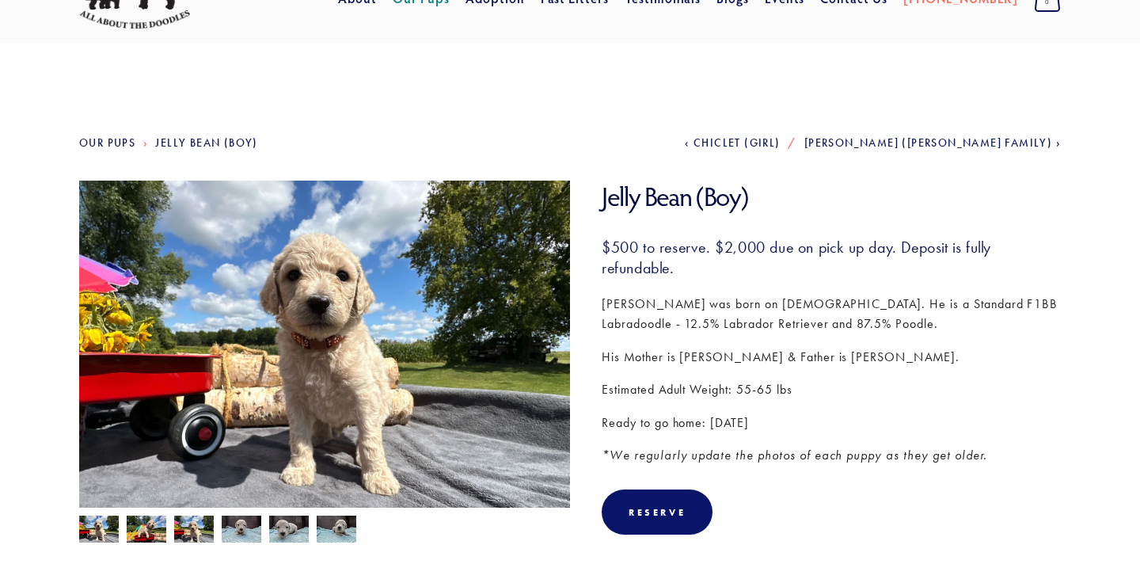
scroll to position [89, 0]
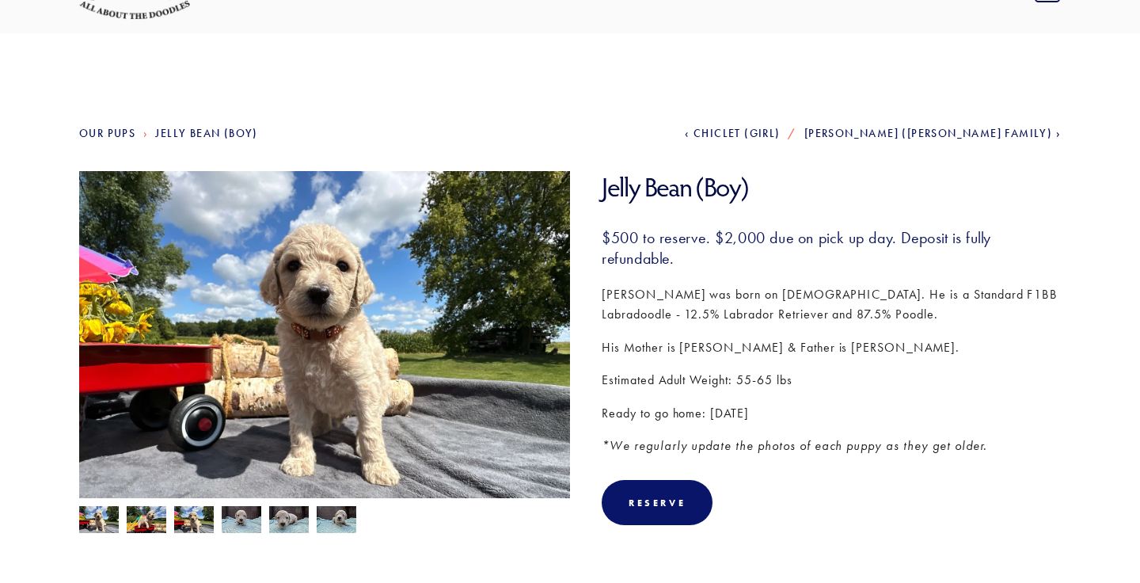
click at [717, 319] on p "Jelly Bean was born on August 4th. He is a Standard F1BB Labradoodle - 12.5% La…" at bounding box center [831, 304] width 459 height 40
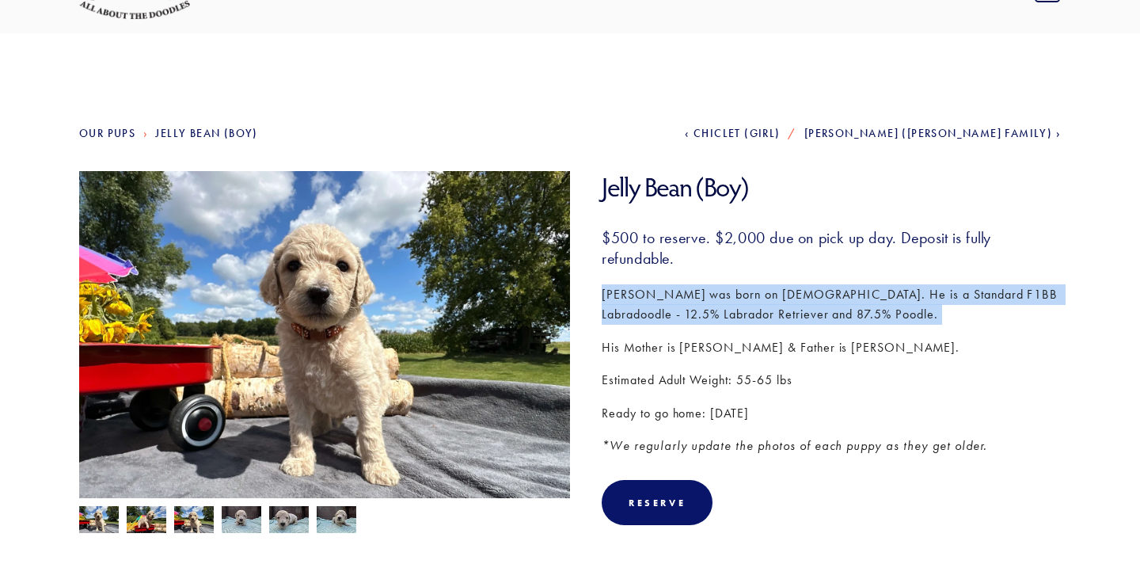
click at [720, 336] on div "$500 to reserve. $2,000 due on pick up day. Deposit is fully refundable. Jelly …" at bounding box center [831, 342] width 459 height 230
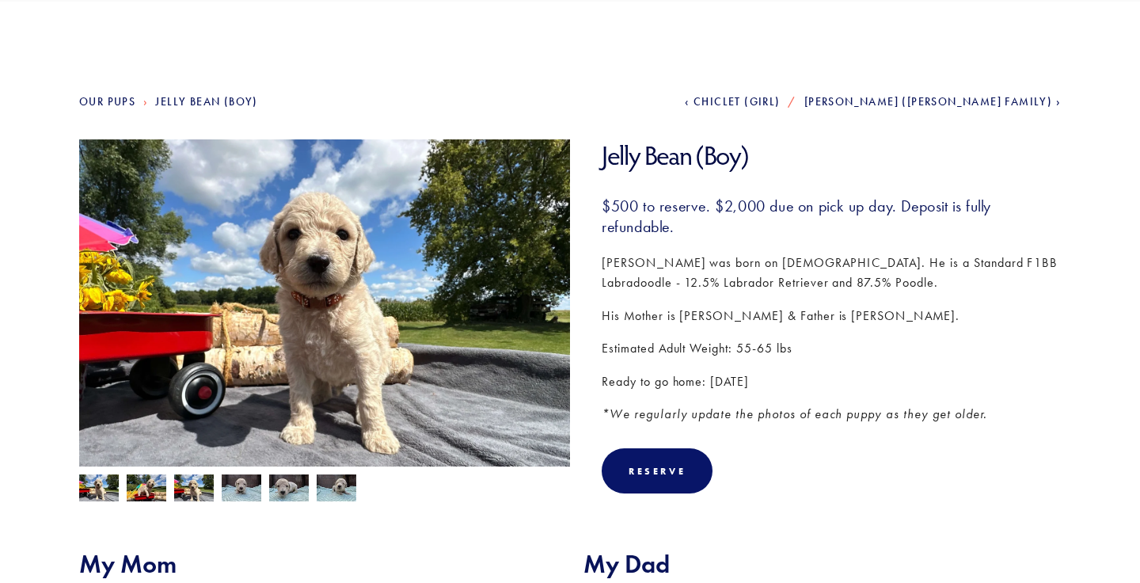
scroll to position [122, 0]
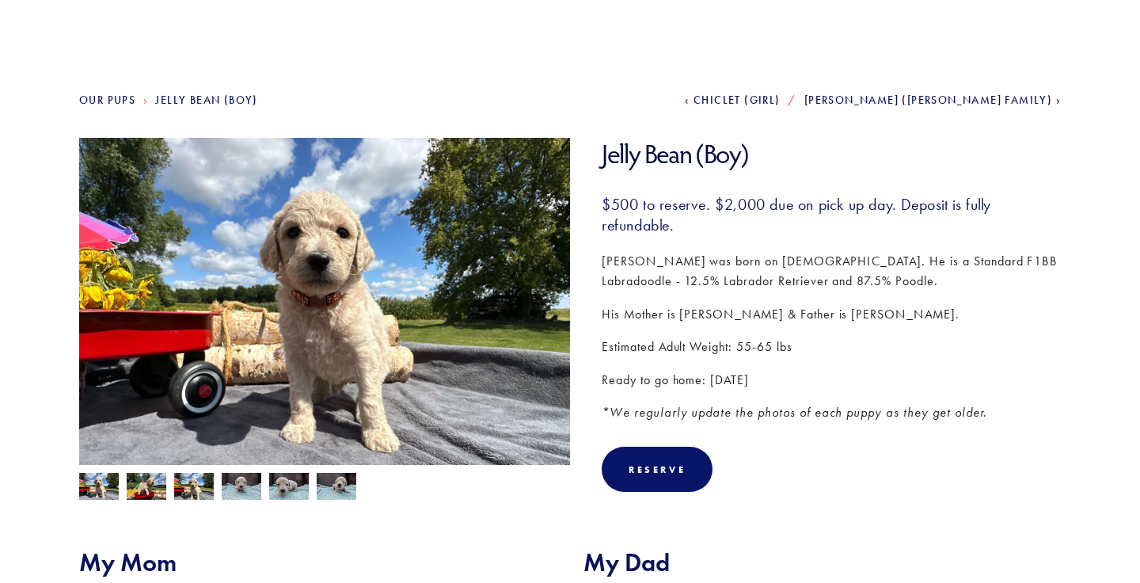
click at [714, 323] on p "His Mother is Goldie & Father is Arthur." at bounding box center [831, 314] width 459 height 21
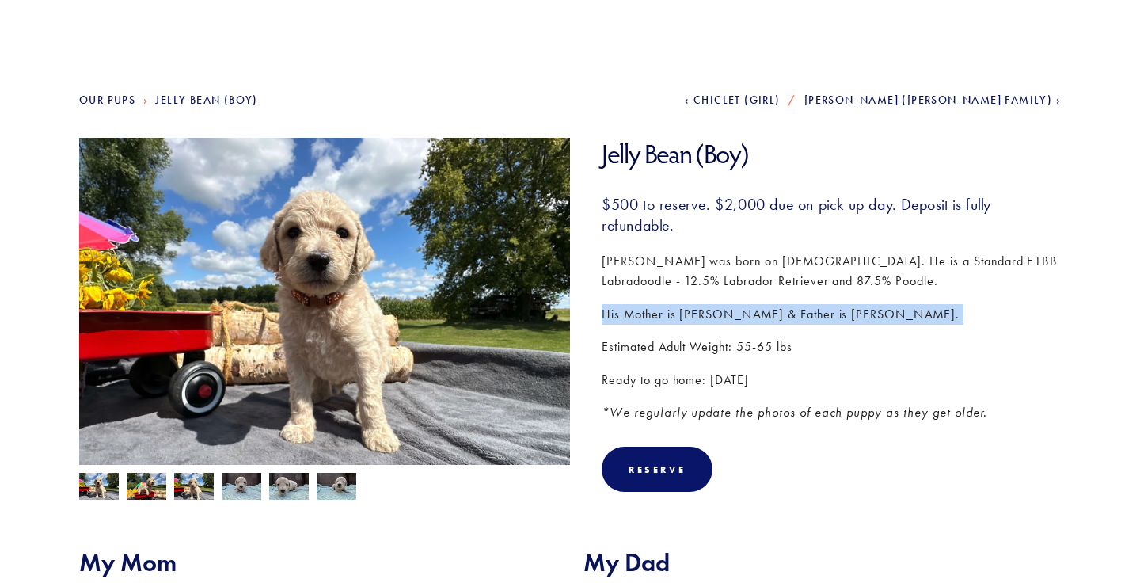
click at [714, 323] on p "His Mother is Goldie & Father is Arthur." at bounding box center [831, 314] width 459 height 21
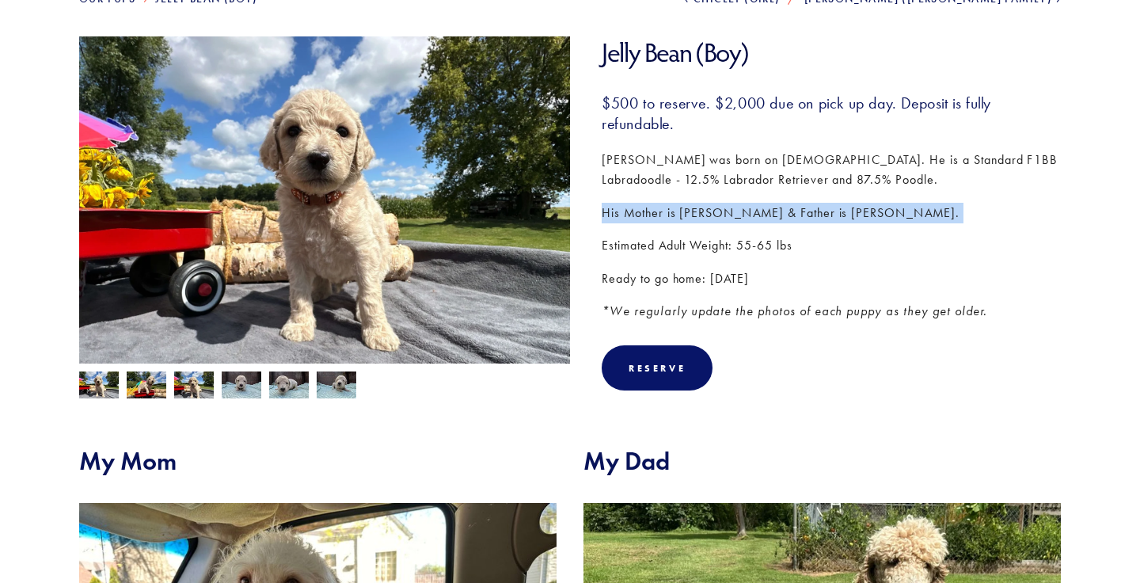
scroll to position [226, 0]
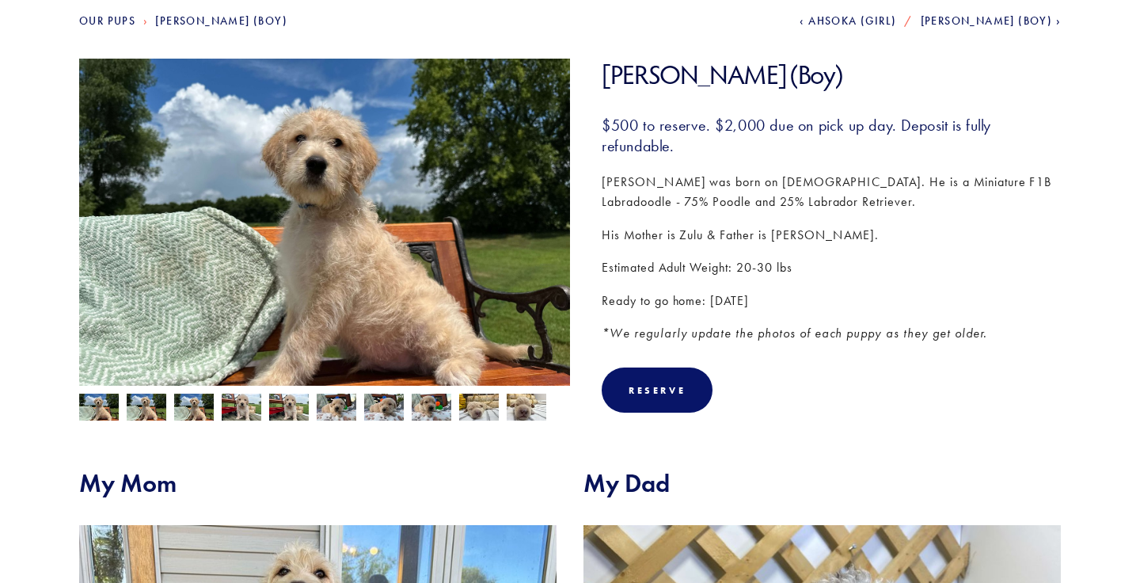
scroll to position [188, 0]
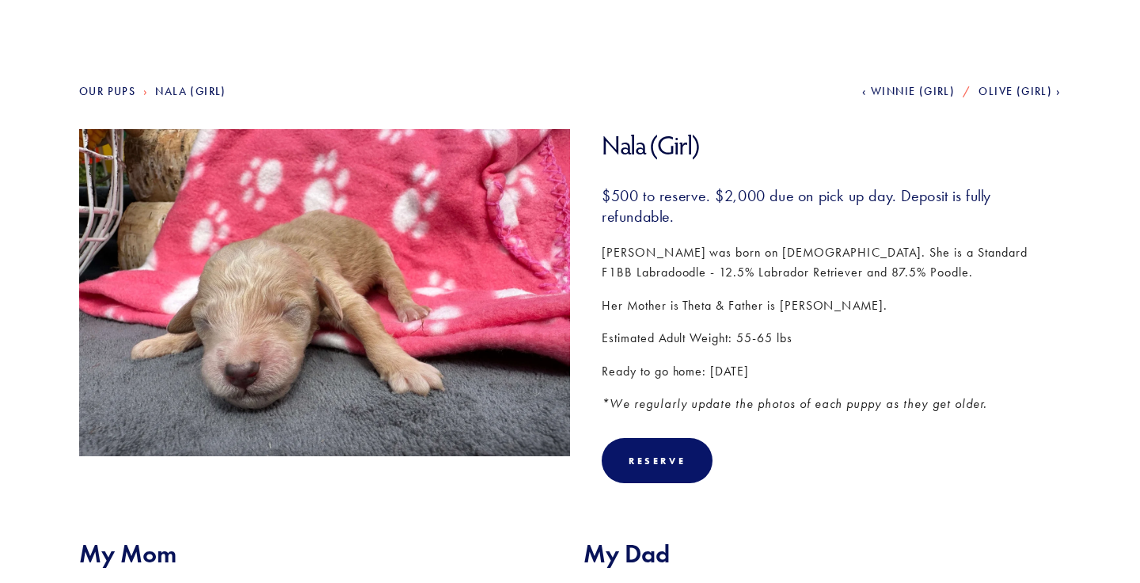
scroll to position [143, 0]
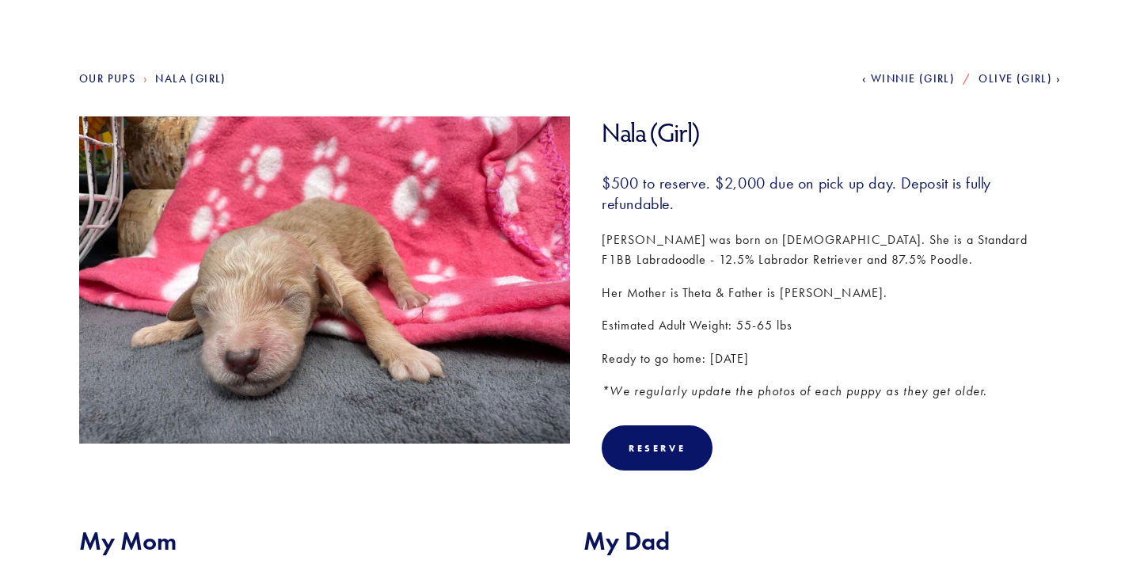
click at [676, 257] on p "Nala was born on August 31st. She is a Standard F1BB Labradoodle - 12.5% Labrad…" at bounding box center [831, 250] width 459 height 40
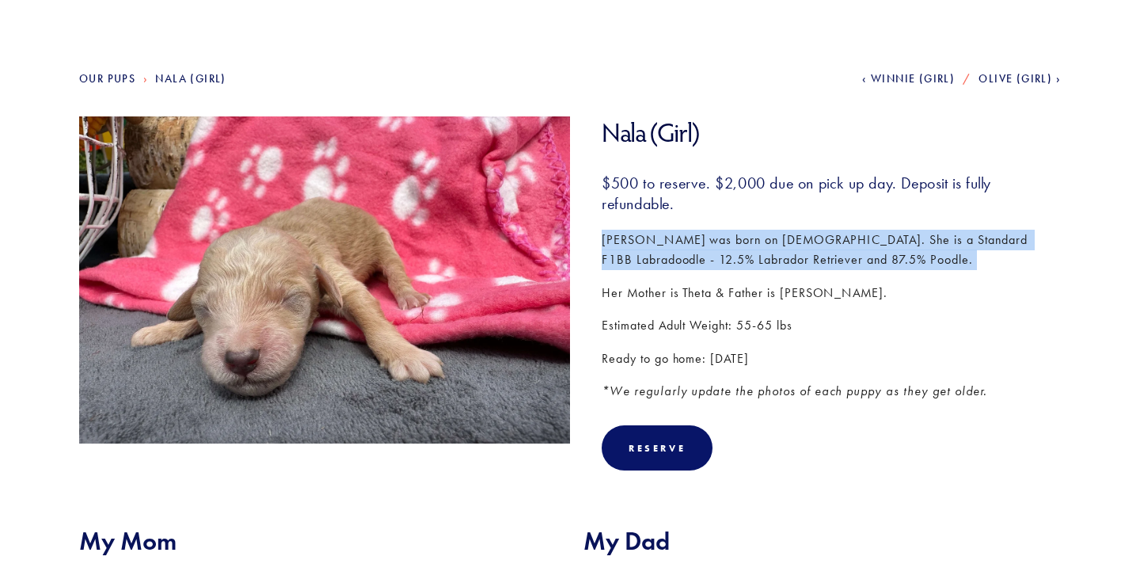
click at [676, 257] on p "Nala was born on August 31st. She is a Standard F1BB Labradoodle - 12.5% Labrad…" at bounding box center [831, 250] width 459 height 40
click at [695, 265] on p "Nala was born on August 31st. She is a Standard F1BB Labradoodle - 12.5% Labrad…" at bounding box center [831, 250] width 459 height 40
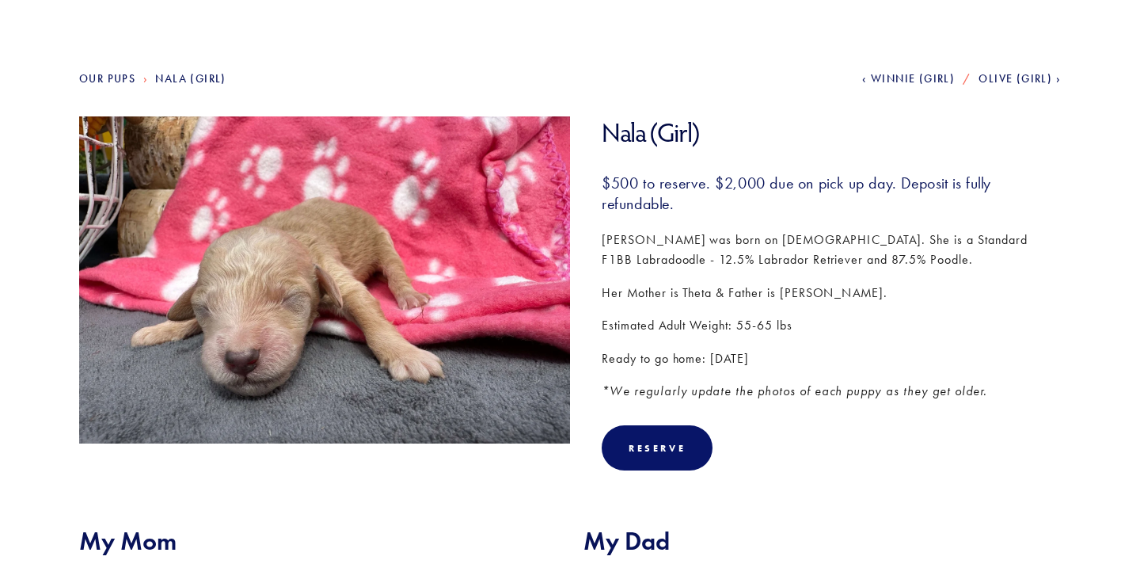
click at [695, 265] on p "Nala was born on August 31st. She is a Standard F1BB Labradoodle - 12.5% Labrad…" at bounding box center [831, 250] width 459 height 40
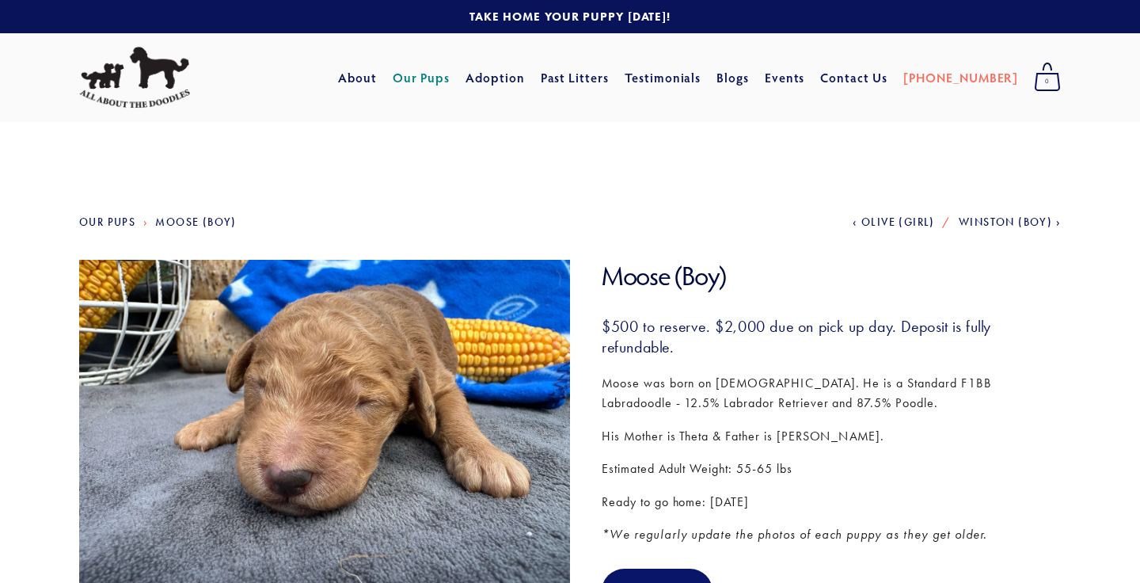
scroll to position [8, 0]
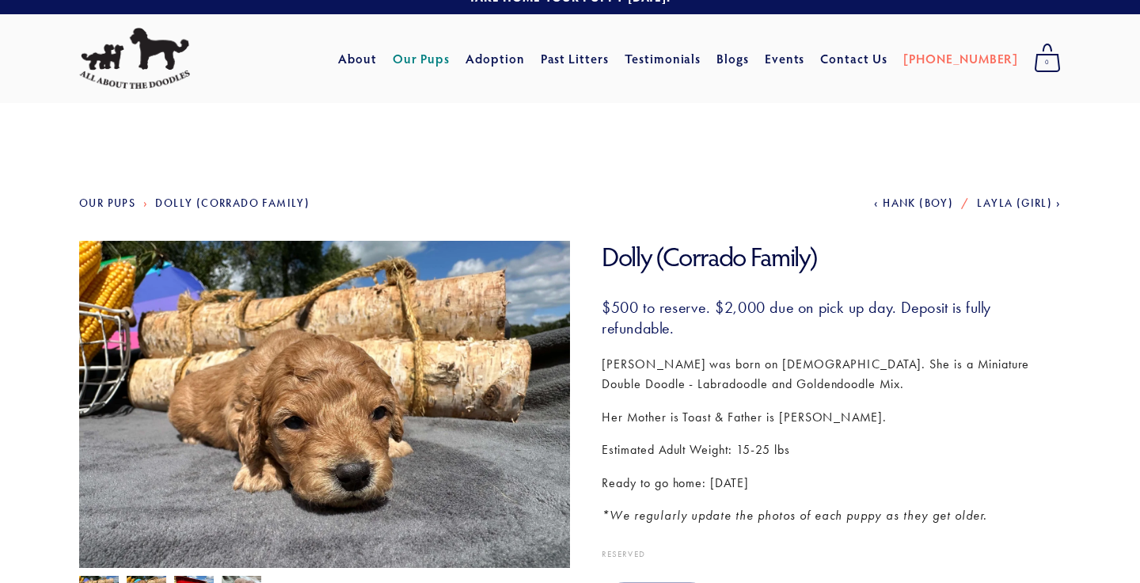
scroll to position [24, 0]
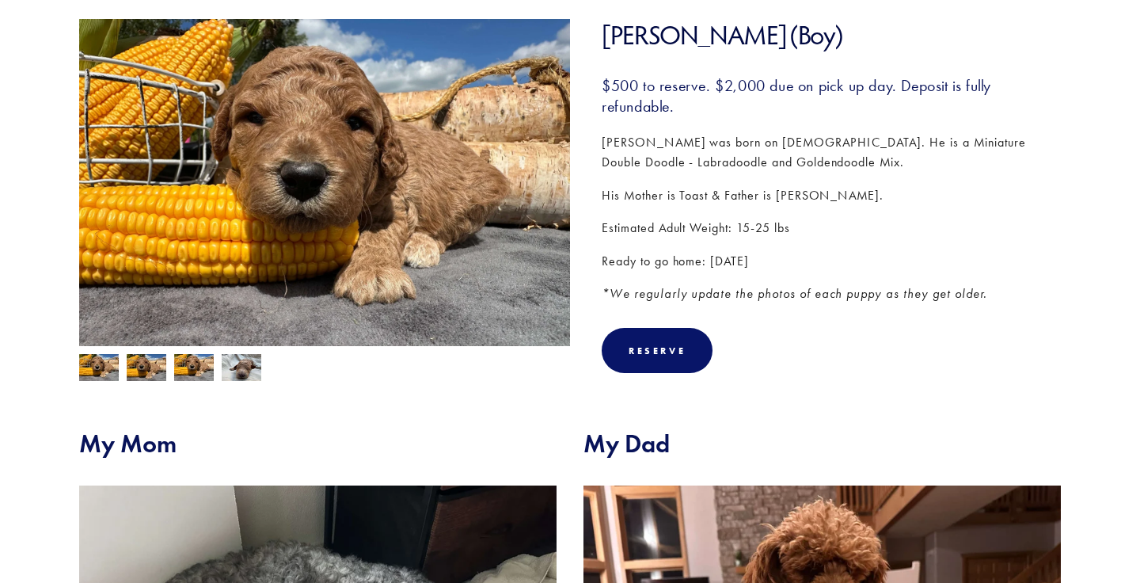
scroll to position [250, 0]
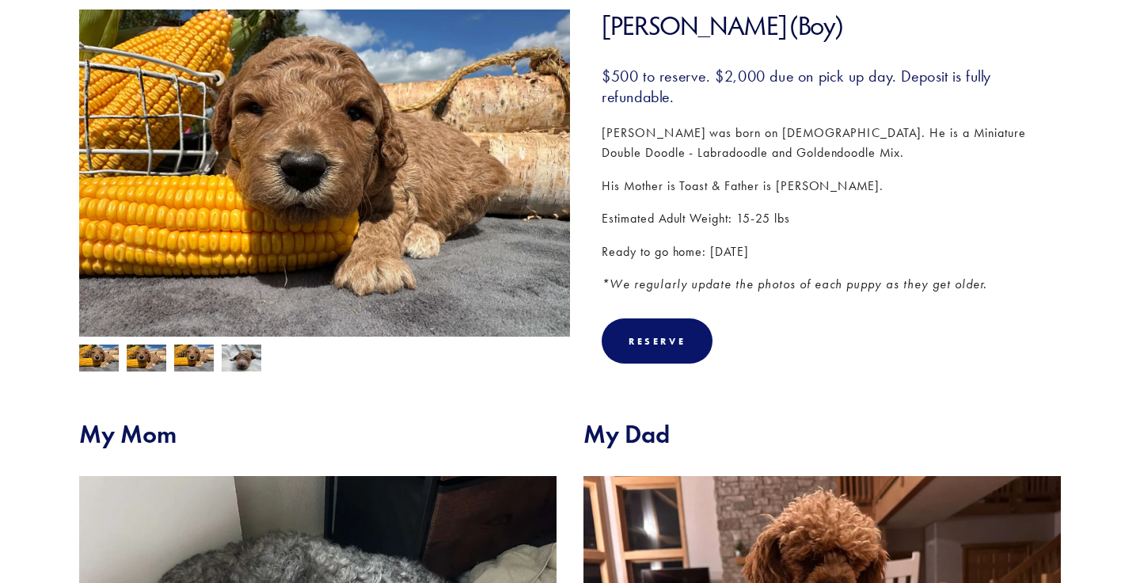
click at [643, 240] on div "$500 to reserve. $2,000 due on pick up day. Deposit is fully refundable. [PERSO…" at bounding box center [831, 181] width 459 height 230
click at [658, 271] on div "$500 to reserve. $2,000 due on pick up day. Deposit is fully refundable. [PERSO…" at bounding box center [831, 181] width 459 height 230
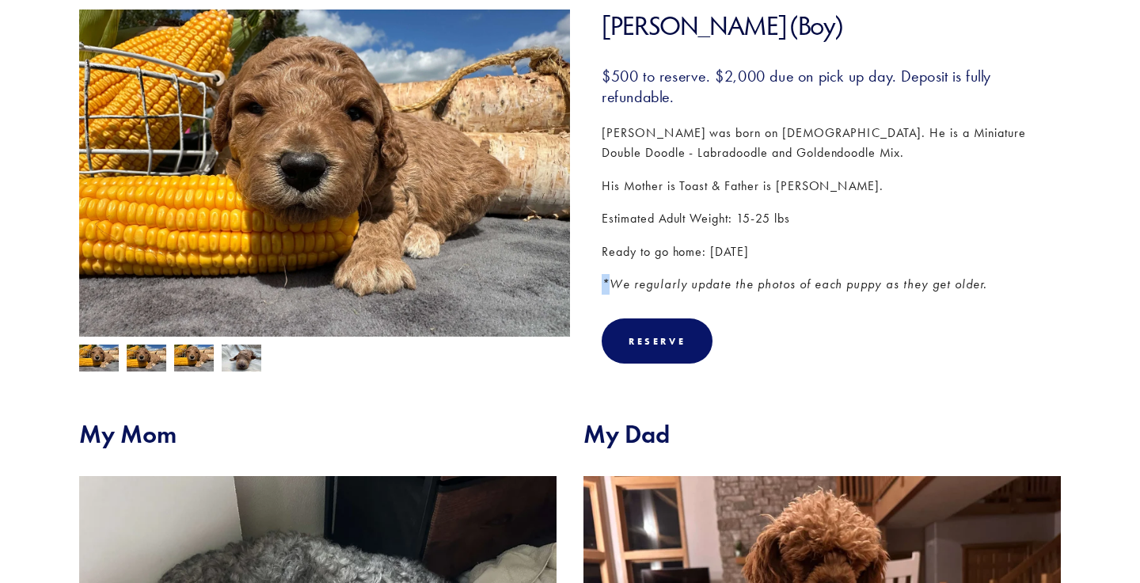
click at [658, 271] on div "$500 to reserve. $2,000 due on pick up day. Deposit is fully refundable. [PERSO…" at bounding box center [831, 181] width 459 height 230
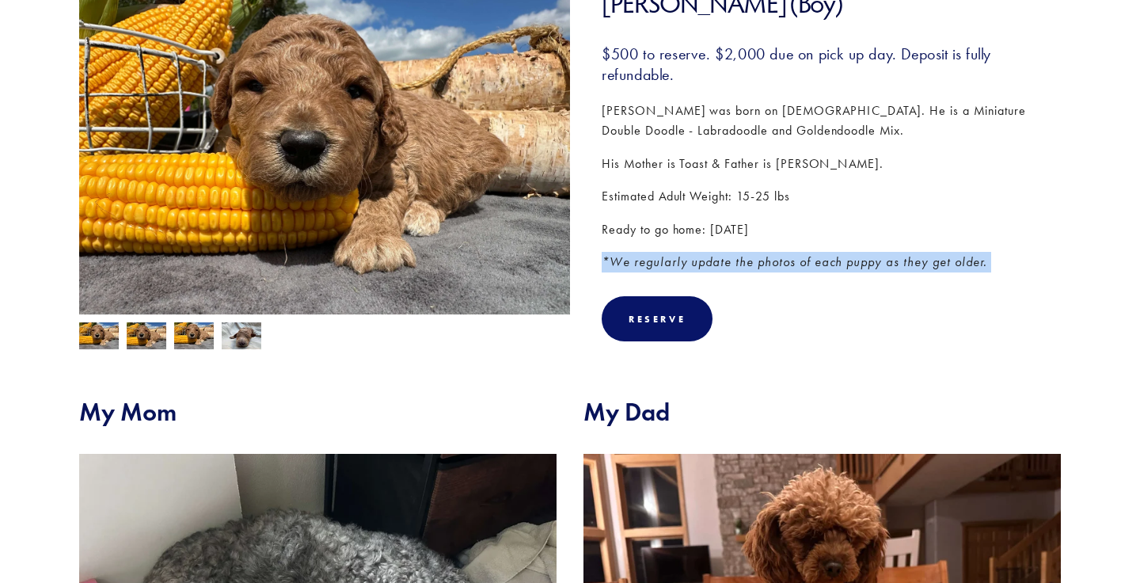
scroll to position [78, 0]
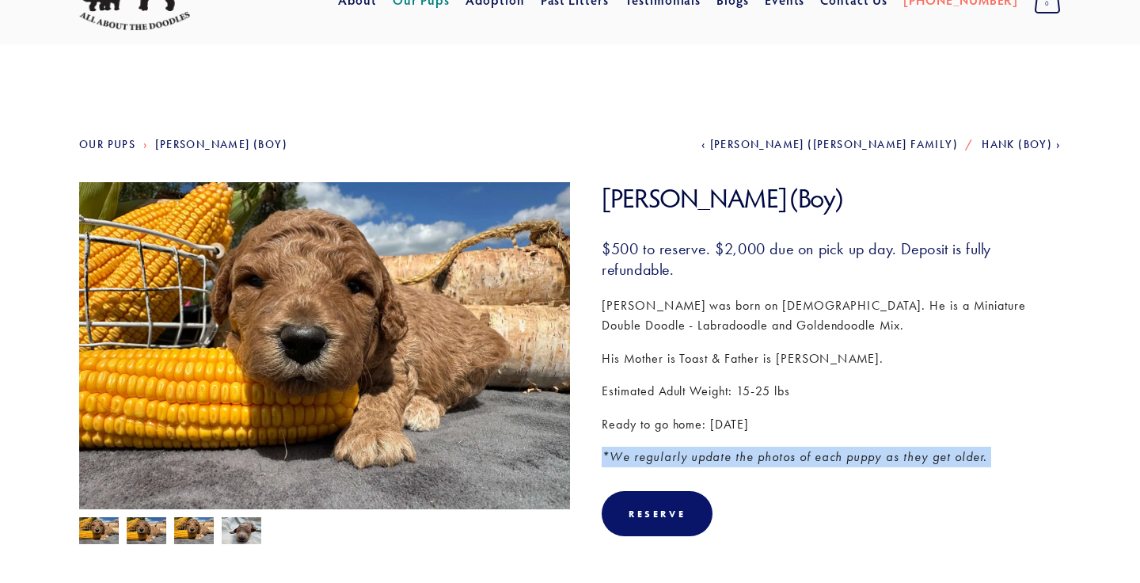
click at [378, 278] on img at bounding box center [324, 366] width 491 height 368
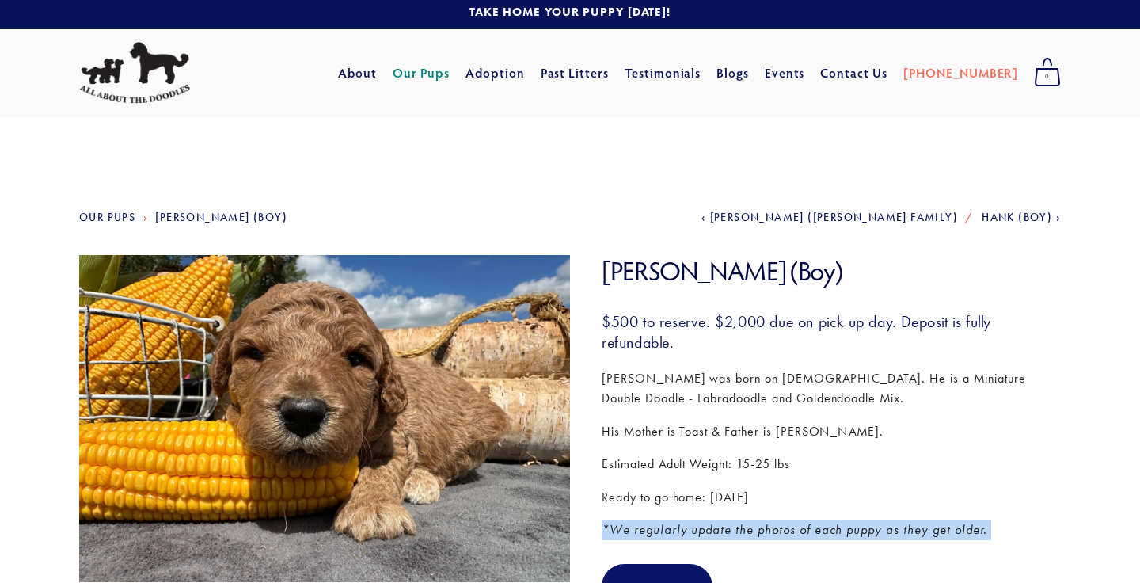
scroll to position [4, 0]
